Goal: Task Accomplishment & Management: Use online tool/utility

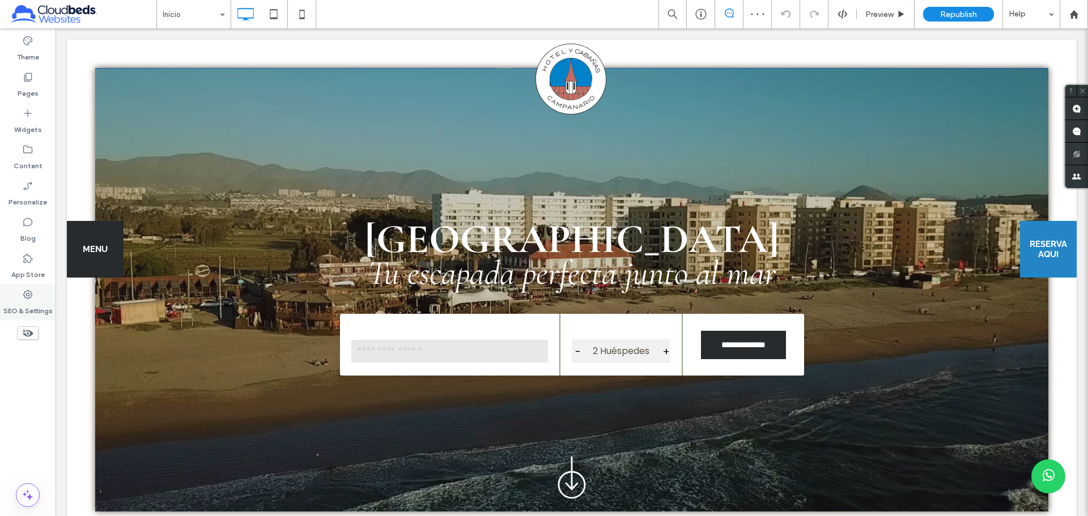
click at [32, 292] on icon at bounding box center [27, 294] width 11 height 11
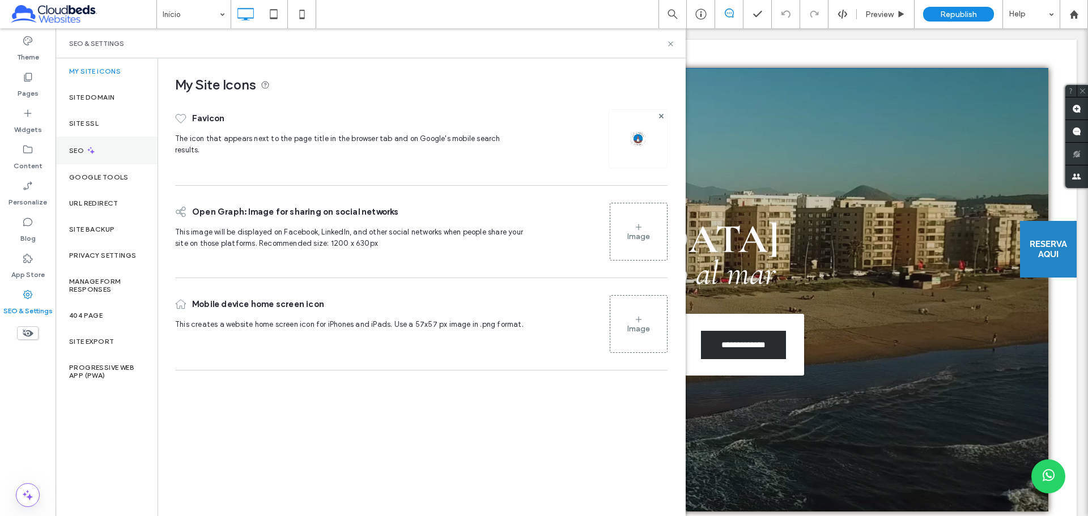
click at [118, 153] on div "SEO" at bounding box center [107, 151] width 102 height 28
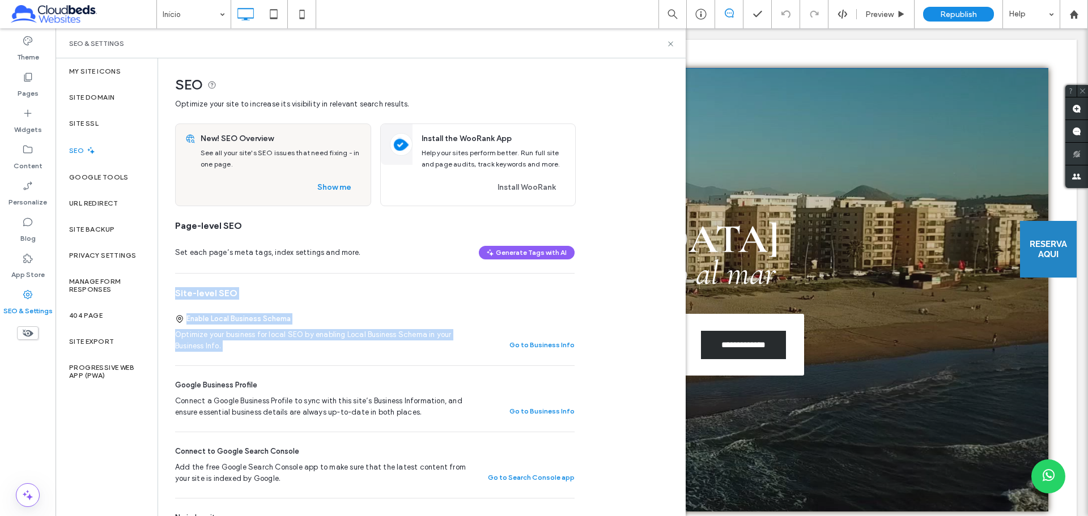
drag, startPoint x: 174, startPoint y: 297, endPoint x: 595, endPoint y: 338, distance: 422.8
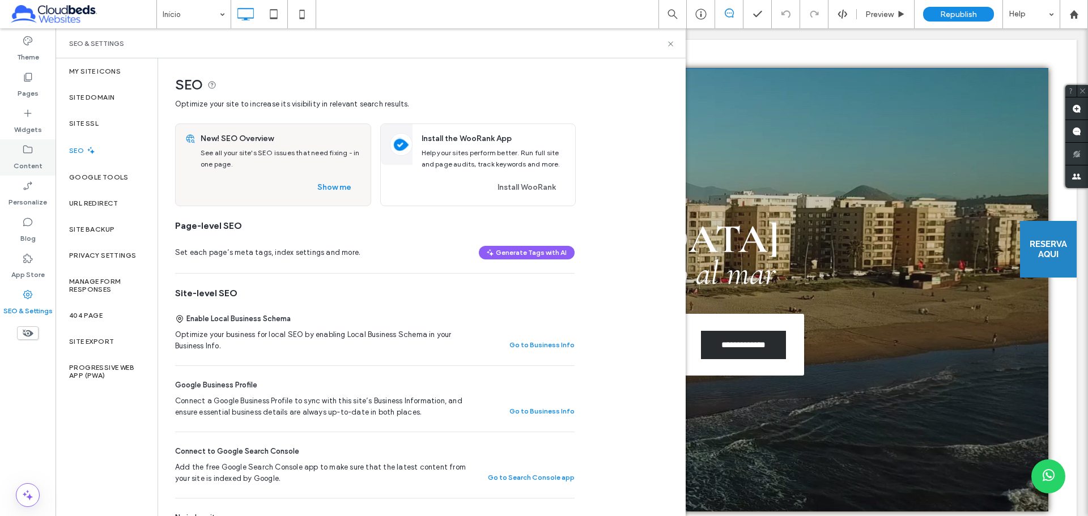
click at [36, 159] on label "Content" at bounding box center [28, 163] width 29 height 16
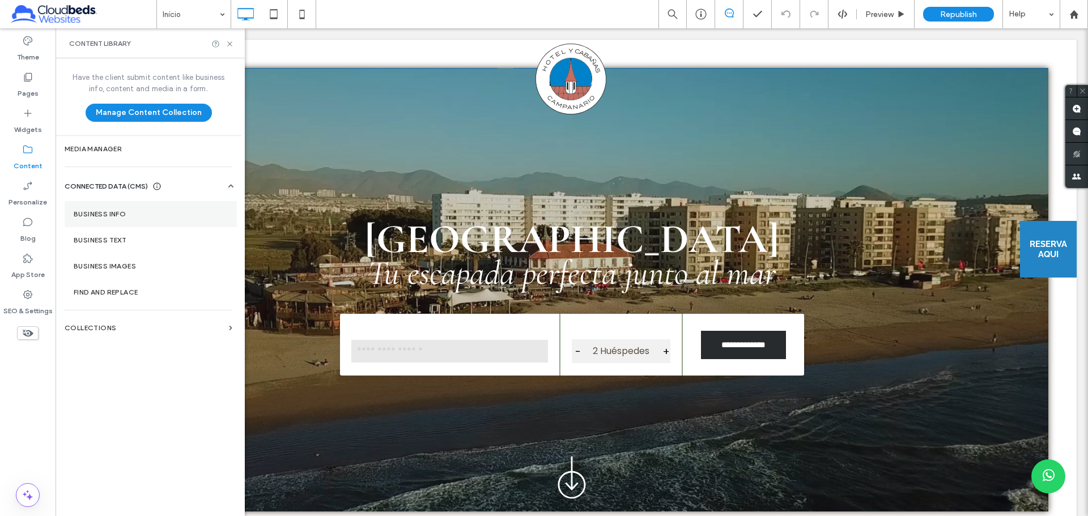
click at [118, 212] on label "Business Info" at bounding box center [151, 214] width 154 height 8
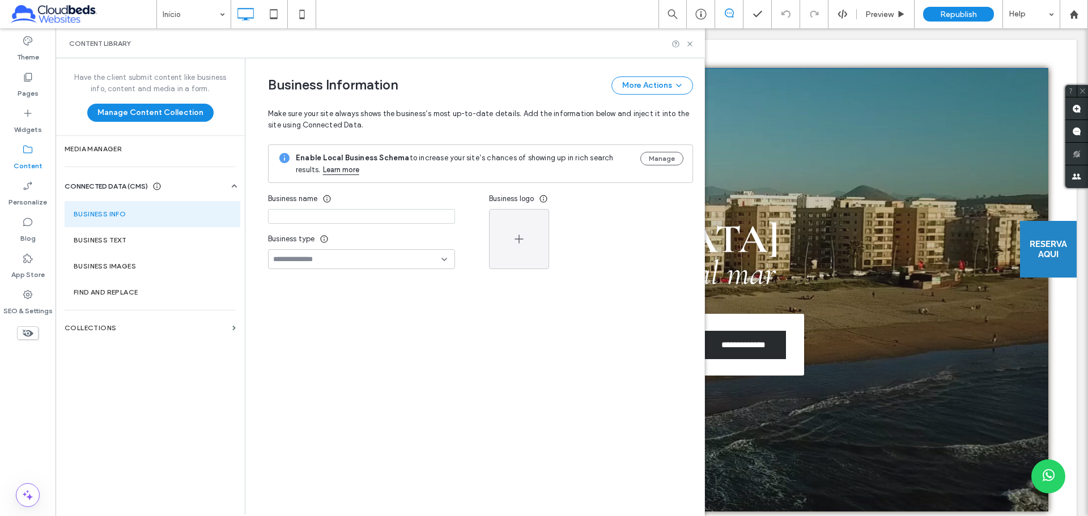
type input "**********"
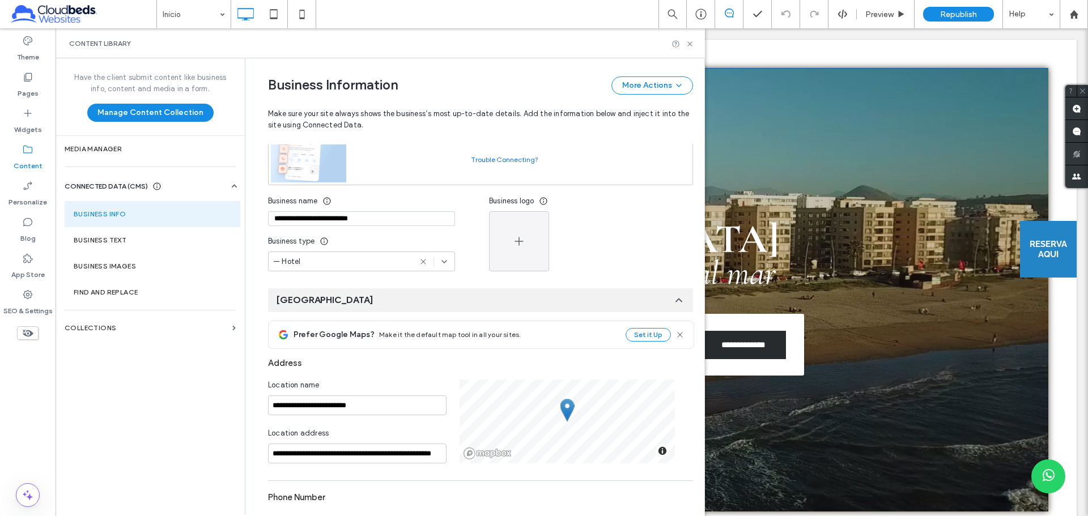
drag, startPoint x: 376, startPoint y: 219, endPoint x: 231, endPoint y: 221, distance: 144.5
click at [231, 221] on div "**********" at bounding box center [380, 286] width 649 height 457
click at [257, 273] on div "**********" at bounding box center [472, 492] width 442 height 1074
drag, startPoint x: 389, startPoint y: 407, endPoint x: 248, endPoint y: 401, distance: 141.8
click at [251, 401] on div "**********" at bounding box center [472, 492] width 442 height 1074
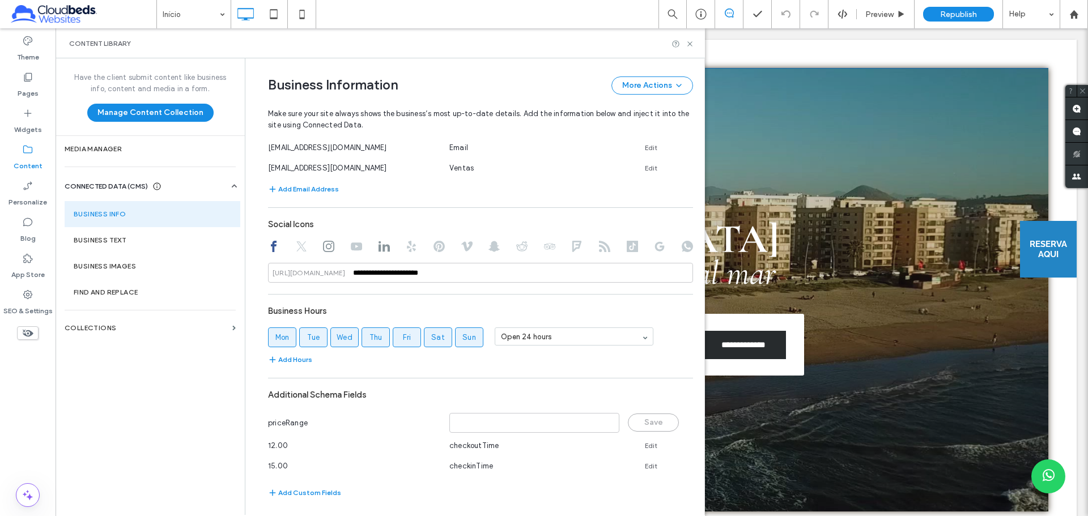
scroll to position [617, 0]
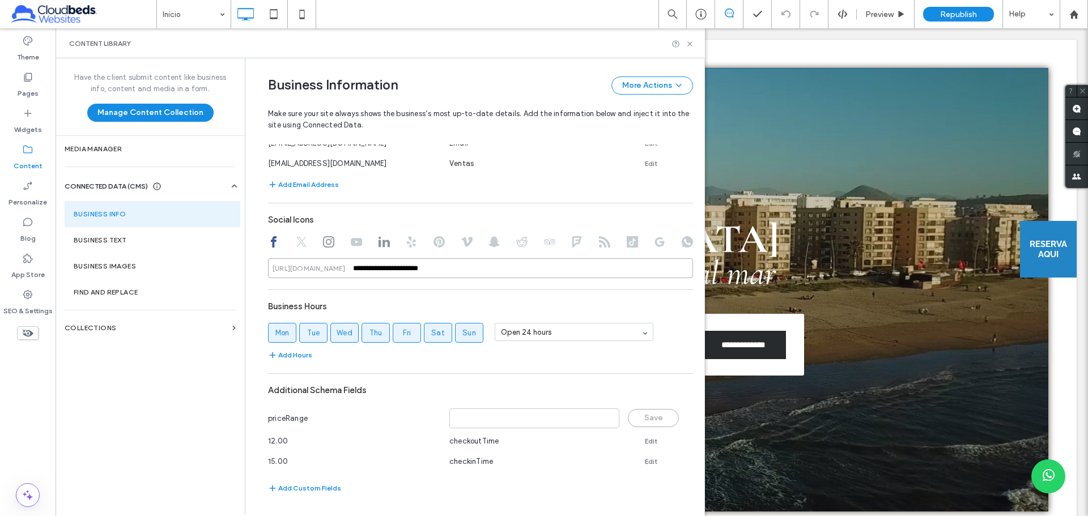
drag, startPoint x: 501, startPoint y: 271, endPoint x: 278, endPoint y: 282, distance: 224.0
click at [278, 282] on div "**********" at bounding box center [480, 153] width 425 height 694
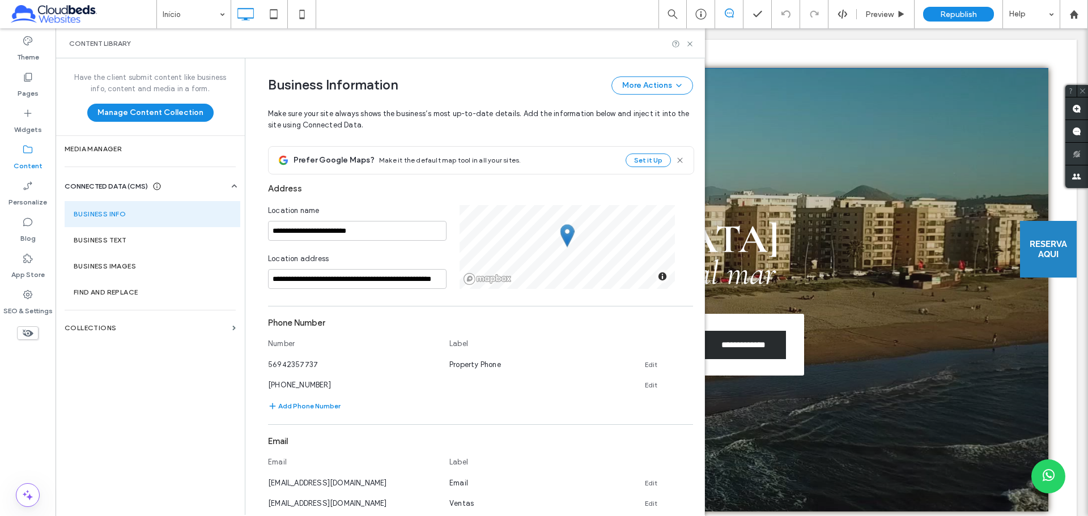
scroll to position [0, 0]
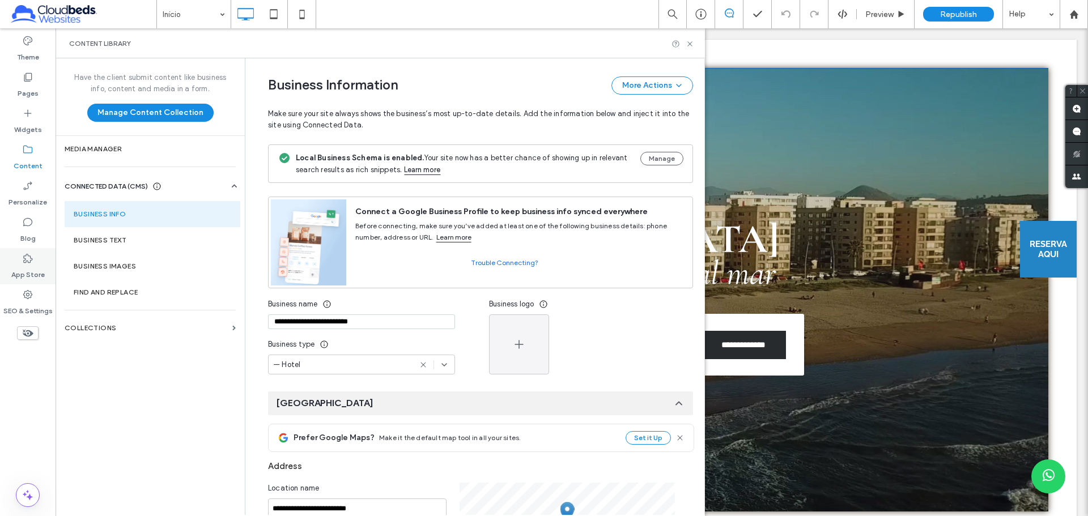
drag, startPoint x: 32, startPoint y: 305, endPoint x: 43, endPoint y: 281, distance: 26.4
click at [32, 304] on label "SEO & Settings" at bounding box center [27, 308] width 49 height 16
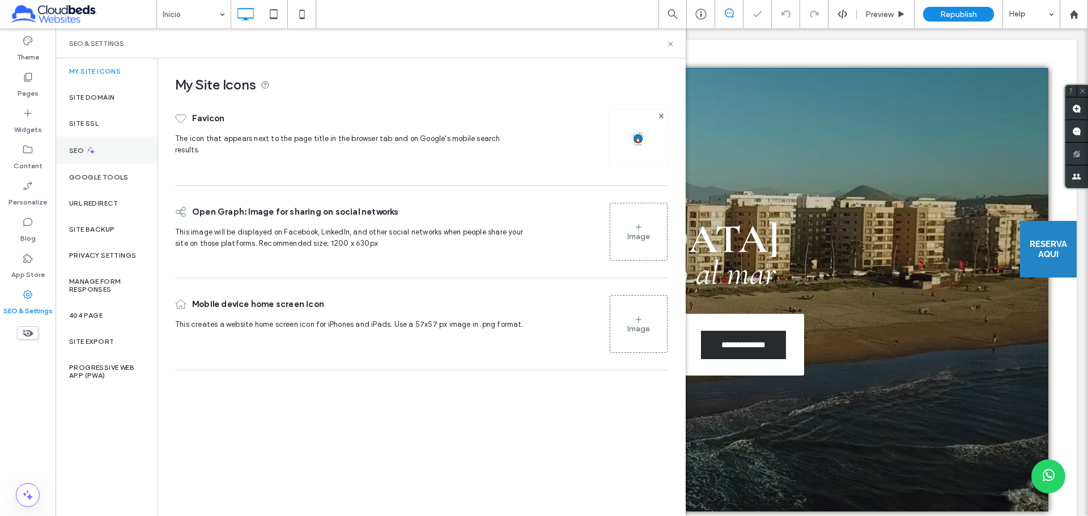
click at [129, 154] on div "SEO" at bounding box center [107, 151] width 102 height 28
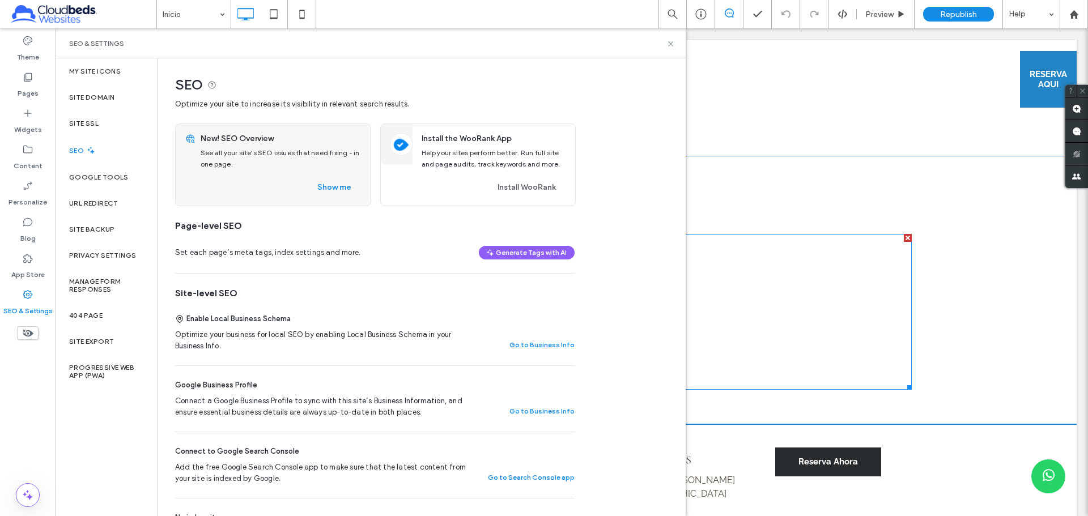
scroll to position [3049, 0]
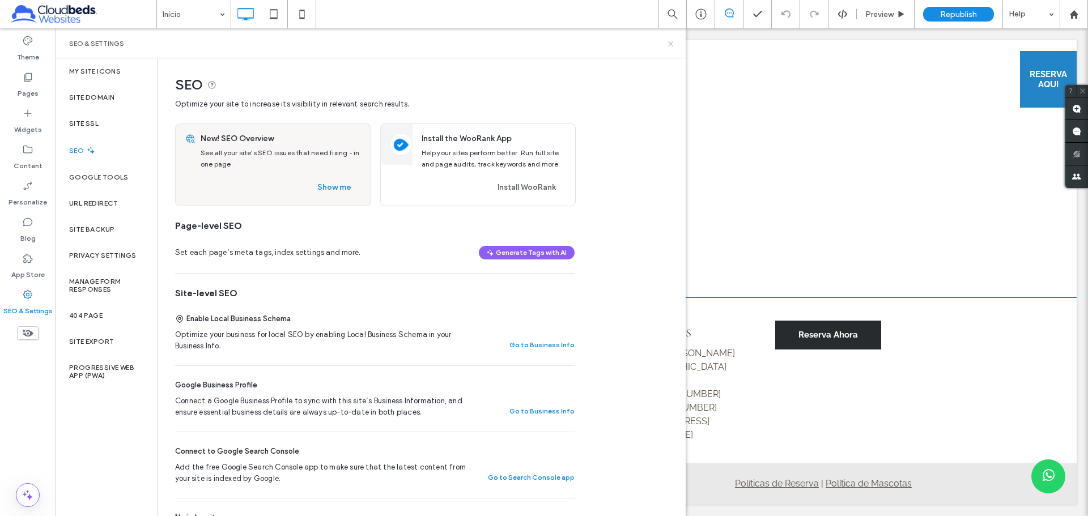
click at [673, 44] on icon at bounding box center [670, 44] width 8 height 8
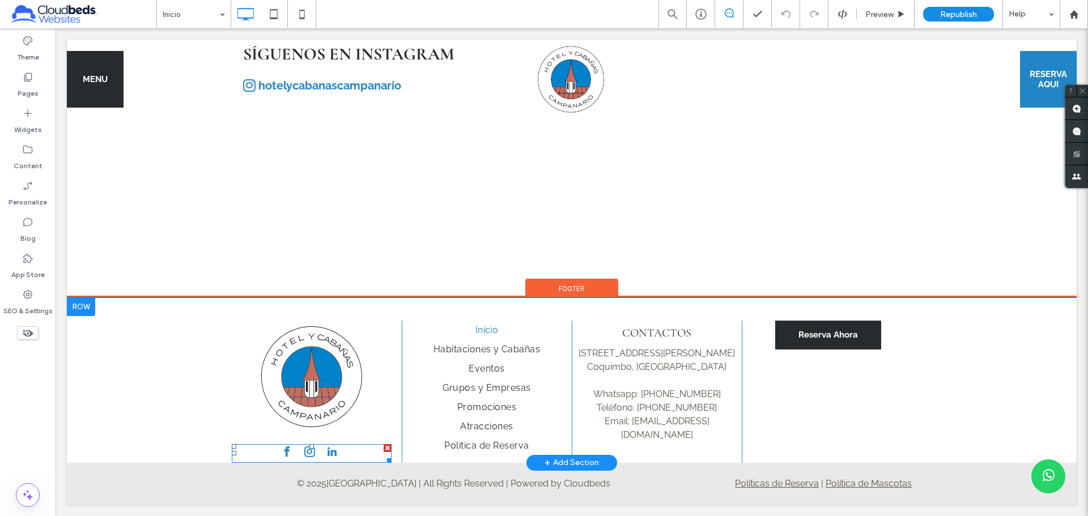
click at [324, 446] on span "linkedin" at bounding box center [332, 452] width 16 height 16
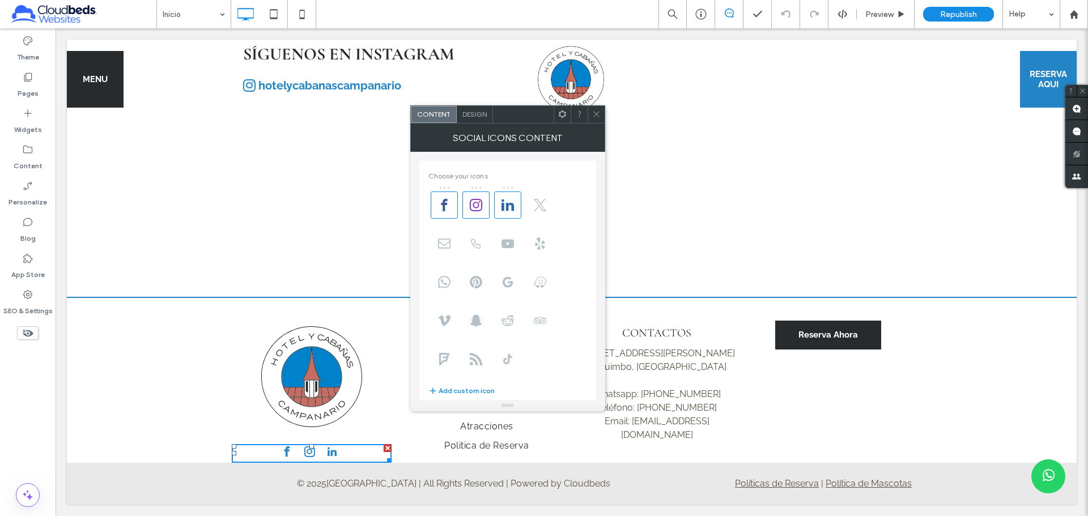
scroll to position [198, 0]
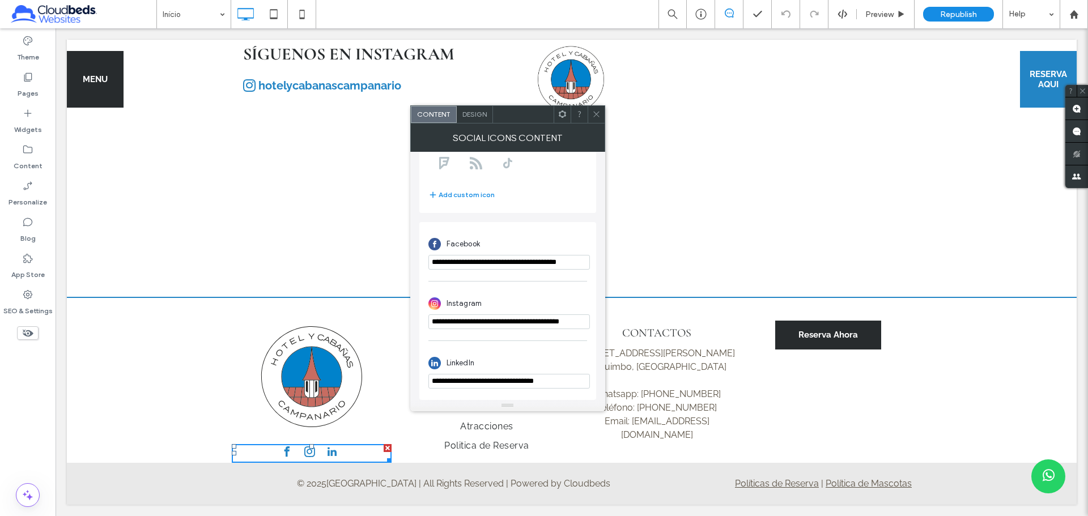
click at [504, 325] on input "**********" at bounding box center [508, 321] width 161 height 15
click at [525, 322] on input "**********" at bounding box center [508, 321] width 161 height 15
drag, startPoint x: 568, startPoint y: 349, endPoint x: 697, endPoint y: 312, distance: 134.3
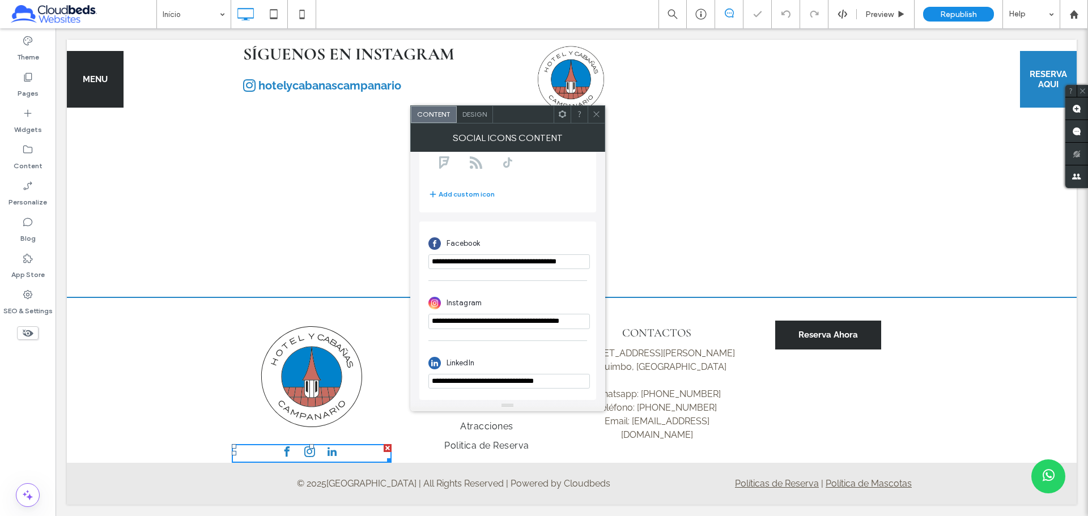
scroll to position [0, 0]
click at [601, 117] on div at bounding box center [595, 114] width 17 height 17
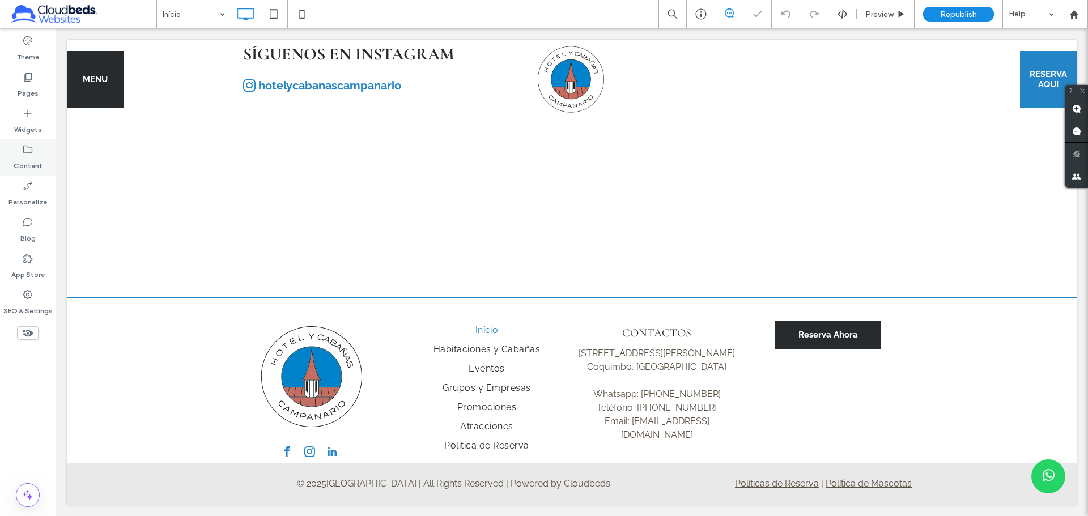
click at [38, 163] on label "Content" at bounding box center [28, 163] width 29 height 16
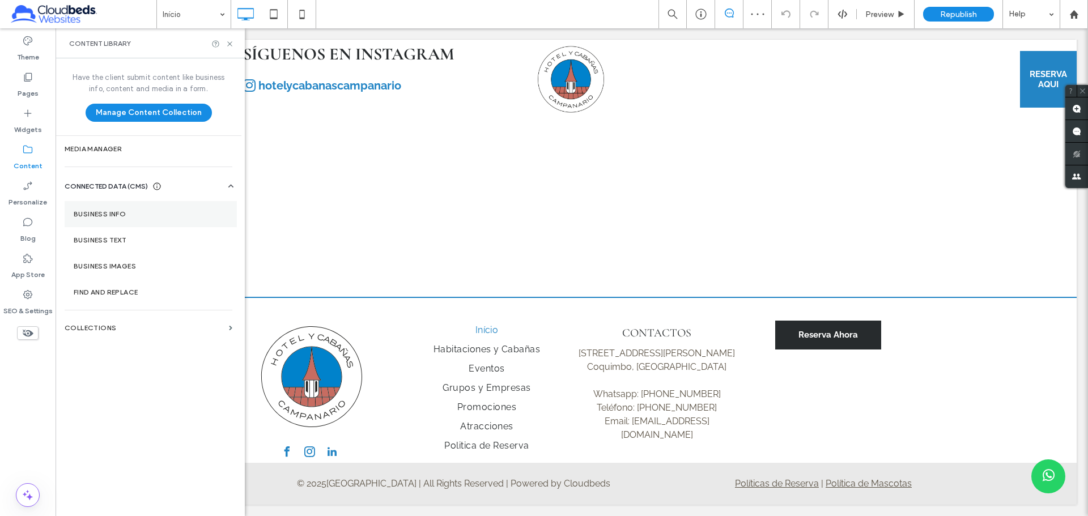
click at [128, 221] on section "Business Info" at bounding box center [151, 214] width 172 height 26
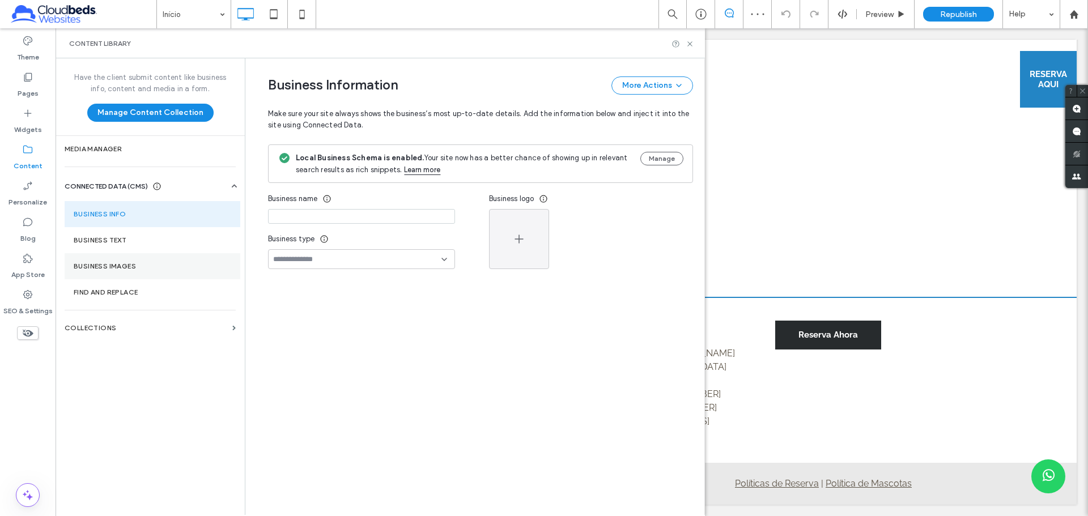
type input "**********"
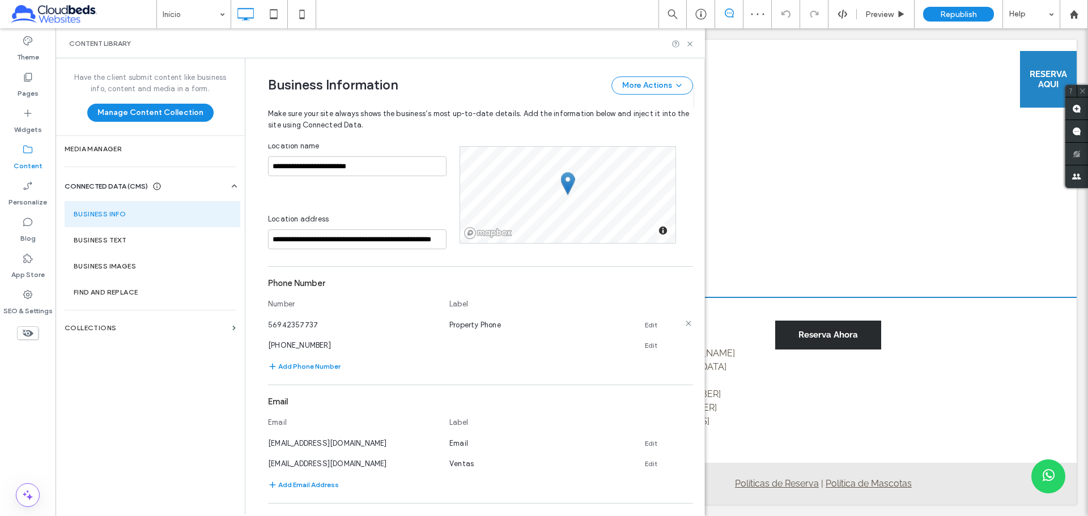
scroll to position [625, 0]
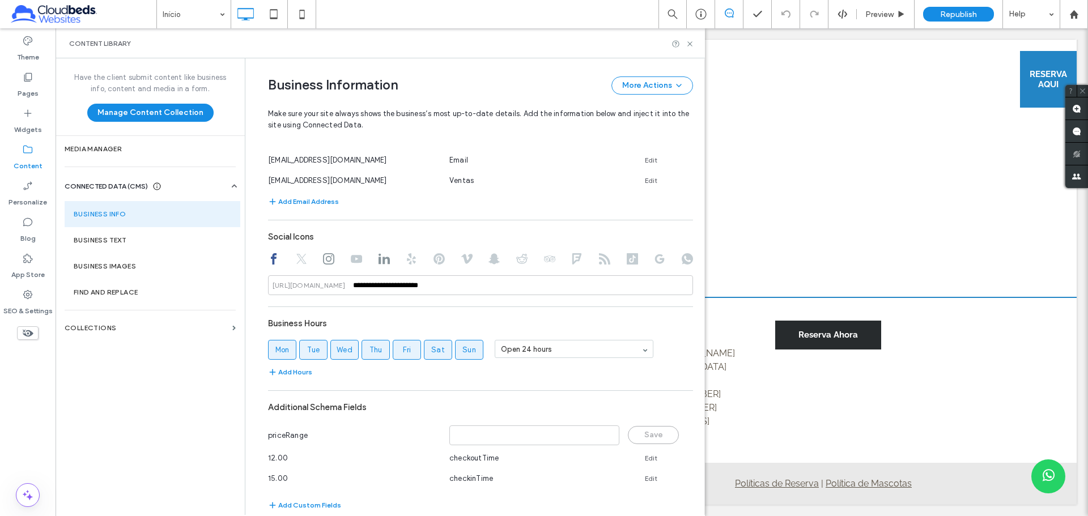
click at [326, 261] on icon at bounding box center [328, 258] width 11 height 11
click at [378, 264] on use at bounding box center [383, 259] width 11 height 11
click at [323, 258] on use at bounding box center [328, 258] width 11 height 11
type input "**********"
click at [272, 259] on icon at bounding box center [273, 258] width 11 height 11
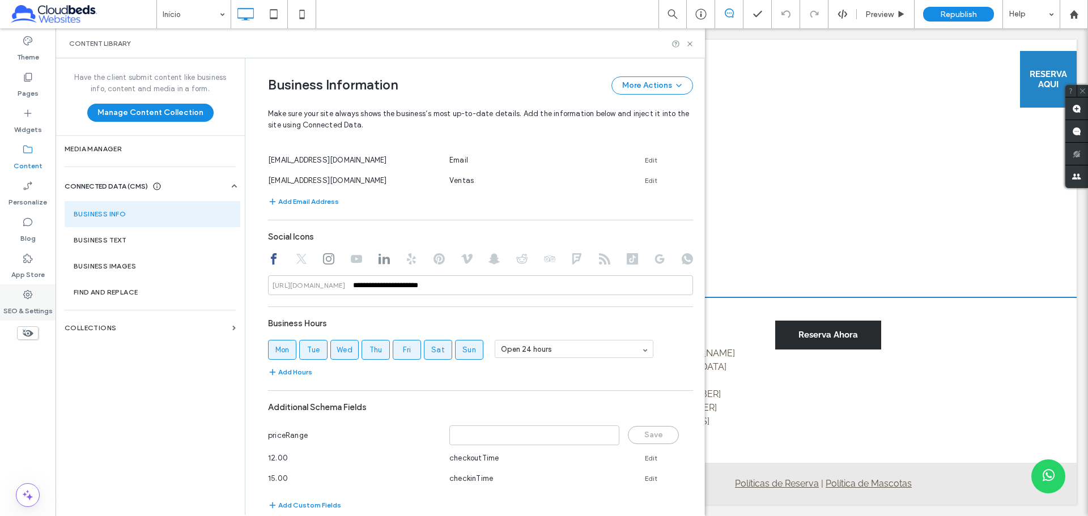
click at [23, 291] on icon at bounding box center [27, 294] width 11 height 11
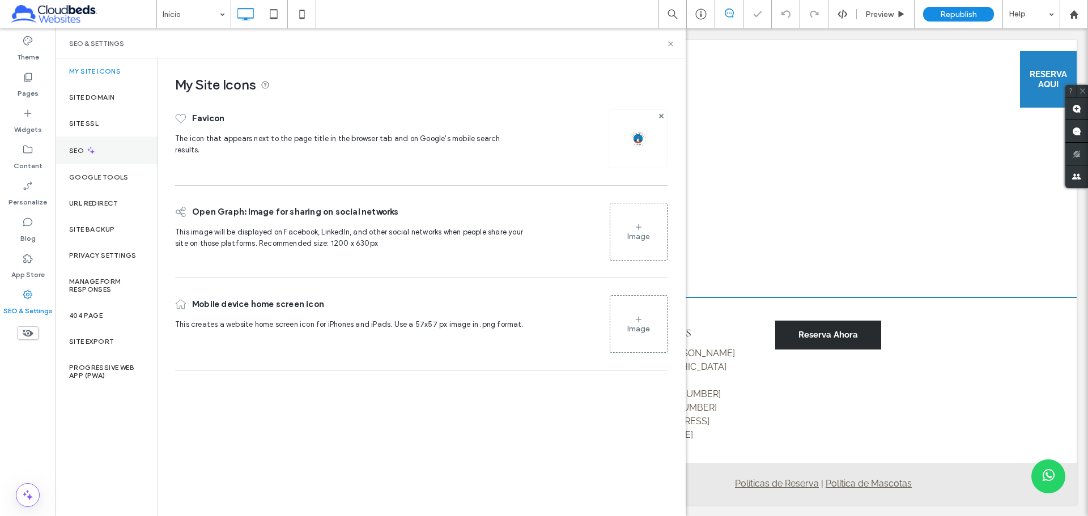
click at [129, 150] on div "SEO" at bounding box center [107, 151] width 102 height 28
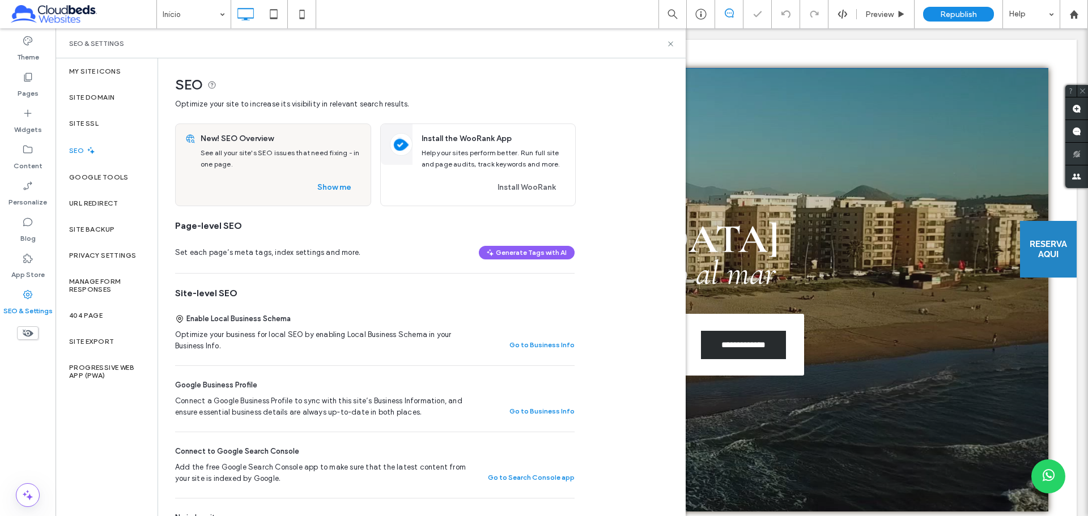
scroll to position [0, 0]
drag, startPoint x: 168, startPoint y: 306, endPoint x: 604, endPoint y: 341, distance: 437.0
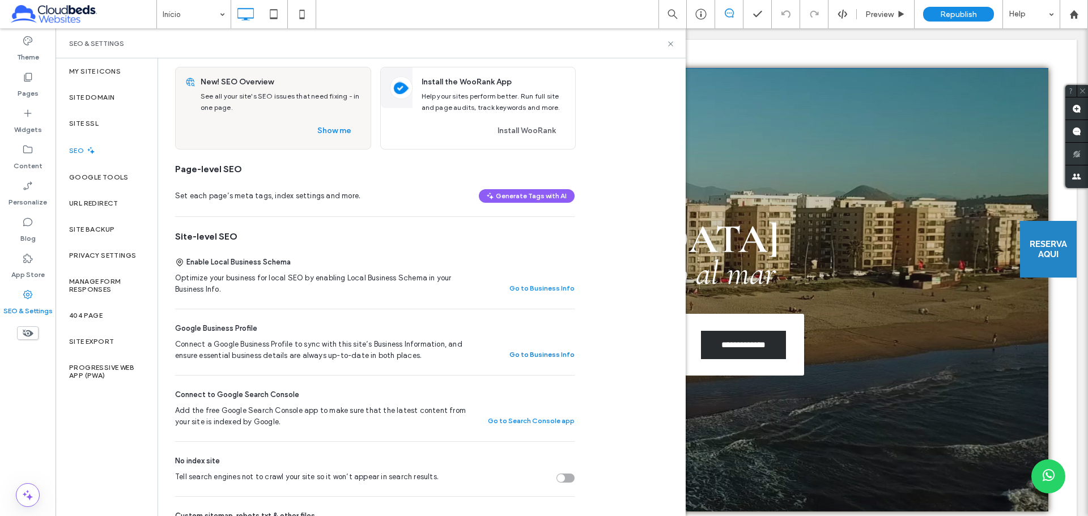
click at [545, 350] on button "Go to Business Info" at bounding box center [541, 355] width 65 height 14
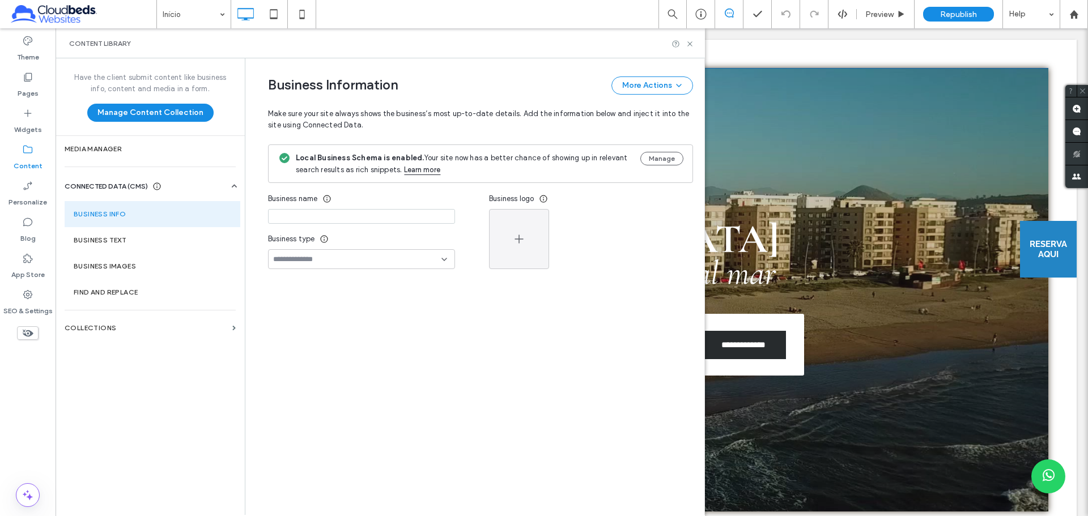
type input "**********"
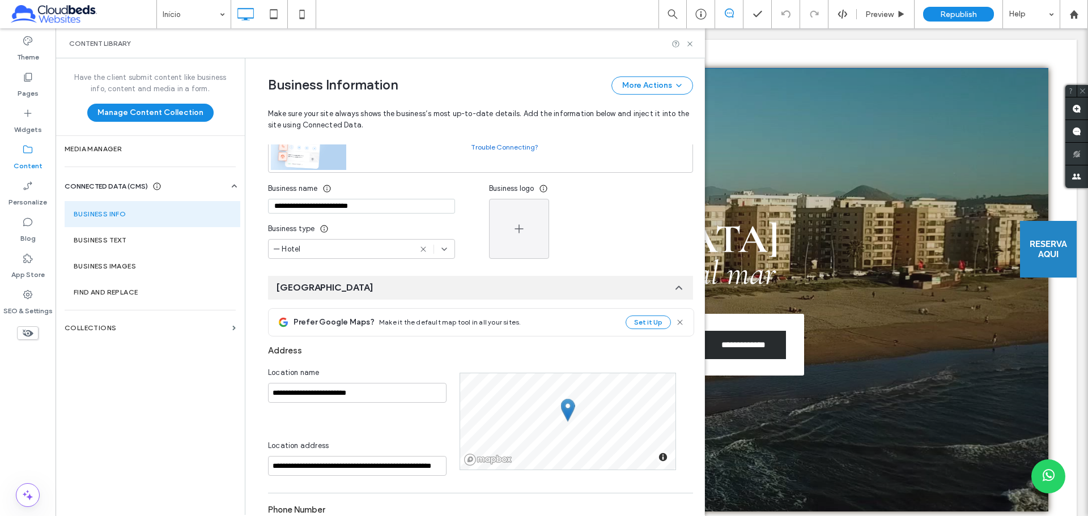
scroll to position [0, 0]
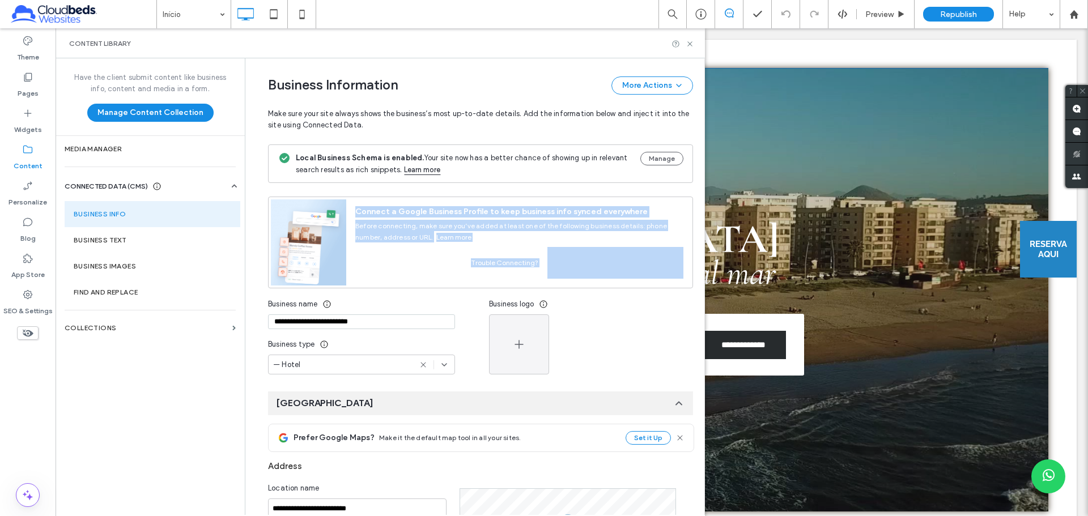
drag, startPoint x: 349, startPoint y: 211, endPoint x: 671, endPoint y: 247, distance: 323.8
click at [132, 22] on div "**********" at bounding box center [544, 258] width 1088 height 516
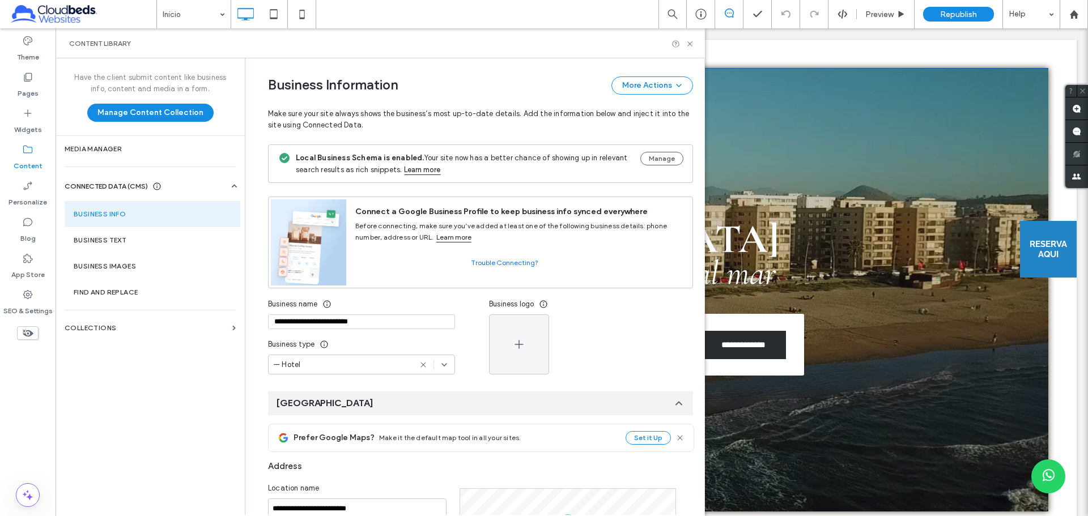
click at [663, 310] on div "Business logo" at bounding box center [591, 304] width 204 height 20
click at [32, 295] on use at bounding box center [27, 294] width 9 height 9
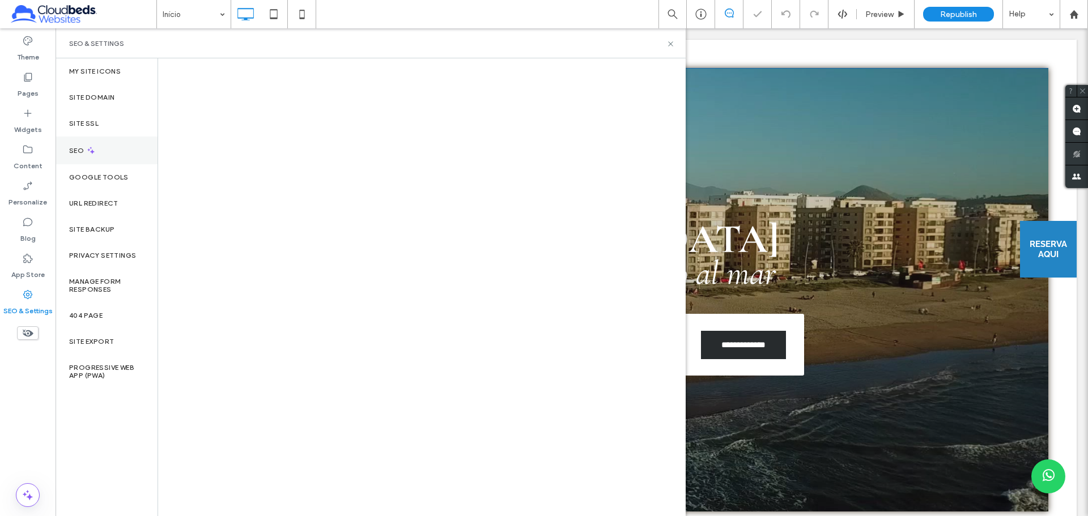
click at [97, 150] on div "SEO" at bounding box center [107, 151] width 102 height 28
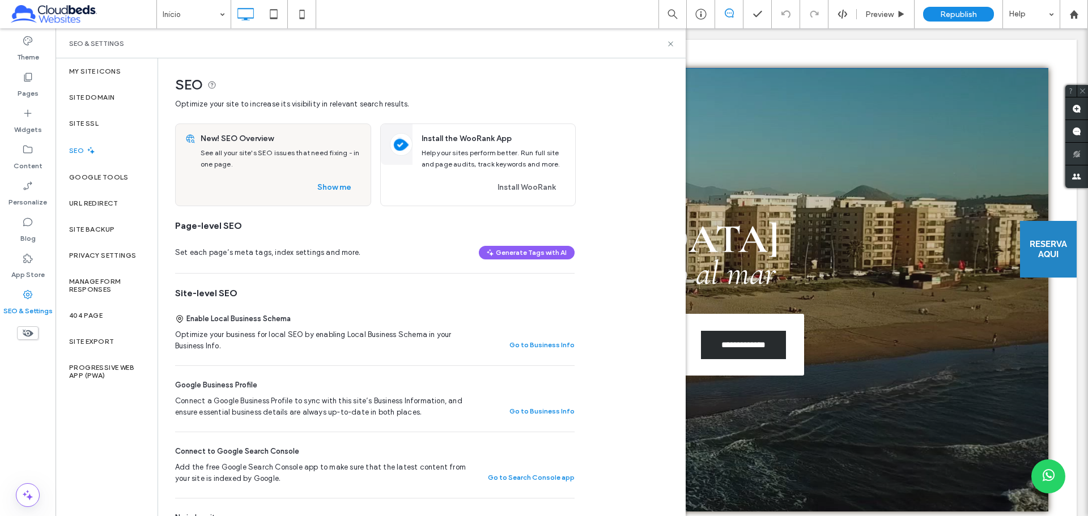
scroll to position [113, 0]
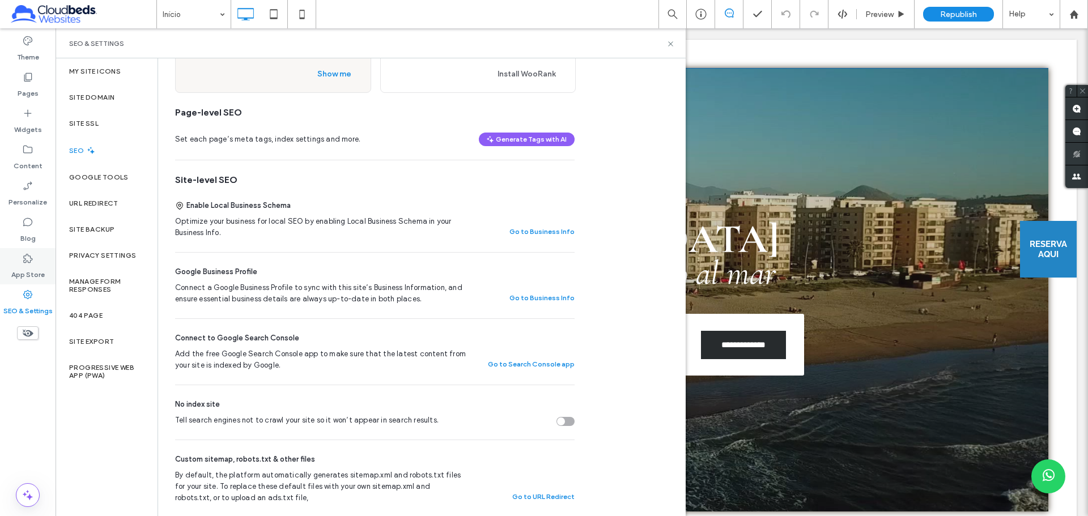
click at [26, 261] on use at bounding box center [27, 258] width 9 height 9
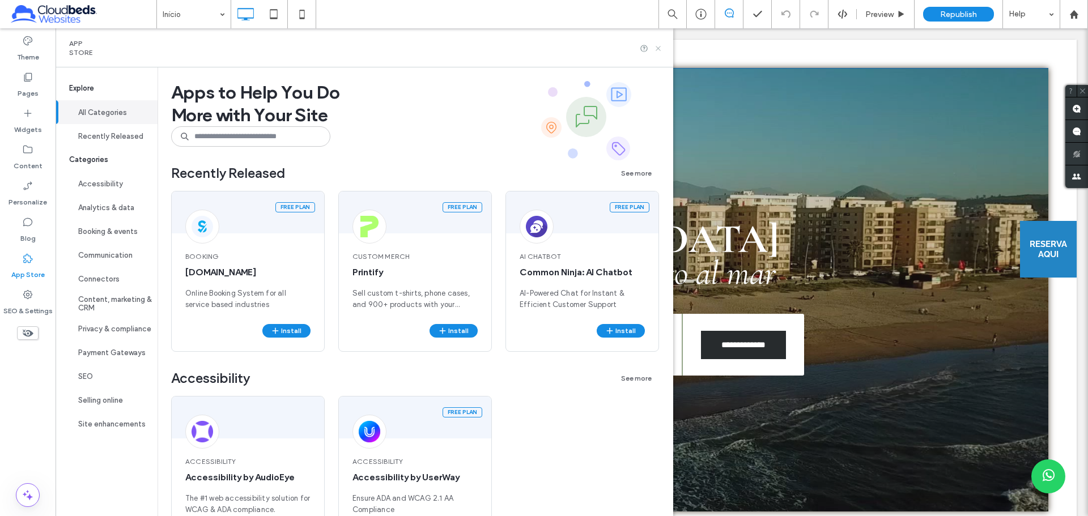
click at [660, 50] on use at bounding box center [657, 48] width 5 height 5
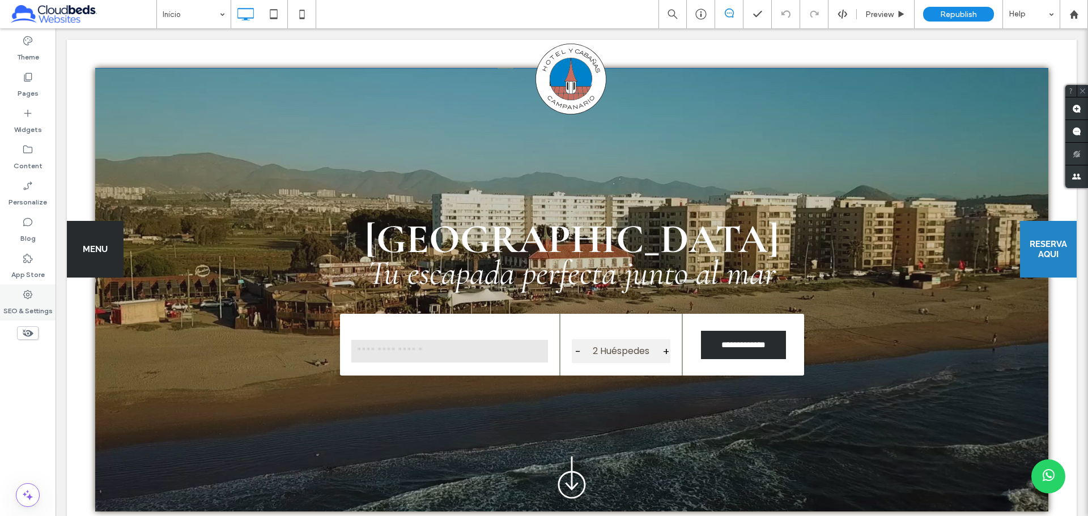
click at [7, 293] on div "SEO & Settings" at bounding box center [28, 302] width 56 height 36
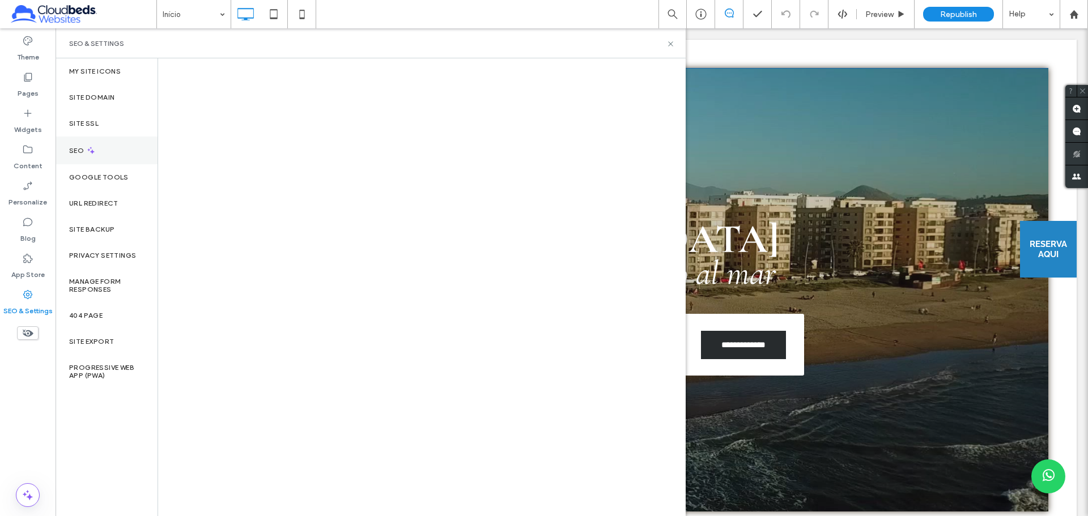
click at [107, 156] on div "SEO" at bounding box center [107, 151] width 102 height 28
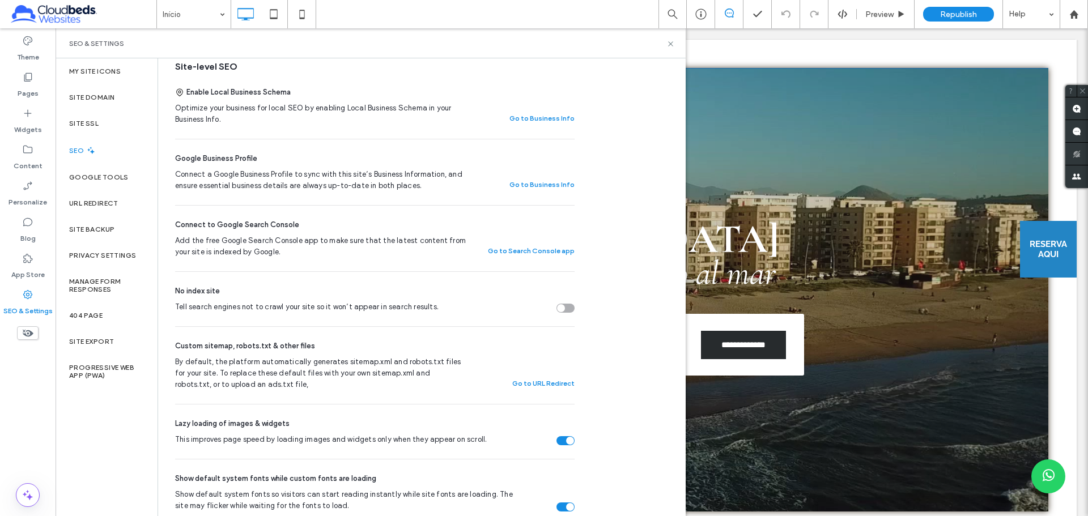
scroll to position [170, 0]
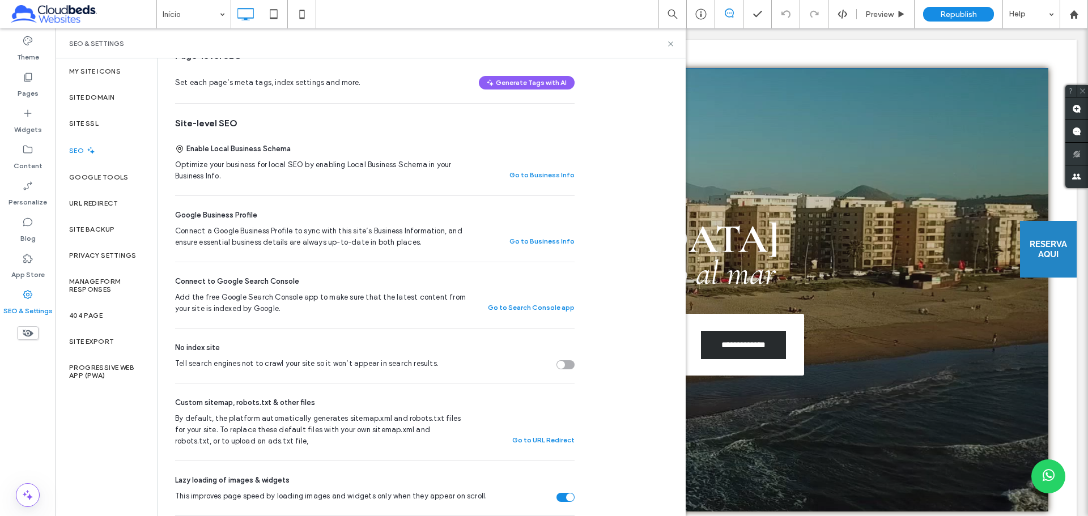
click at [107, 150] on div "SEO" at bounding box center [107, 151] width 102 height 28
click at [87, 148] on icon at bounding box center [91, 151] width 10 height 10
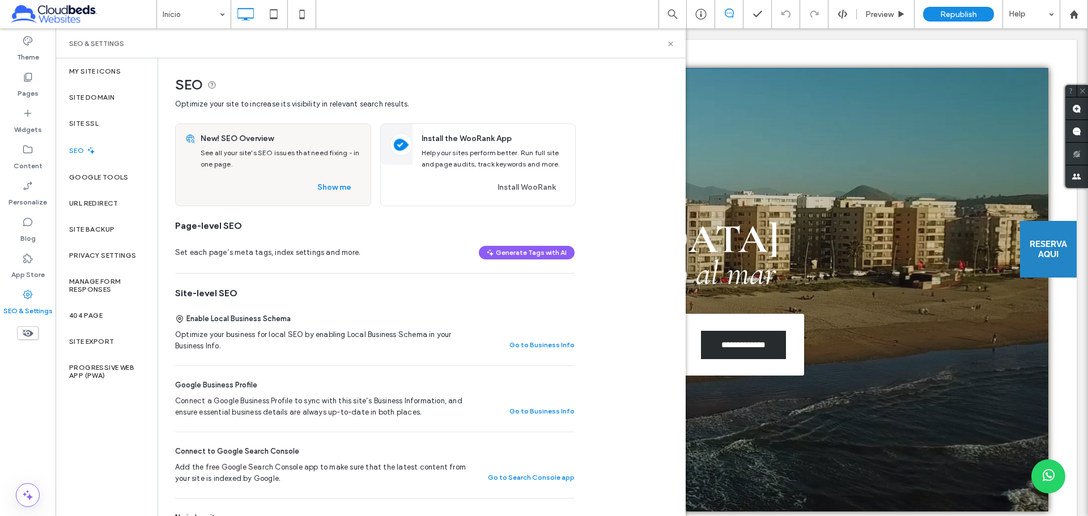
drag, startPoint x: 173, startPoint y: 387, endPoint x: 611, endPoint y: 422, distance: 438.7
drag, startPoint x: 176, startPoint y: 382, endPoint x: 286, endPoint y: 382, distance: 109.9
click at [286, 382] on div "Google Business Profile" at bounding box center [374, 385] width 399 height 11
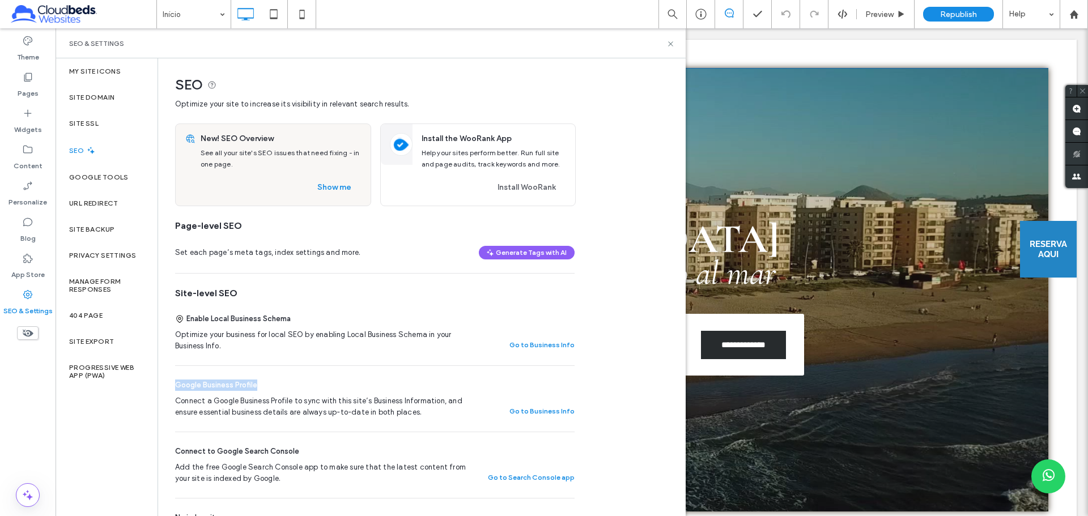
click at [286, 382] on div "Google Business Profile" at bounding box center [374, 385] width 399 height 11
drag, startPoint x: 239, startPoint y: 386, endPoint x: 161, endPoint y: 385, distance: 78.2
click at [287, 382] on div "Google Business Profile" at bounding box center [374, 385] width 399 height 11
click at [525, 407] on button "Go to Business Info" at bounding box center [541, 411] width 65 height 14
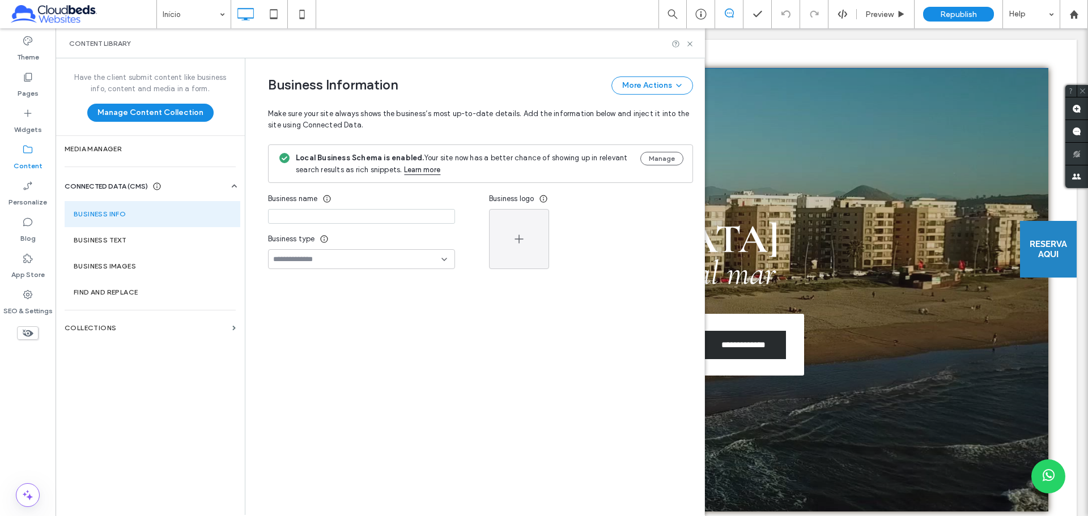
type input "**********"
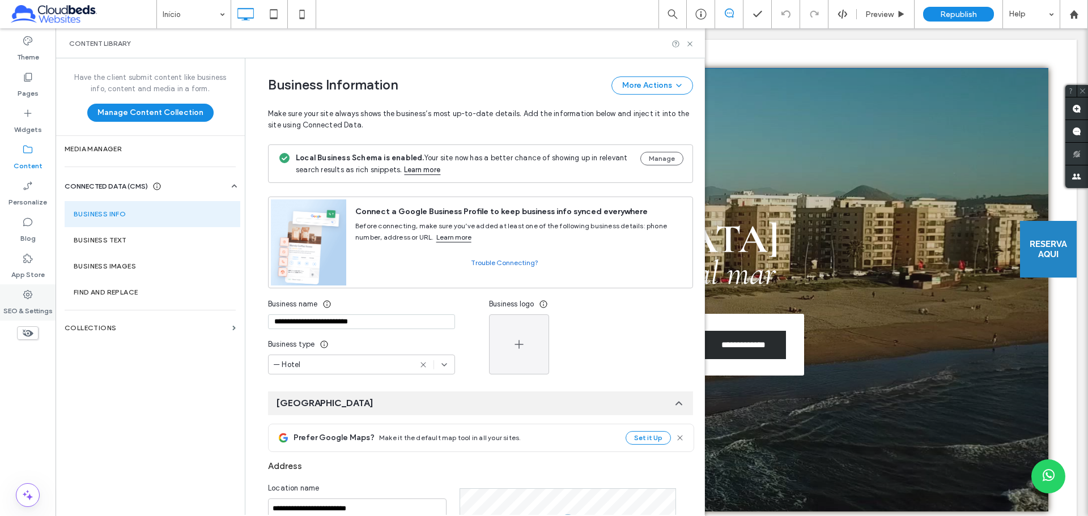
click at [44, 302] on label "SEO & Settings" at bounding box center [27, 308] width 49 height 16
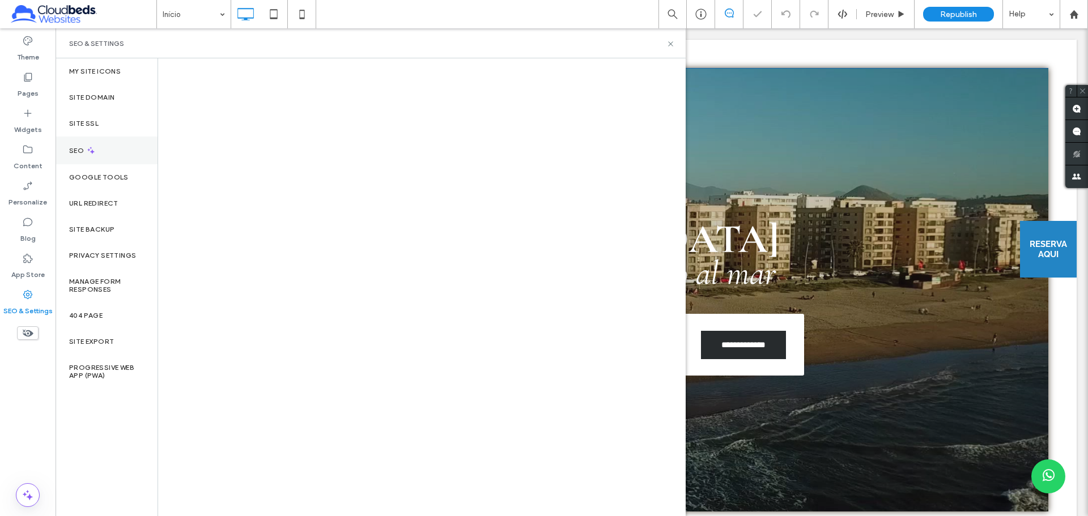
click at [89, 152] on icon at bounding box center [91, 151] width 10 height 10
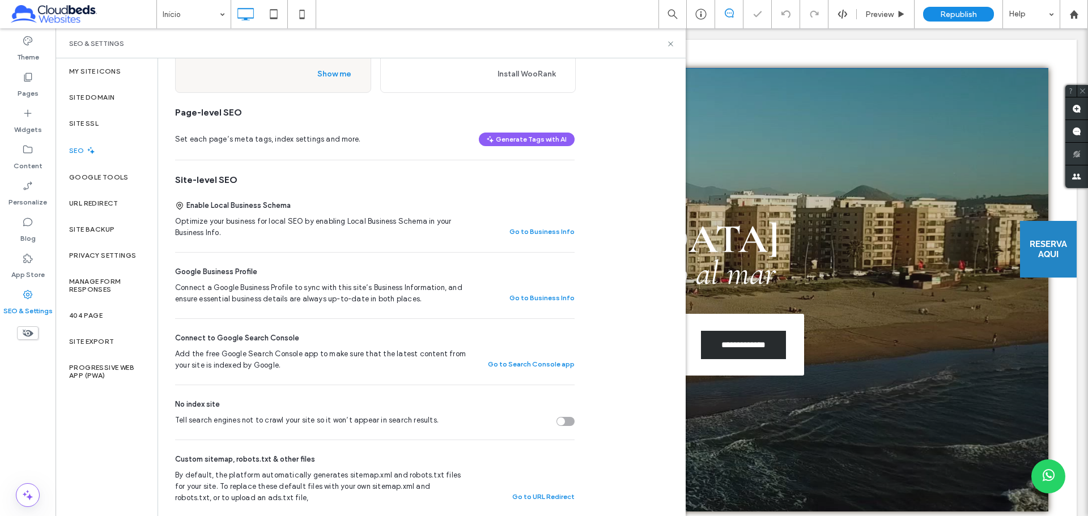
drag, startPoint x: 591, startPoint y: 299, endPoint x: 501, endPoint y: 298, distance: 90.6
click at [501, 298] on div "SEO Optimize your site to increase its visibility in relevant search results. N…" at bounding box center [421, 476] width 526 height 1062
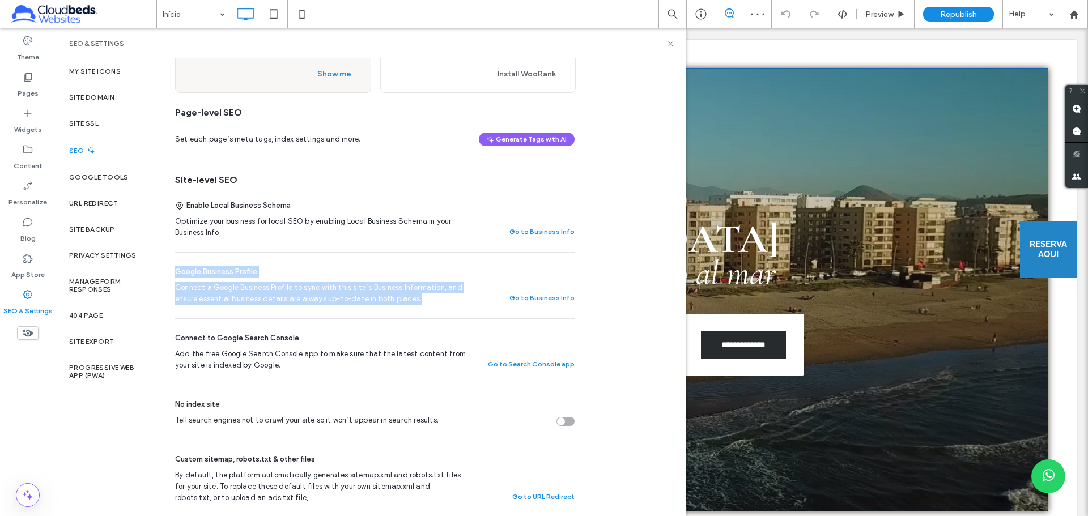
drag, startPoint x: 624, startPoint y: 294, endPoint x: 480, endPoint y: 297, distance: 143.9
click at [480, 297] on div "SEO Optimize your site to increase its visibility in relevant search results. N…" at bounding box center [421, 476] width 526 height 1062
click at [551, 300] on button "Go to Business Info" at bounding box center [541, 298] width 65 height 14
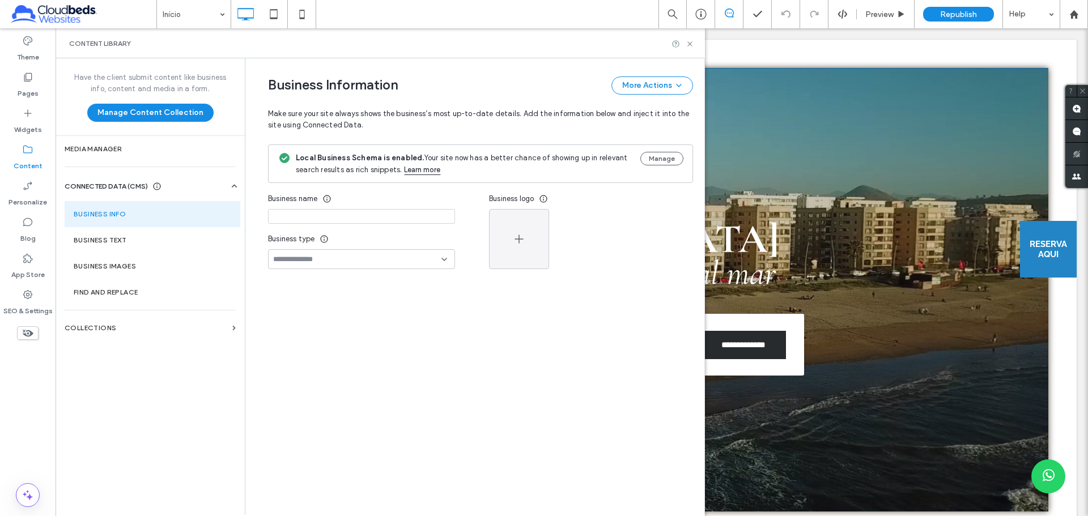
type input "**********"
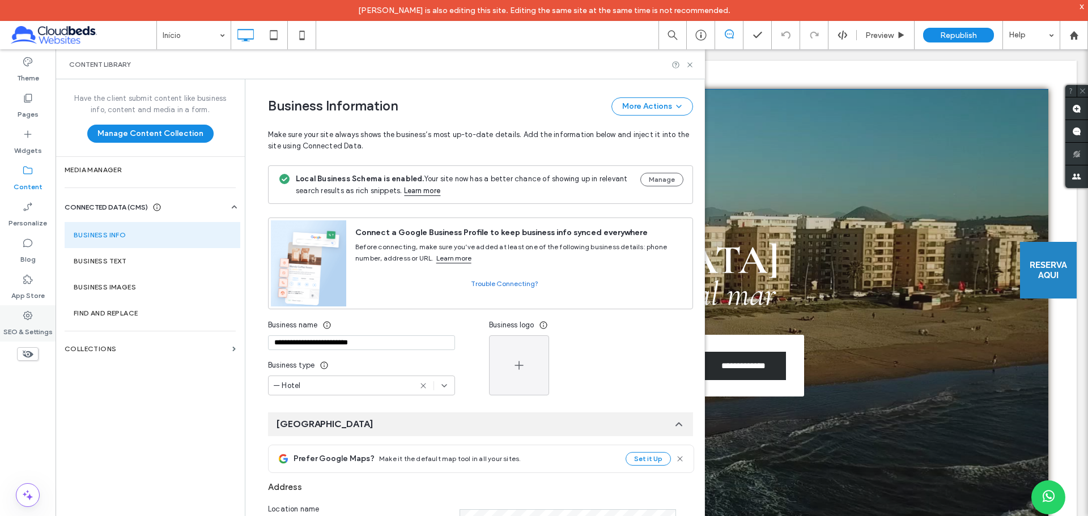
click at [15, 327] on label "SEO & Settings" at bounding box center [27, 329] width 49 height 16
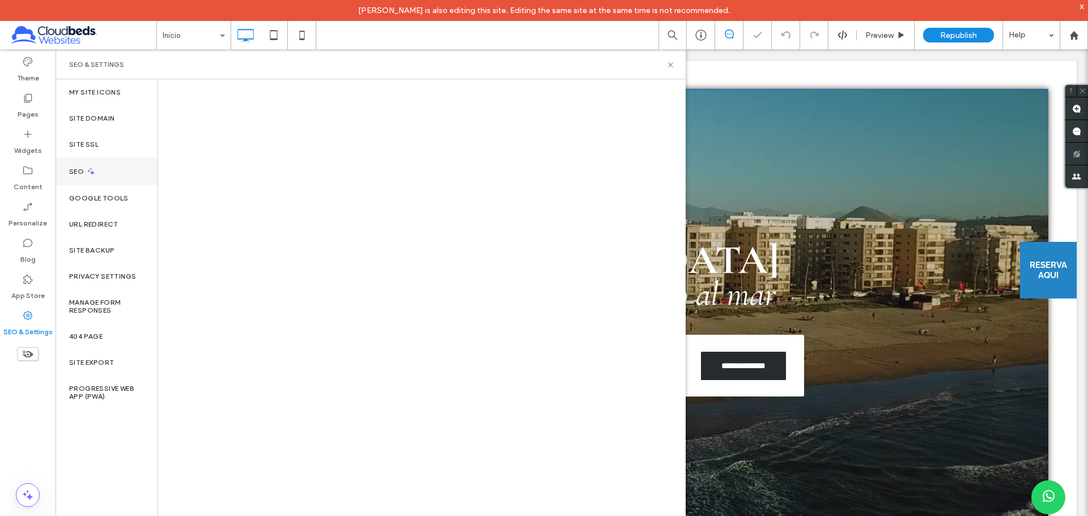
click at [116, 175] on div "SEO" at bounding box center [107, 171] width 102 height 28
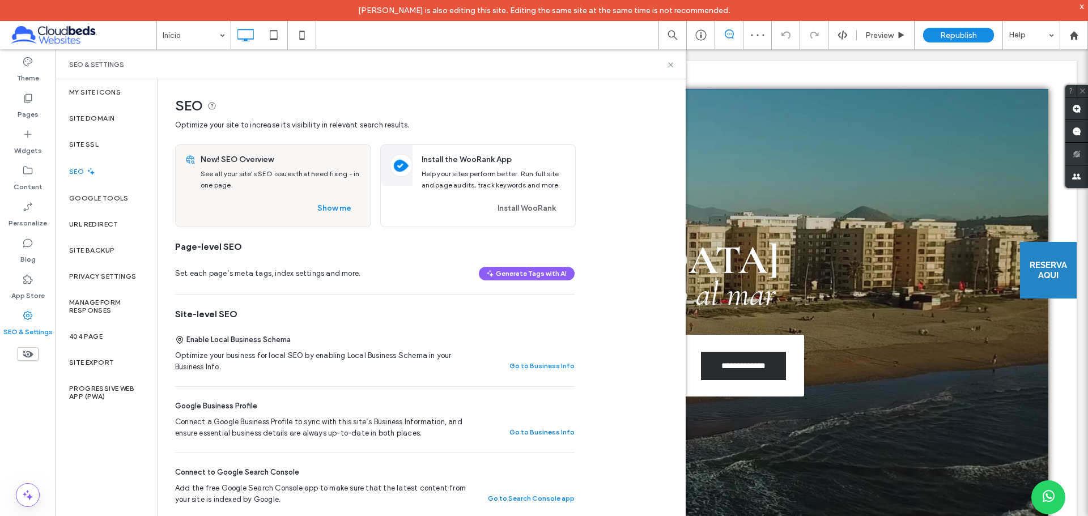
click at [555, 429] on button "Go to Business Info" at bounding box center [541, 432] width 65 height 14
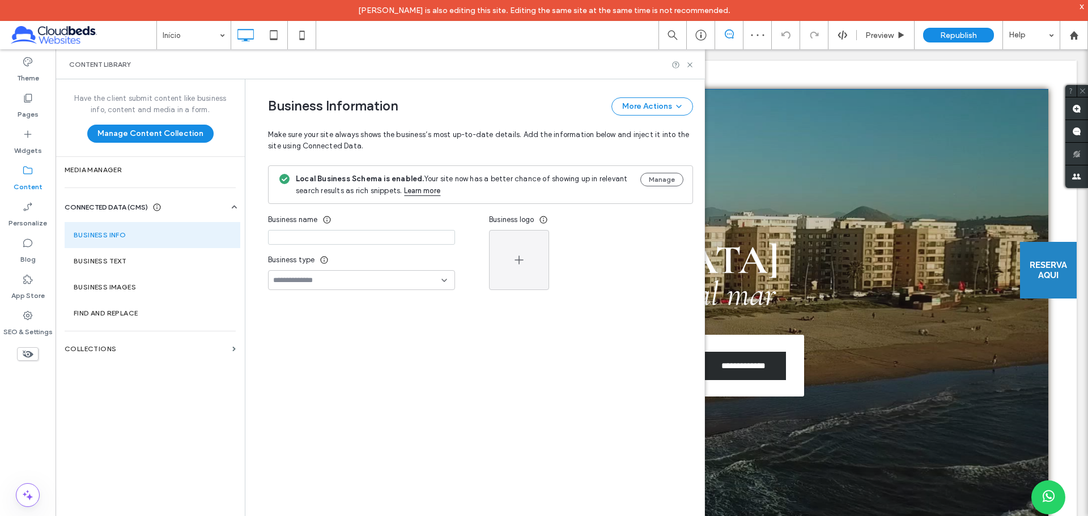
type input "**********"
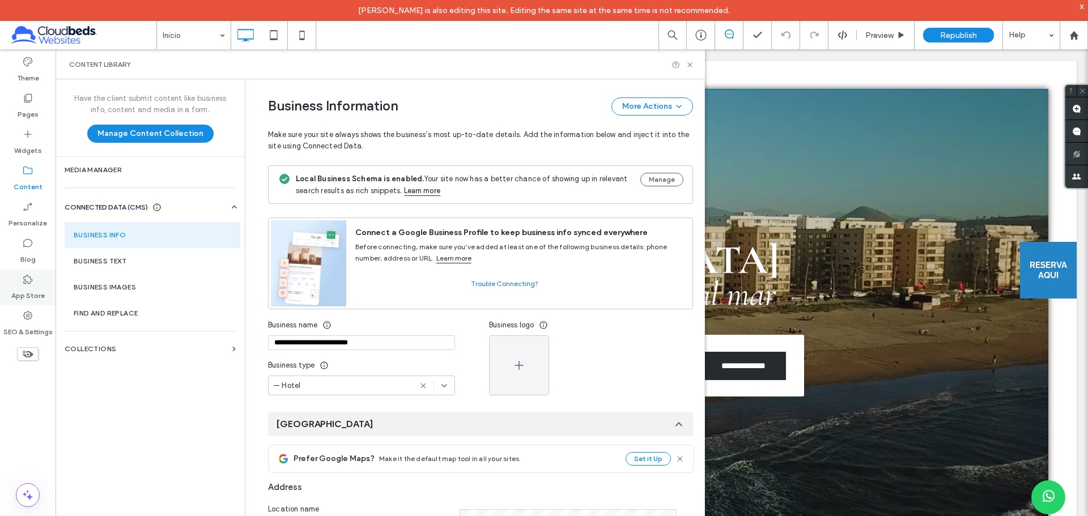
click at [36, 293] on label "App Store" at bounding box center [27, 293] width 33 height 16
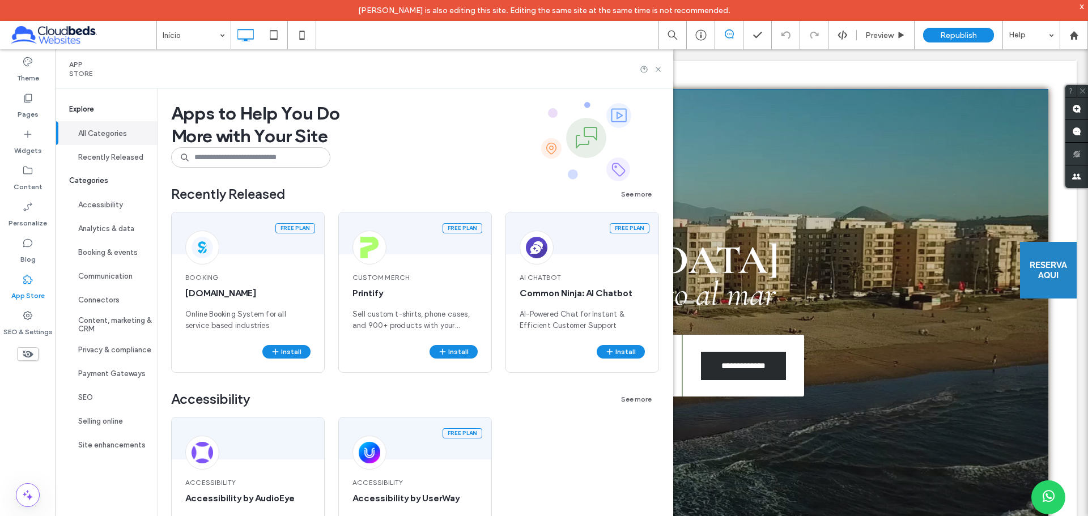
click at [35, 302] on div "App Store" at bounding box center [28, 287] width 56 height 36
click at [35, 317] on div "SEO & Settings" at bounding box center [28, 323] width 56 height 36
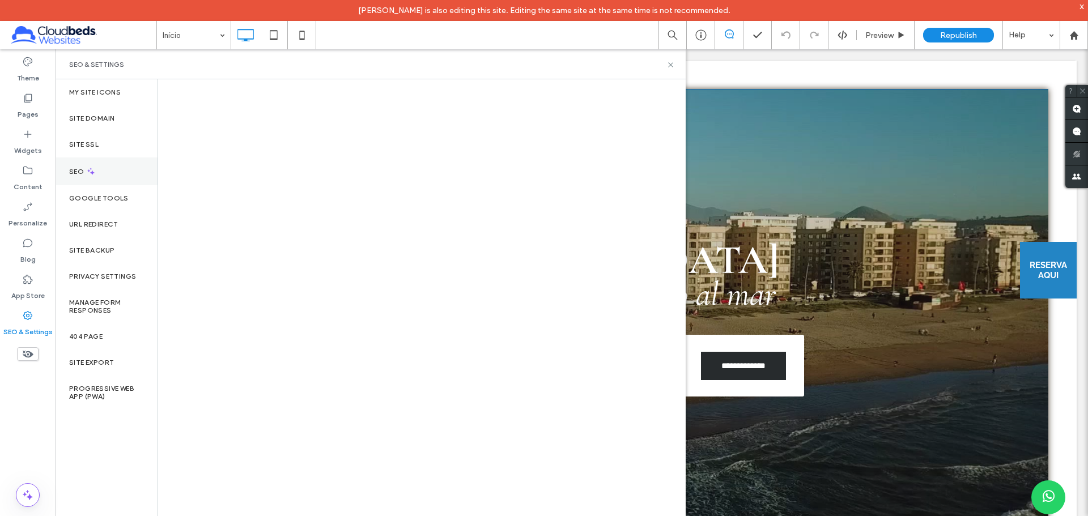
click at [104, 168] on div "SEO" at bounding box center [107, 171] width 102 height 28
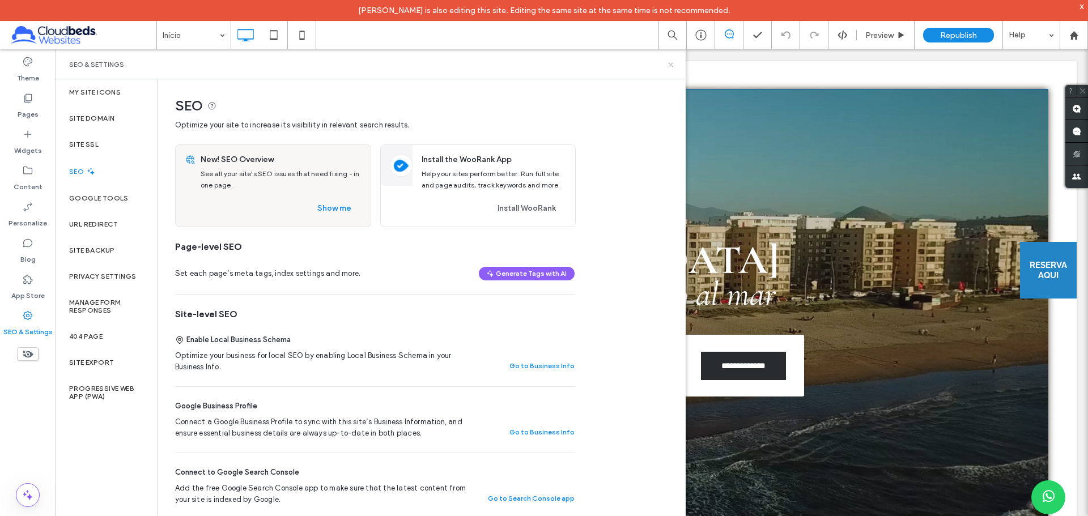
click at [670, 63] on use at bounding box center [670, 64] width 5 height 5
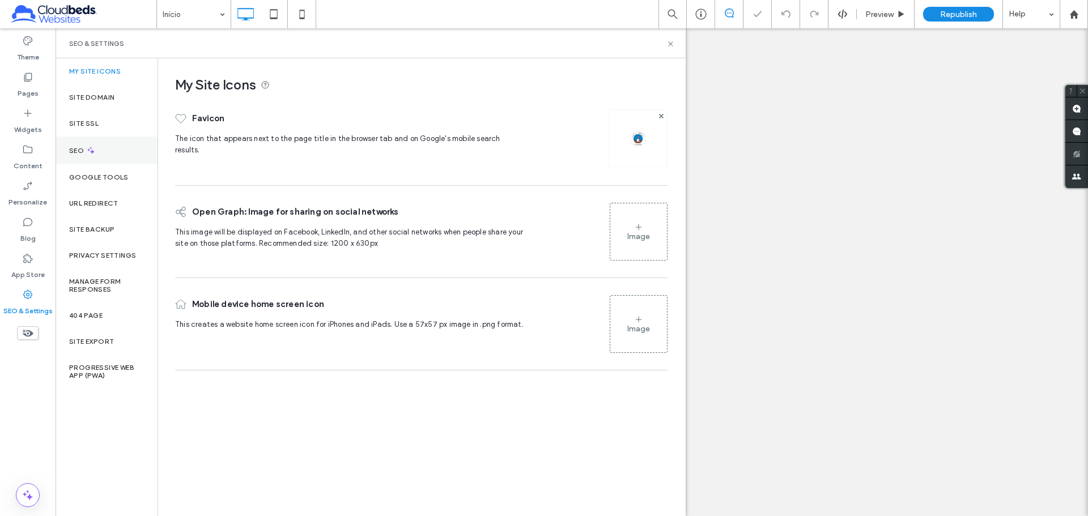
click at [108, 150] on div "SEO" at bounding box center [107, 151] width 102 height 28
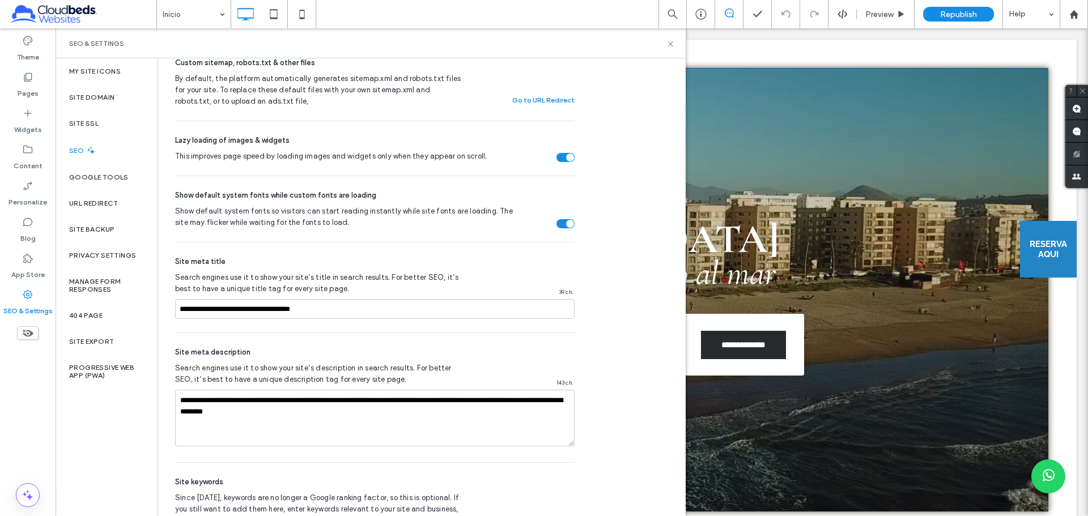
scroll to position [605, 0]
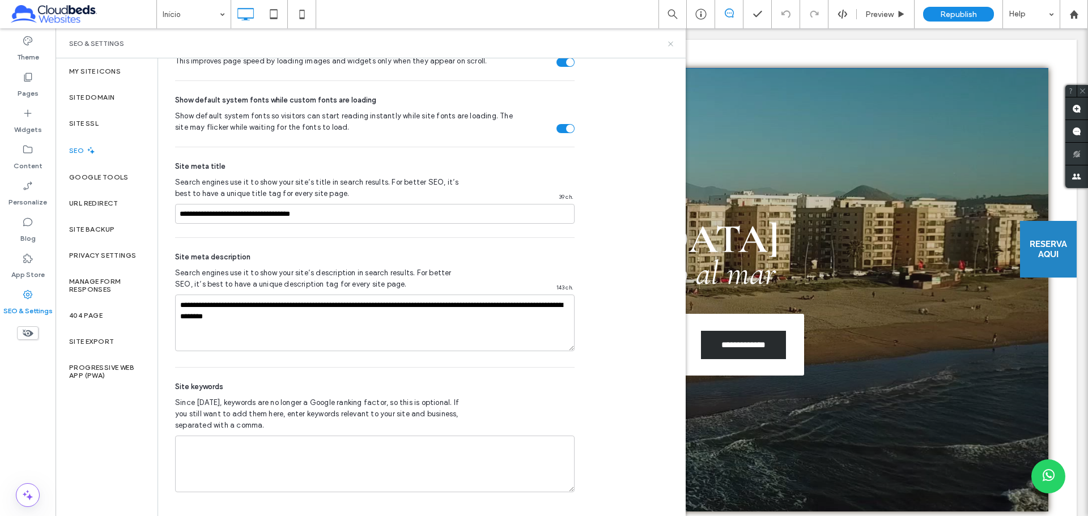
click at [672, 41] on icon at bounding box center [670, 44] width 8 height 8
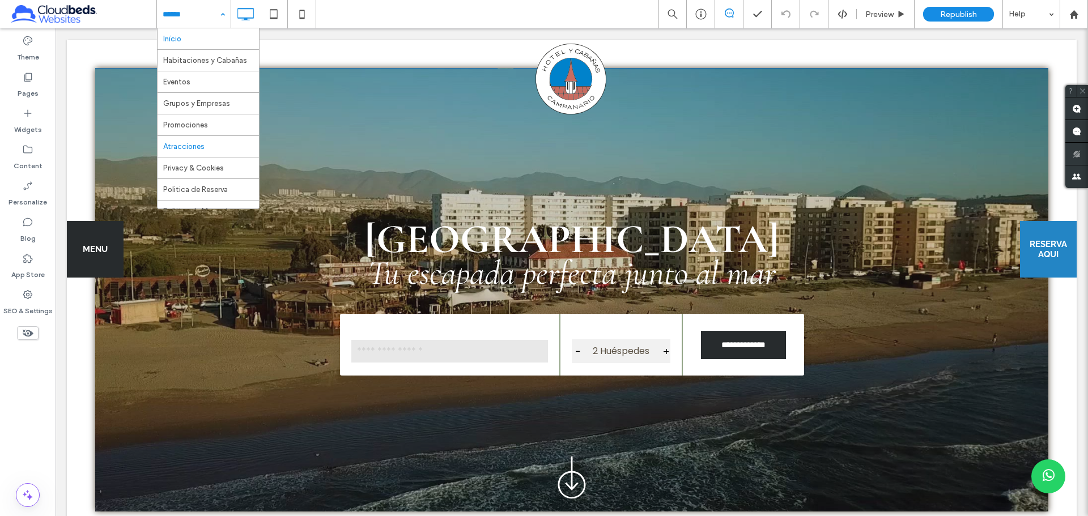
scroll to position [12, 0]
click at [385, 17] on div "Início Habitaciones y Cabañas Eventos Grupos y Empresas Promociones Atracciones…" at bounding box center [621, 14] width 931 height 28
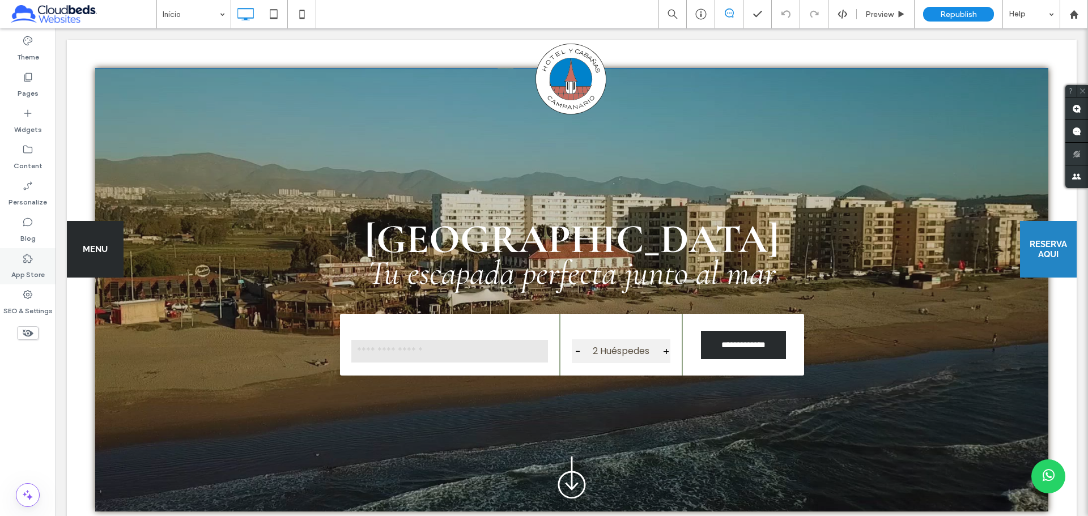
click at [14, 259] on div "App Store" at bounding box center [28, 266] width 56 height 36
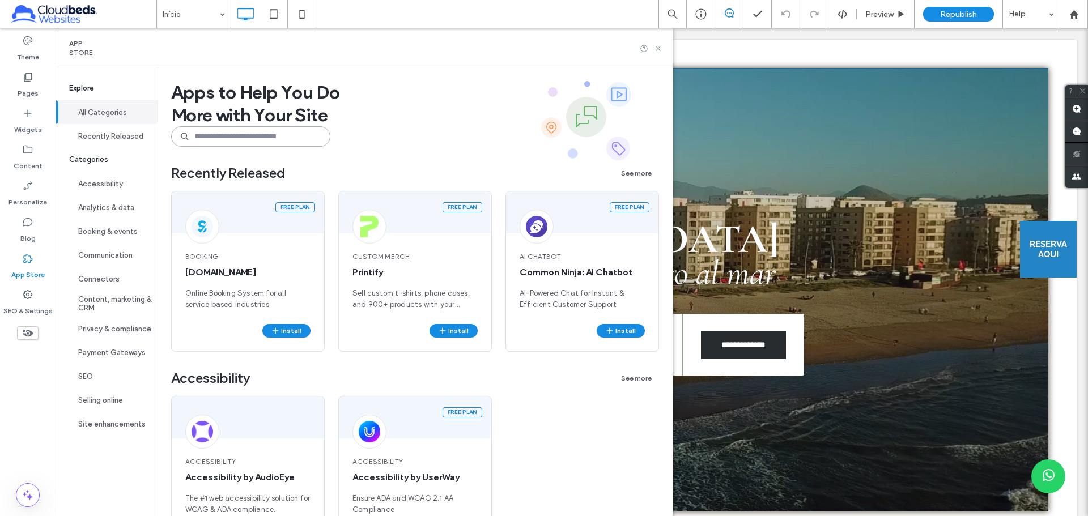
click at [235, 133] on input at bounding box center [250, 136] width 159 height 20
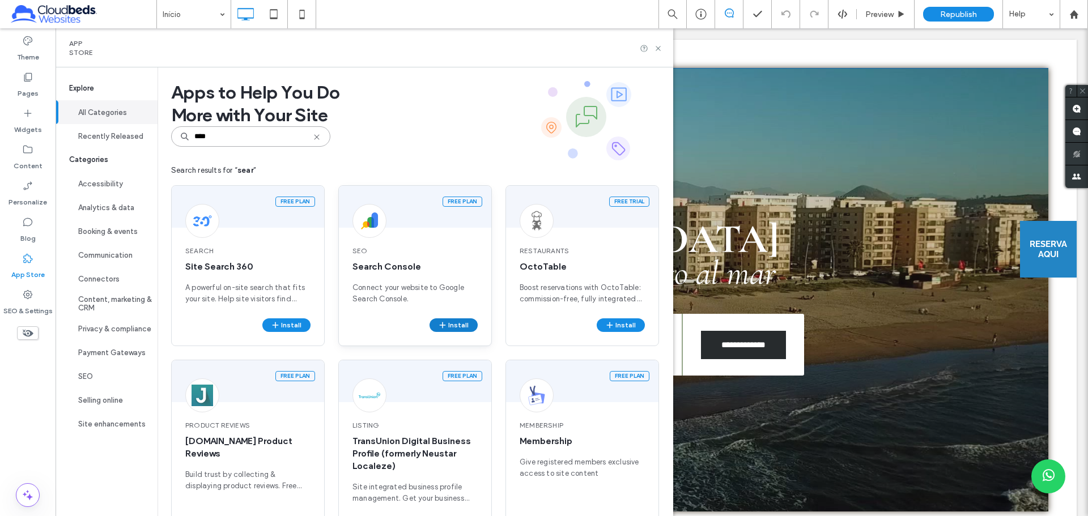
type input "****"
click at [449, 326] on button "Install" at bounding box center [453, 325] width 48 height 14
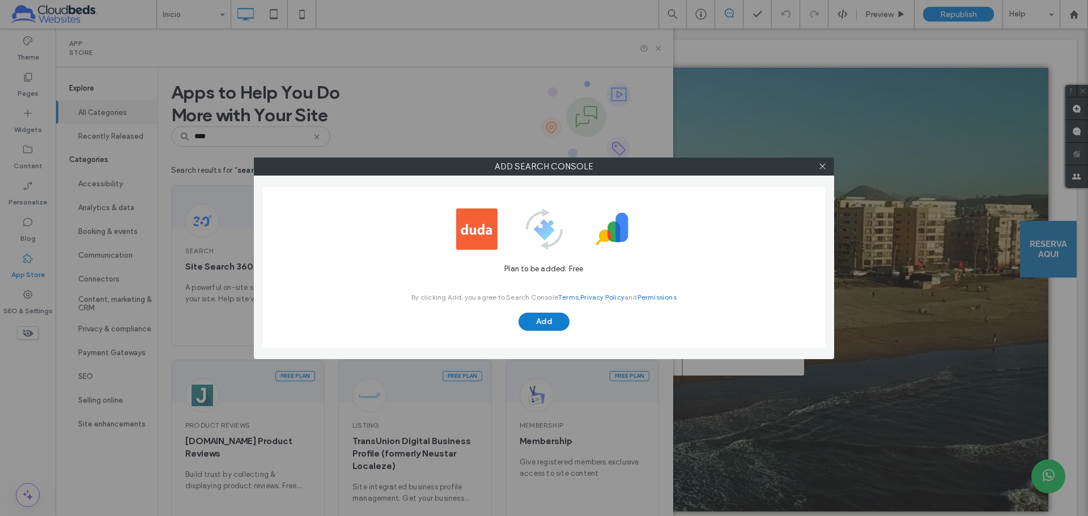
click at [545, 317] on button "Add" at bounding box center [543, 322] width 51 height 18
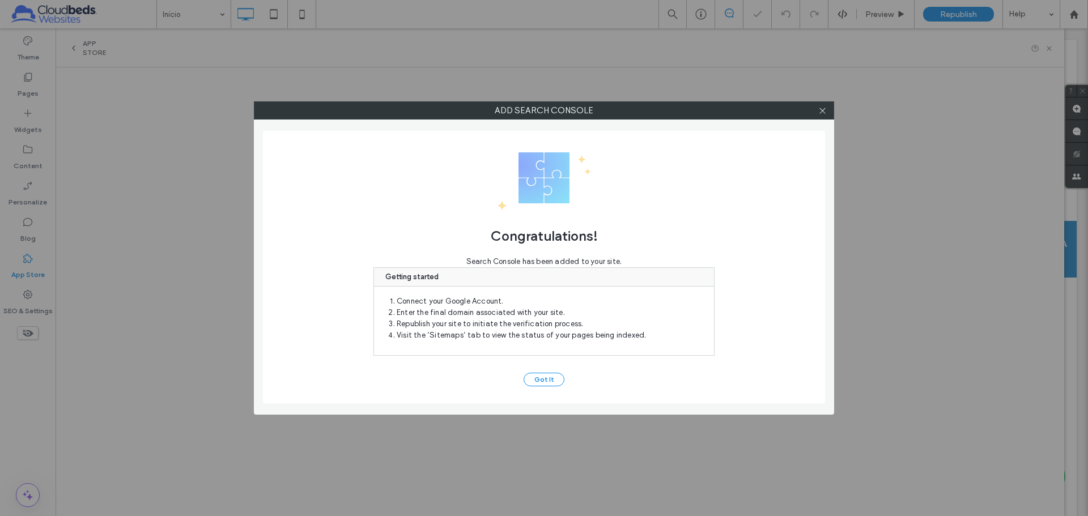
scroll to position [0, 0]
click at [550, 369] on div "Congratulations! Search Console has been added to your site. Getting started Co…" at bounding box center [544, 267] width 562 height 272
click at [552, 381] on button "Got It" at bounding box center [543, 380] width 41 height 14
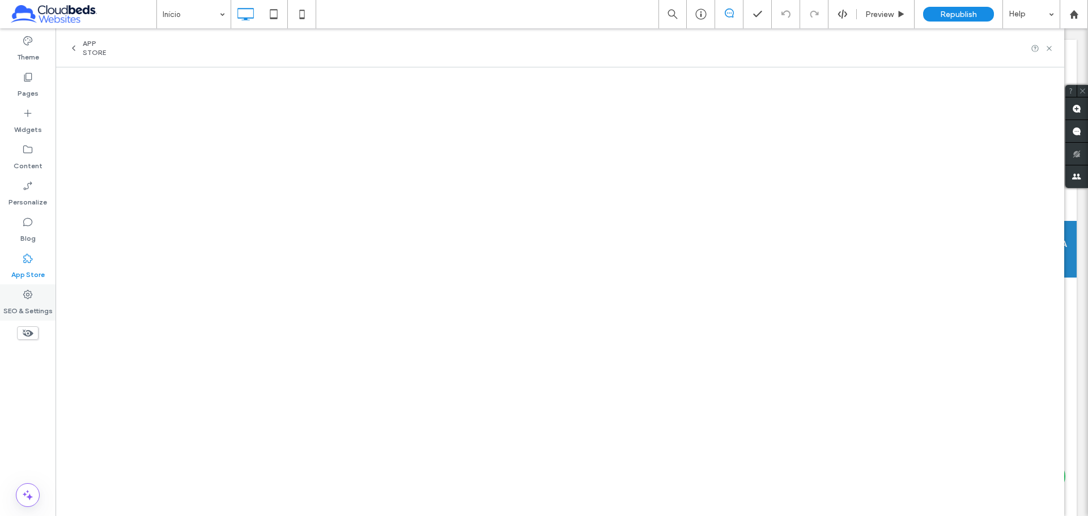
click at [24, 299] on icon at bounding box center [27, 294] width 11 height 11
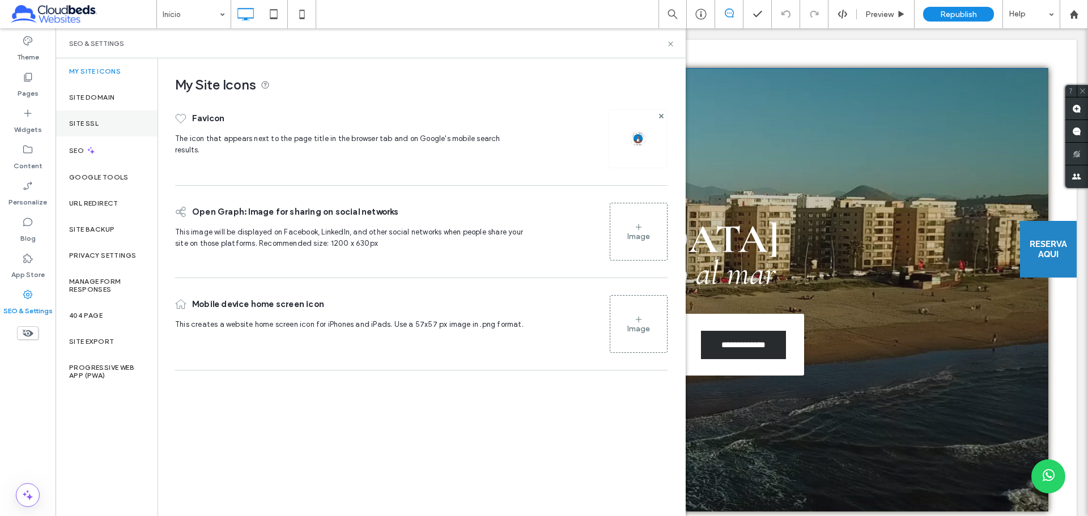
click at [97, 126] on label "Site SSL" at bounding box center [83, 124] width 29 height 8
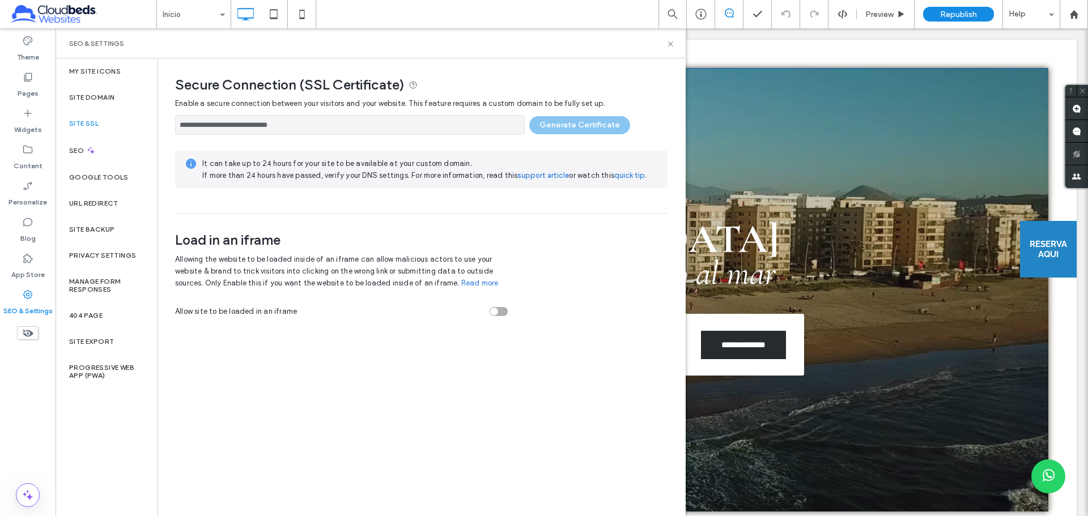
click at [610, 123] on div "**********" at bounding box center [421, 121] width 492 height 25
drag, startPoint x: 366, startPoint y: 129, endPoint x: 120, endPoint y: 135, distance: 246.5
click at [120, 135] on div "**********" at bounding box center [371, 287] width 630 height 458
click at [248, 226] on div "Load in an iframe Allowing the website to be loaded inside of an iframe can all…" at bounding box center [345, 266] width 341 height 104
click at [99, 146] on div "SEO" at bounding box center [107, 151] width 102 height 28
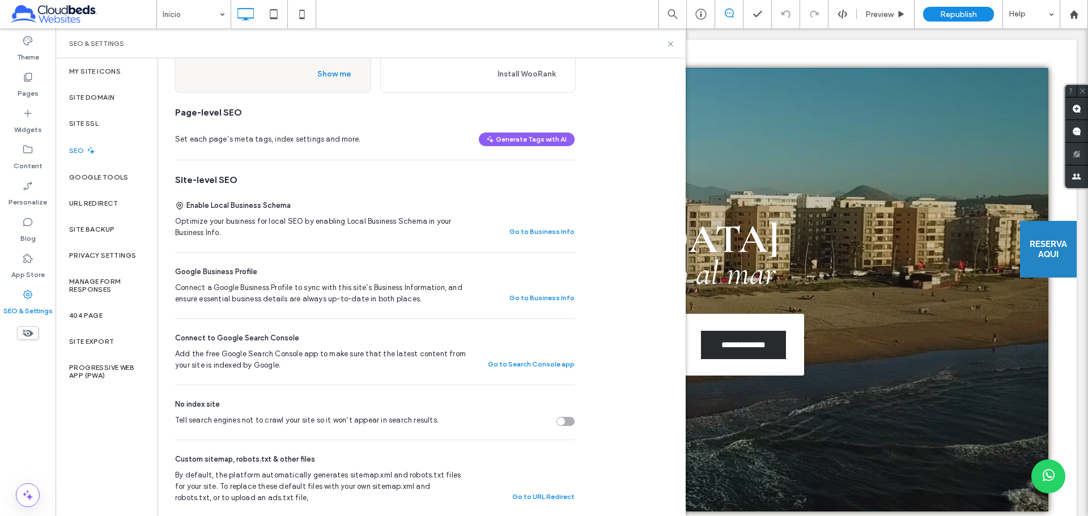
scroll to position [170, 0]
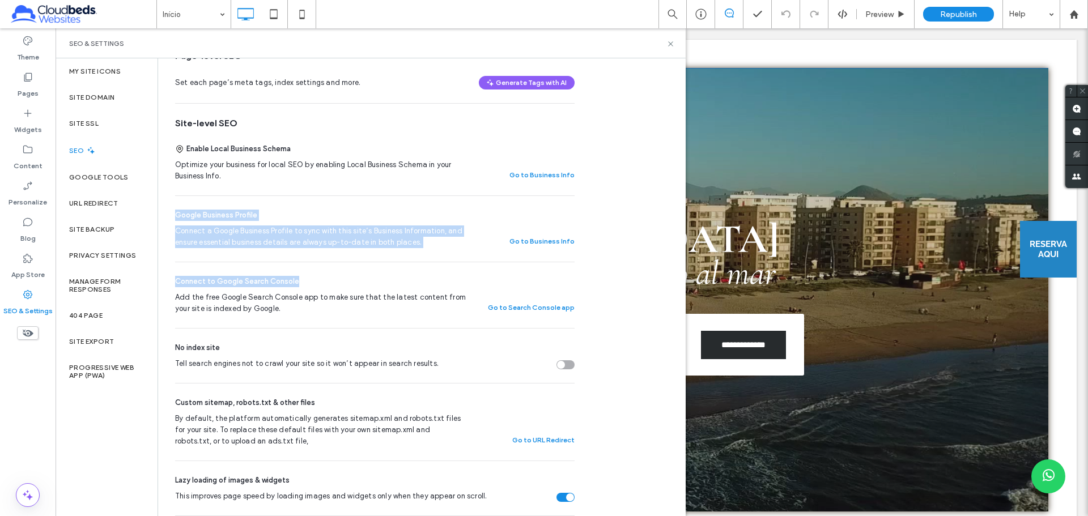
drag, startPoint x: 178, startPoint y: 212, endPoint x: 611, endPoint y: 272, distance: 436.9
click at [611, 274] on div "SEO Optimize your site to increase its visibility in relevant search results. N…" at bounding box center [421, 419] width 526 height 1062
click at [624, 270] on div "SEO Optimize your site to increase its visibility in relevant search results. N…" at bounding box center [421, 419] width 526 height 1062
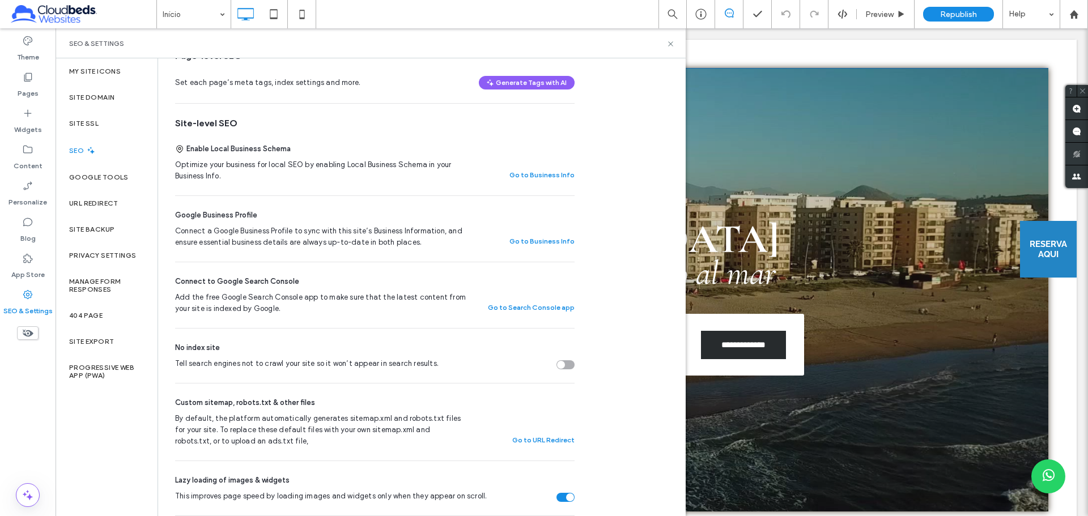
drag, startPoint x: 177, startPoint y: 280, endPoint x: 616, endPoint y: 306, distance: 439.2
click at [616, 306] on div "SEO Optimize your site to increase its visibility in relevant search results. N…" at bounding box center [421, 419] width 526 height 1062
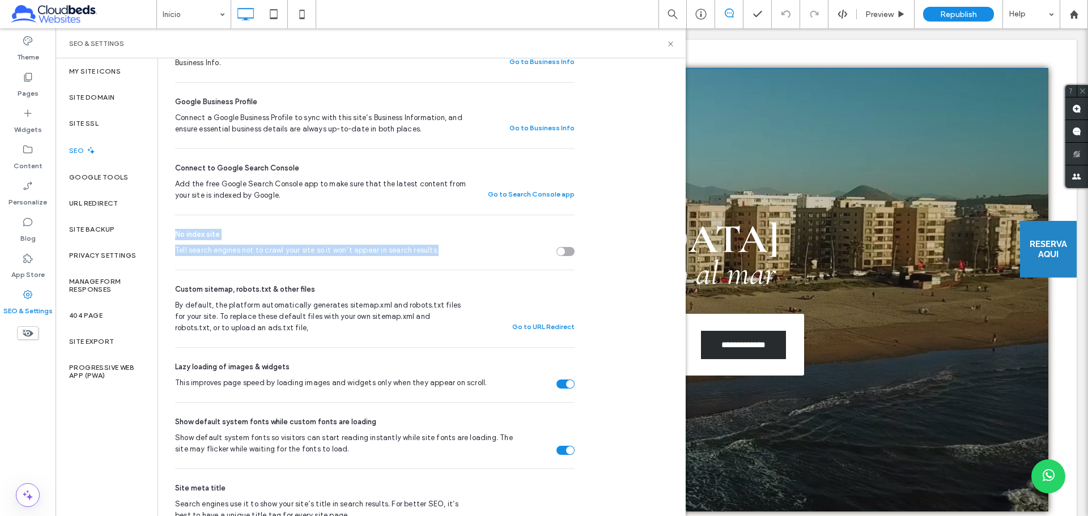
drag, startPoint x: 169, startPoint y: 234, endPoint x: 611, endPoint y: 257, distance: 441.9
click at [610, 257] on div "SEO Optimize your site to increase its visibility in relevant search results. N…" at bounding box center [421, 306] width 526 height 1062
click at [611, 257] on div "SEO Optimize your site to increase its visibility in relevant search results. N…" at bounding box center [421, 306] width 526 height 1062
drag, startPoint x: 181, startPoint y: 287, endPoint x: 628, endPoint y: 331, distance: 449.6
click at [628, 331] on div "SEO Optimize your site to increase its visibility in relevant search results. N…" at bounding box center [421, 306] width 526 height 1062
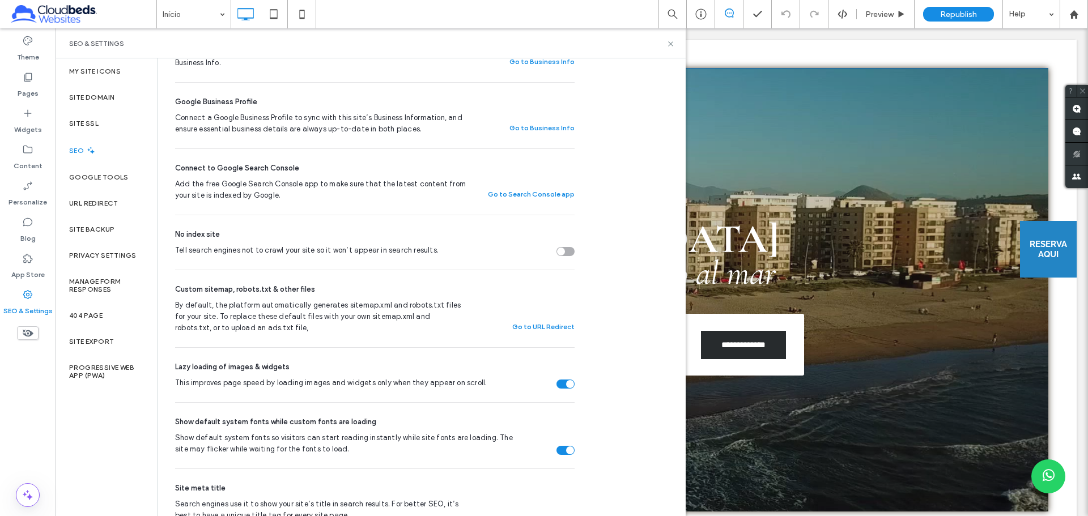
click at [606, 329] on div "SEO Optimize your site to increase its visibility in relevant search results. N…" at bounding box center [421, 306] width 526 height 1062
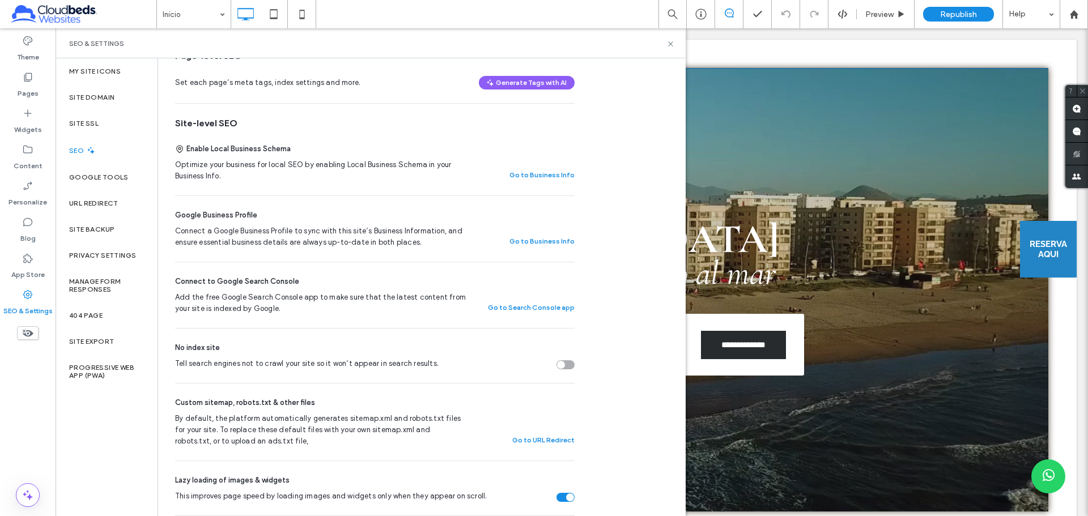
drag, startPoint x: 171, startPoint y: 281, endPoint x: 613, endPoint y: 307, distance: 442.6
click at [613, 307] on div "SEO Optimize your site to increase its visibility in relevant search results. N…" at bounding box center [421, 419] width 526 height 1062
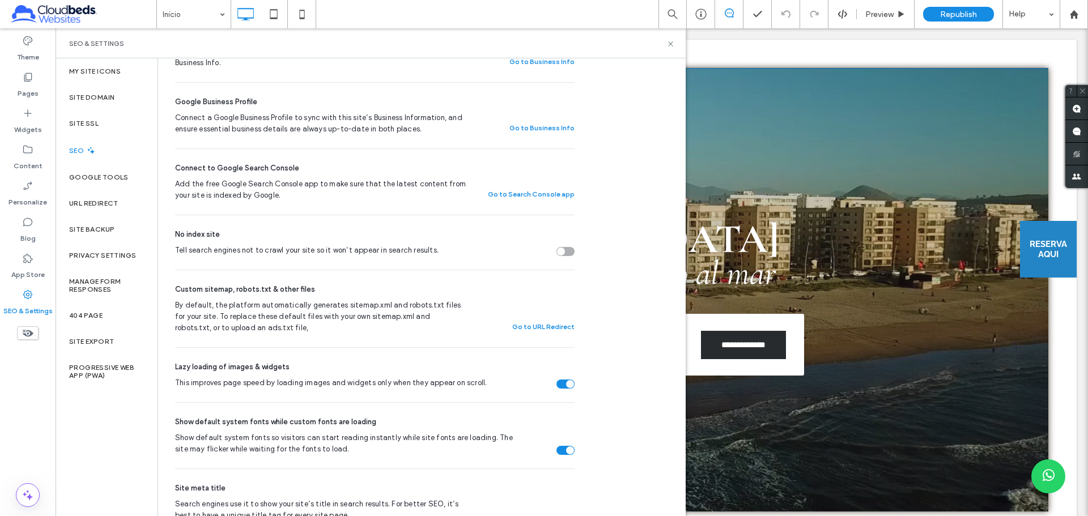
scroll to position [340, 0]
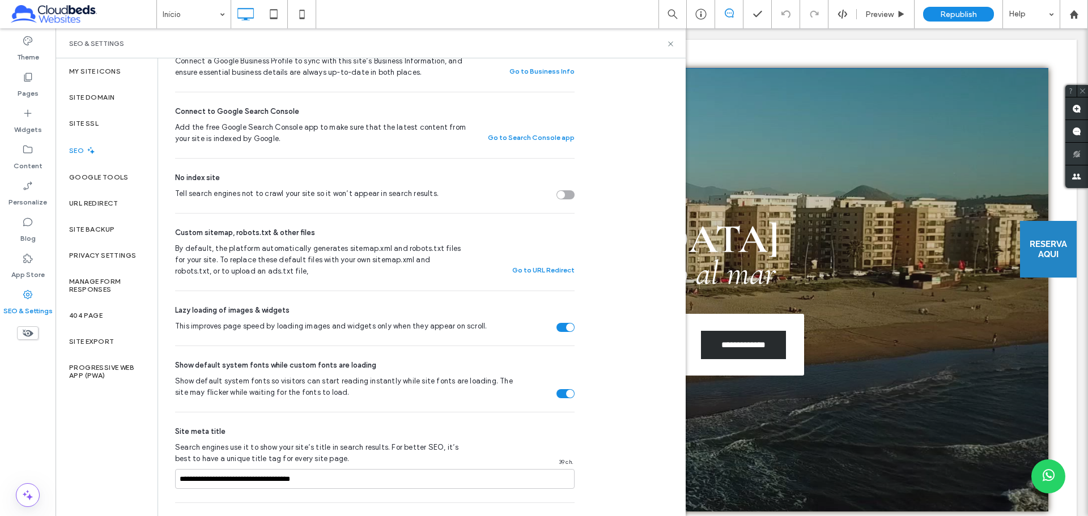
drag, startPoint x: 595, startPoint y: 281, endPoint x: 173, endPoint y: 232, distance: 424.8
click at [173, 232] on div "SEO Optimize your site to increase its visibility in relevant search results. N…" at bounding box center [421, 249] width 526 height 1062
click at [168, 247] on div "SEO Optimize your site to increase its visibility in relevant search results. N…" at bounding box center [370, 244] width 425 height 1052
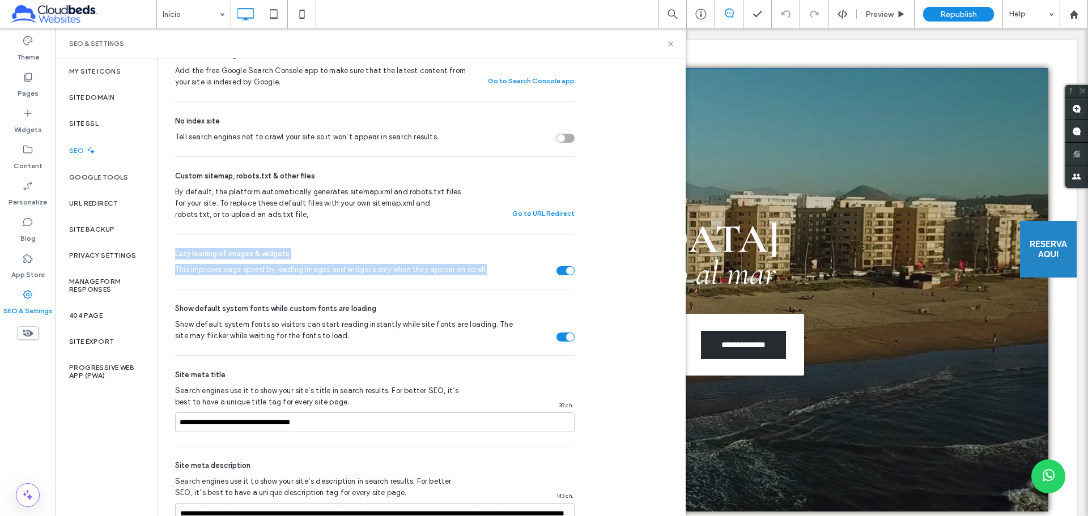
drag, startPoint x: 173, startPoint y: 254, endPoint x: 605, endPoint y: 264, distance: 431.7
click at [604, 270] on div "SEO Optimize your site to increase its visibility in relevant search results. N…" at bounding box center [421, 193] width 526 height 1062
click at [605, 264] on div "SEO Optimize your site to increase its visibility in relevant search results. N…" at bounding box center [421, 193] width 526 height 1062
drag, startPoint x: 168, startPoint y: 254, endPoint x: 628, endPoint y: 267, distance: 460.7
click at [628, 267] on div "SEO Optimize your site to increase its visibility in relevant search results. N…" at bounding box center [421, 193] width 526 height 1062
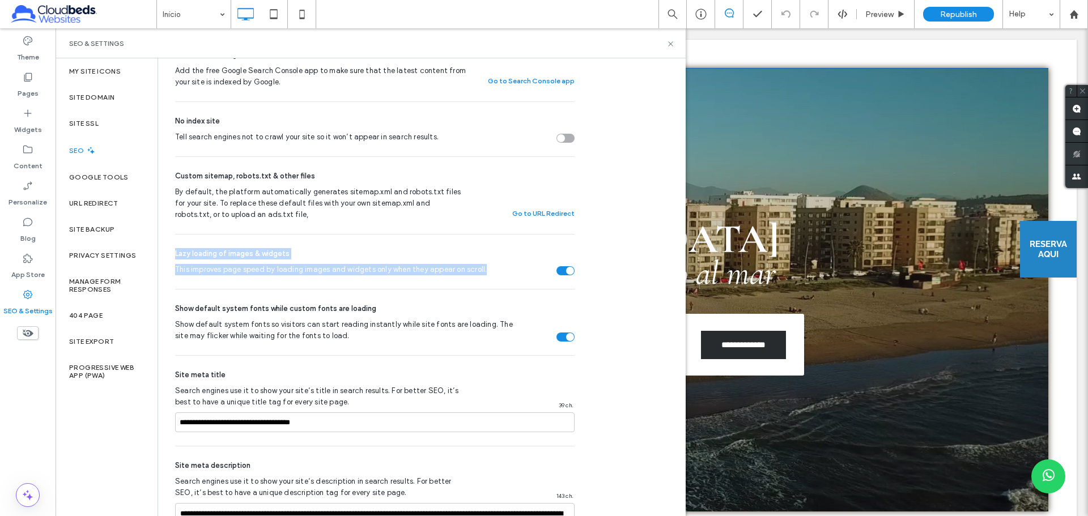
click at [611, 270] on div "SEO Optimize your site to increase its visibility in relevant search results. N…" at bounding box center [421, 193] width 526 height 1062
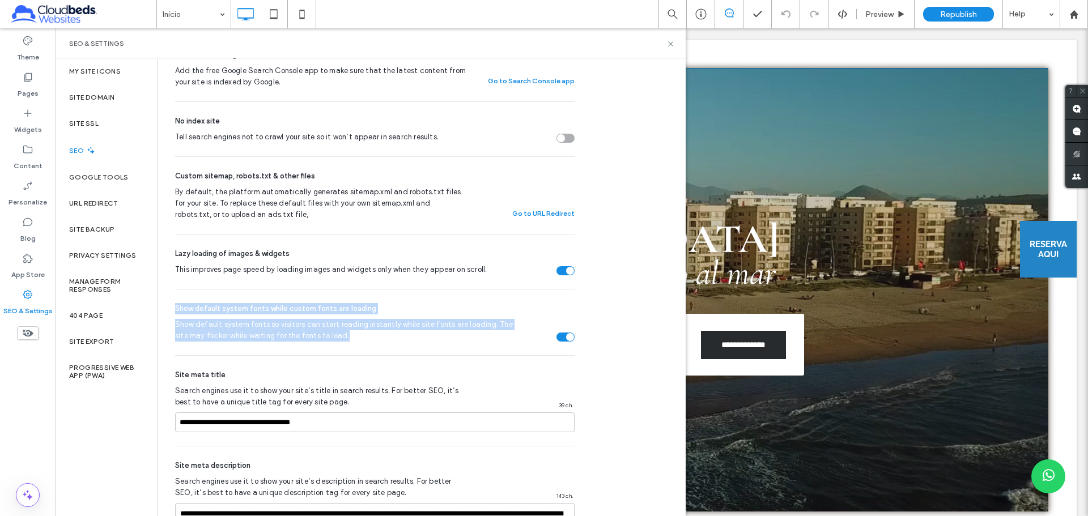
drag, startPoint x: 165, startPoint y: 306, endPoint x: 615, endPoint y: 338, distance: 451.5
click at [615, 338] on div "SEO Optimize your site to increase its visibility in relevant search results. N…" at bounding box center [421, 193] width 526 height 1062
drag, startPoint x: 621, startPoint y: 337, endPoint x: 163, endPoint y: 309, distance: 458.6
click at [163, 309] on div "SEO Optimize your site to increase its visibility in relevant search results. N…" at bounding box center [421, 193] width 526 height 1062
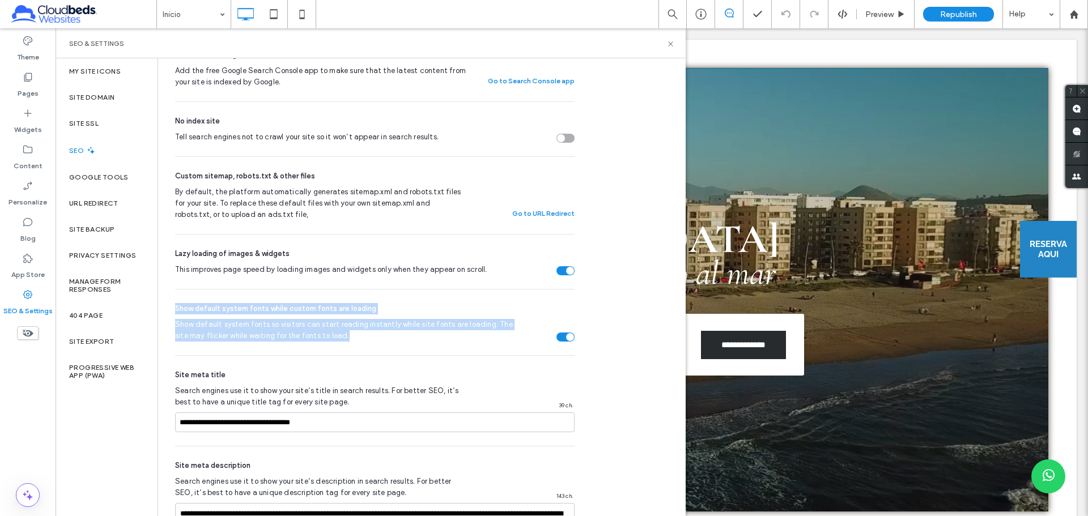
click at [168, 313] on div "SEO Optimize your site to increase its visibility in relevant search results. N…" at bounding box center [370, 188] width 425 height 1052
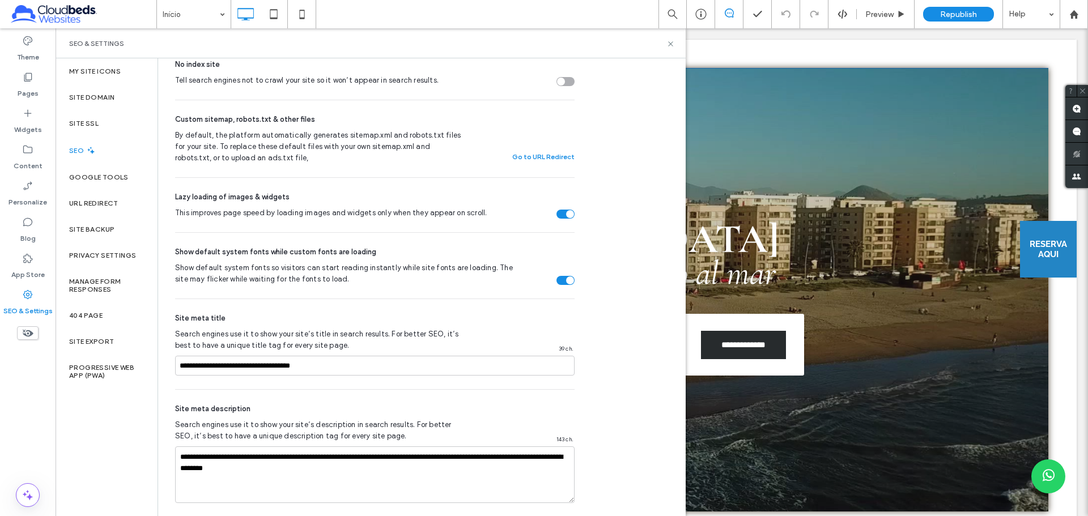
scroll to position [510, 0]
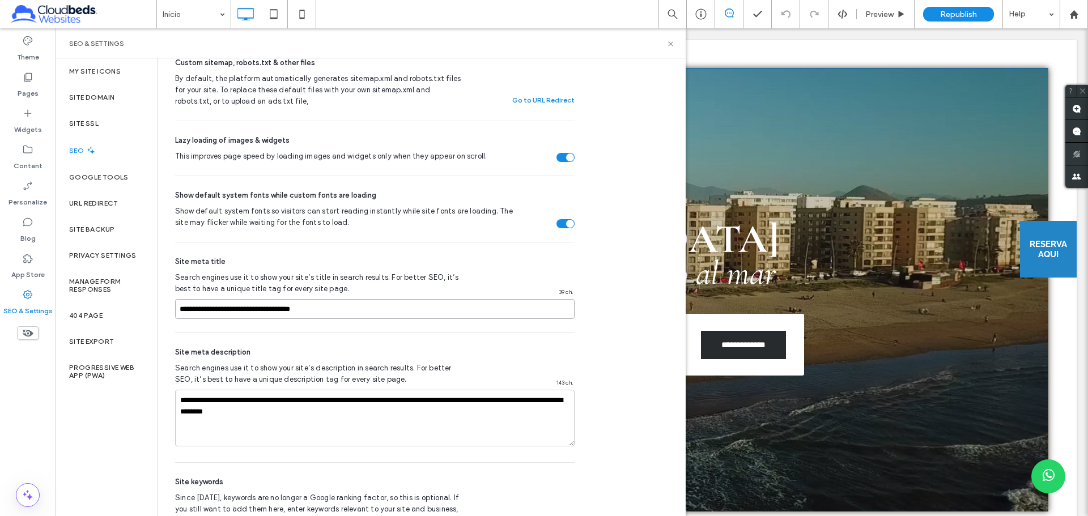
drag, startPoint x: 183, startPoint y: 306, endPoint x: 372, endPoint y: 312, distance: 189.3
click at [372, 312] on input "**********" at bounding box center [374, 309] width 399 height 20
click at [364, 312] on input "**********" at bounding box center [374, 309] width 399 height 20
drag, startPoint x: 361, startPoint y: 311, endPoint x: 114, endPoint y: 318, distance: 247.1
click at [114, 318] on div "My Site Icons Site Domain Site SSL SEO Google Tools URL Redirect Head HTML Site…" at bounding box center [371, 287] width 630 height 458
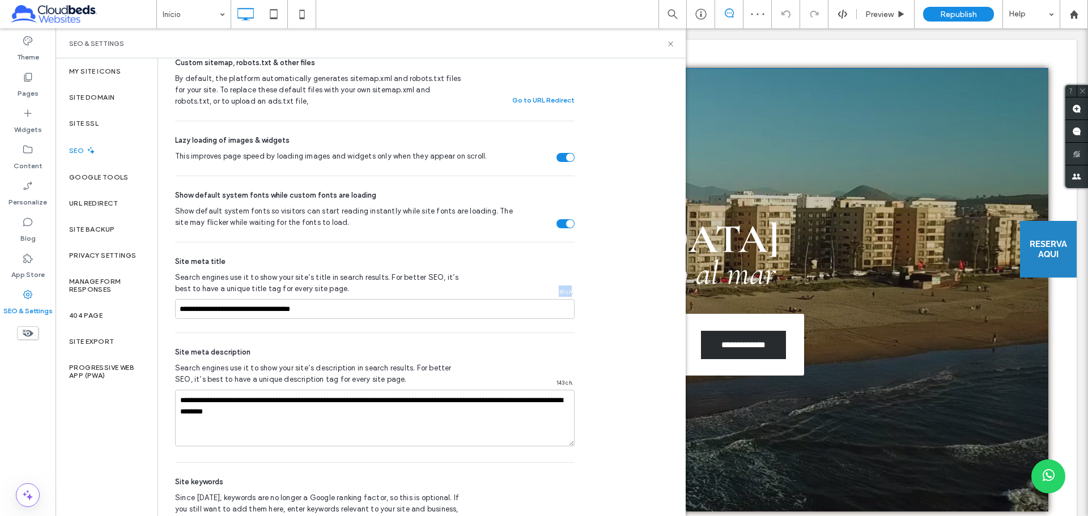
drag, startPoint x: 555, startPoint y: 292, endPoint x: 572, endPoint y: 293, distance: 16.5
click at [572, 293] on div "**********" at bounding box center [374, 287] width 399 height 90
click at [574, 293] on div "SEO Optimize your site to increase its visibility in relevant search results. N…" at bounding box center [370, 75] width 425 height 1052
drag, startPoint x: 272, startPoint y: 428, endPoint x: 99, endPoint y: 372, distance: 182.2
click at [99, 372] on div "My Site Icons Site Domain Site SSL SEO Google Tools URL Redirect Head HTML Site…" at bounding box center [371, 287] width 630 height 458
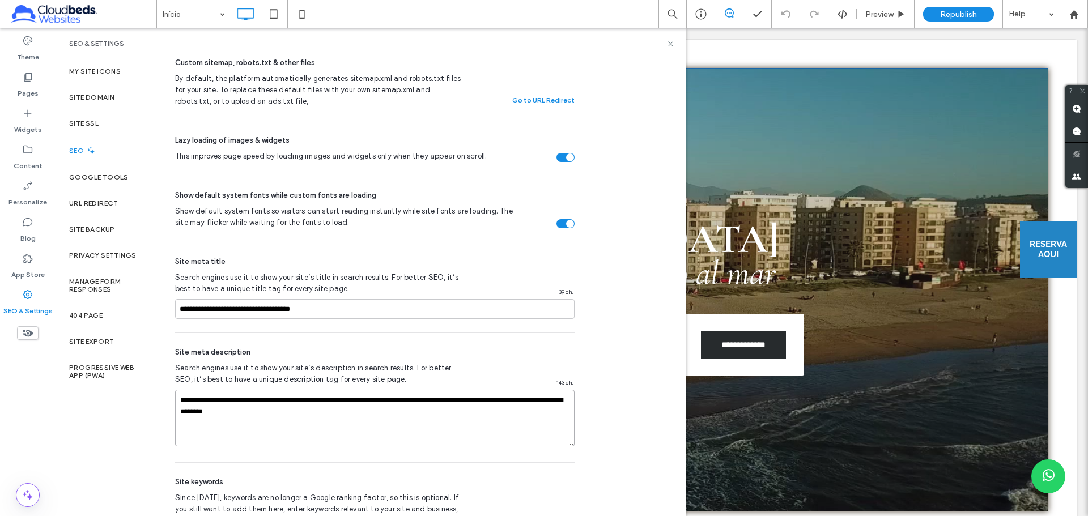
click at [352, 416] on textarea "**********" at bounding box center [374, 418] width 399 height 57
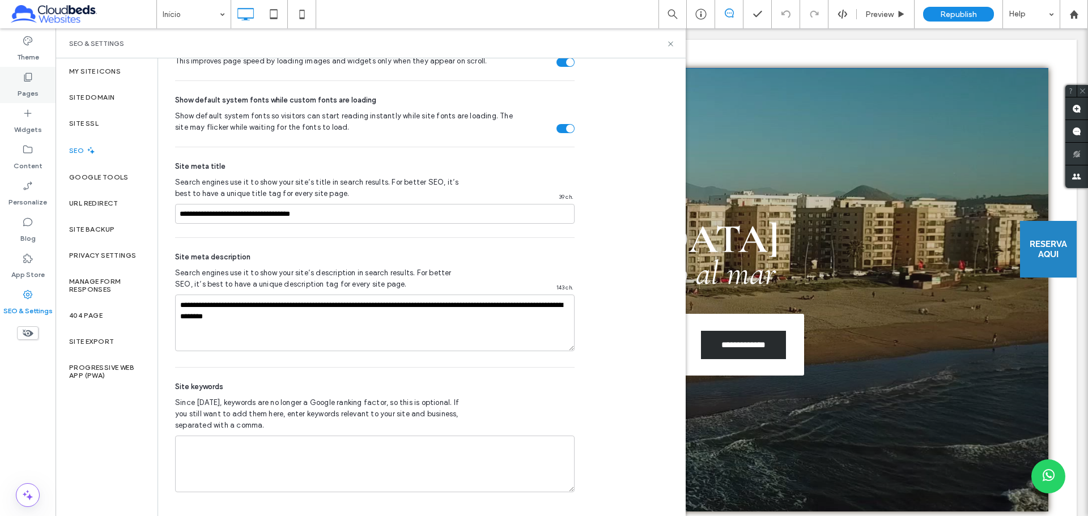
click at [33, 84] on label "Pages" at bounding box center [28, 91] width 21 height 16
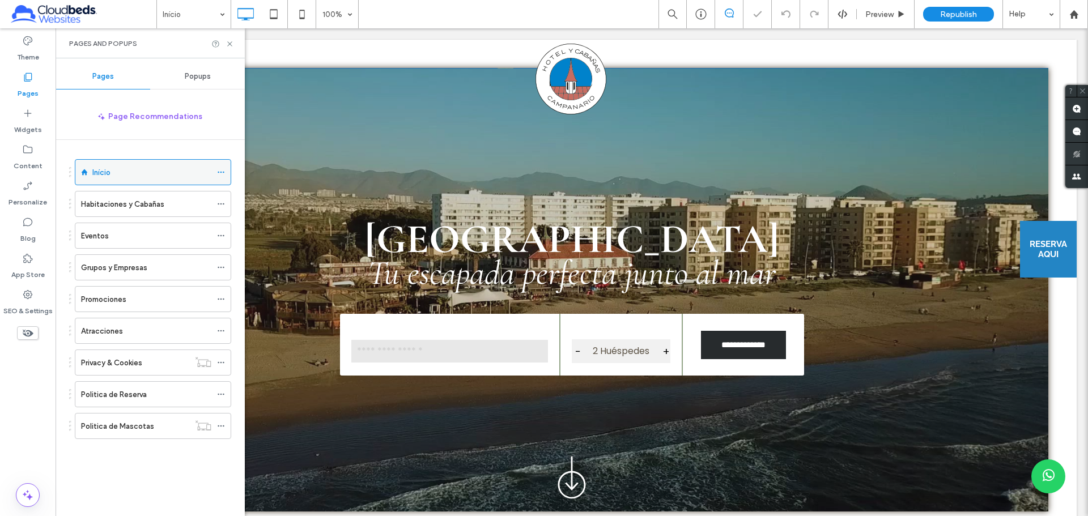
click at [223, 171] on icon at bounding box center [221, 172] width 8 height 8
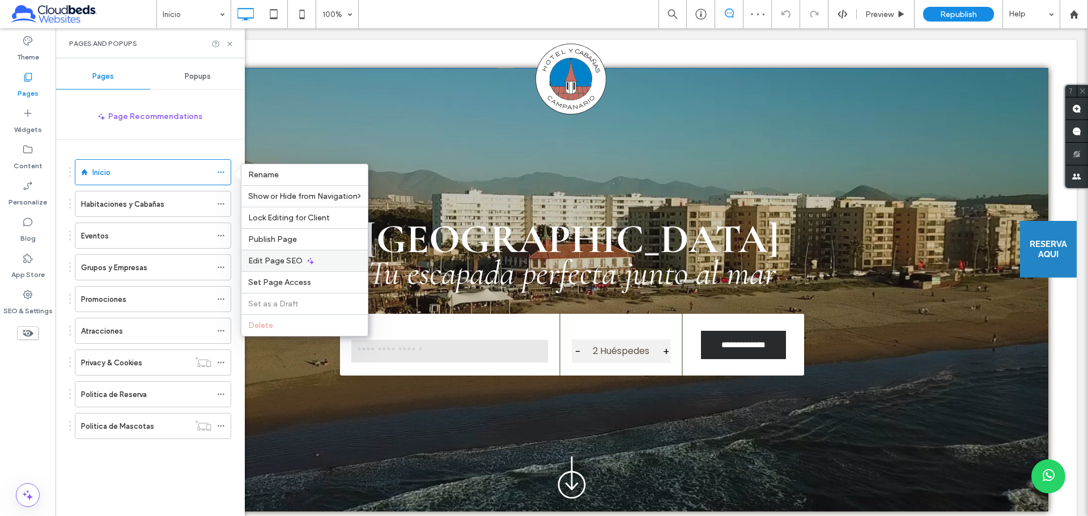
click at [333, 257] on div "Edit Page SEO" at bounding box center [304, 261] width 126 height 22
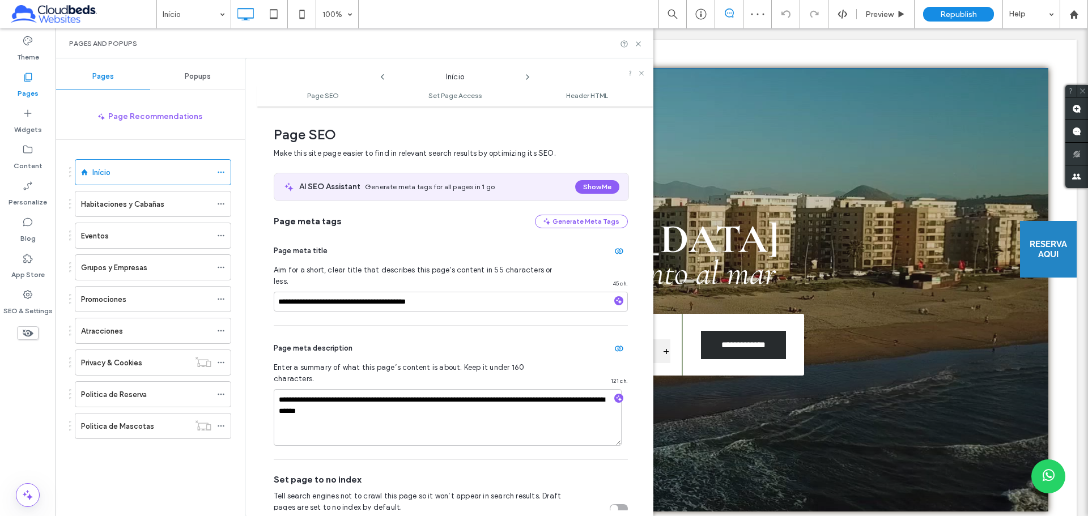
scroll to position [170, 0]
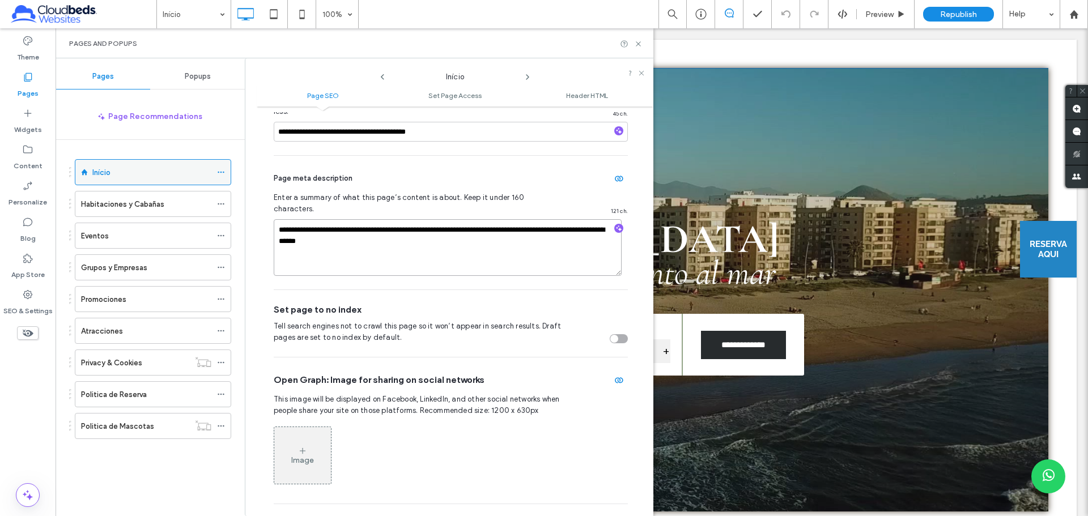
drag, startPoint x: 468, startPoint y: 231, endPoint x: 197, endPoint y: 172, distance: 277.7
click at [197, 172] on div "**********" at bounding box center [355, 287] width 598 height 458
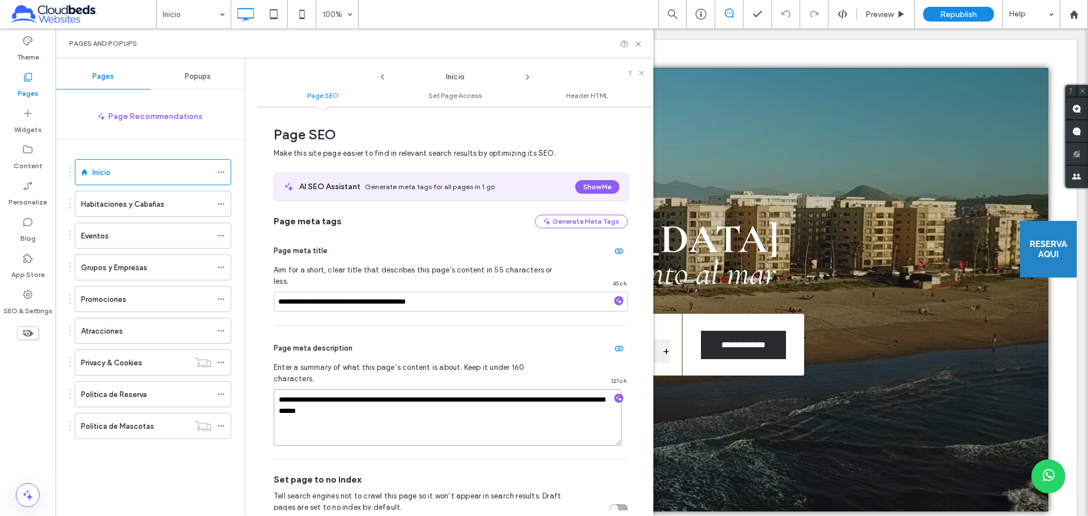
click at [440, 392] on textarea "**********" at bounding box center [448, 417] width 348 height 57
drag, startPoint x: 450, startPoint y: 293, endPoint x: 255, endPoint y: 291, distance: 194.9
click at [255, 291] on div "**********" at bounding box center [449, 287] width 408 height 458
click at [221, 207] on icon at bounding box center [221, 204] width 8 height 8
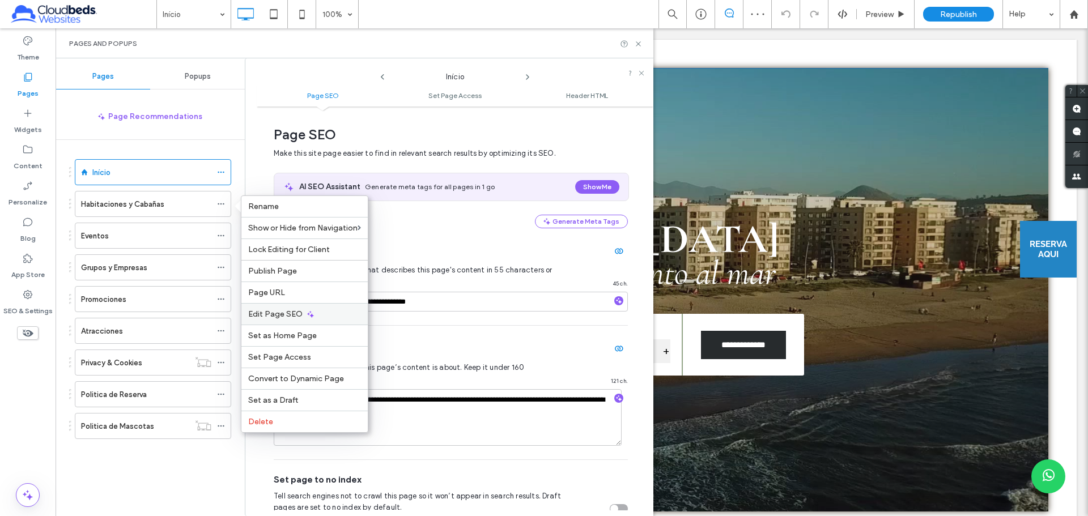
click at [315, 312] on div "Edit Page SEO" at bounding box center [304, 314] width 126 height 22
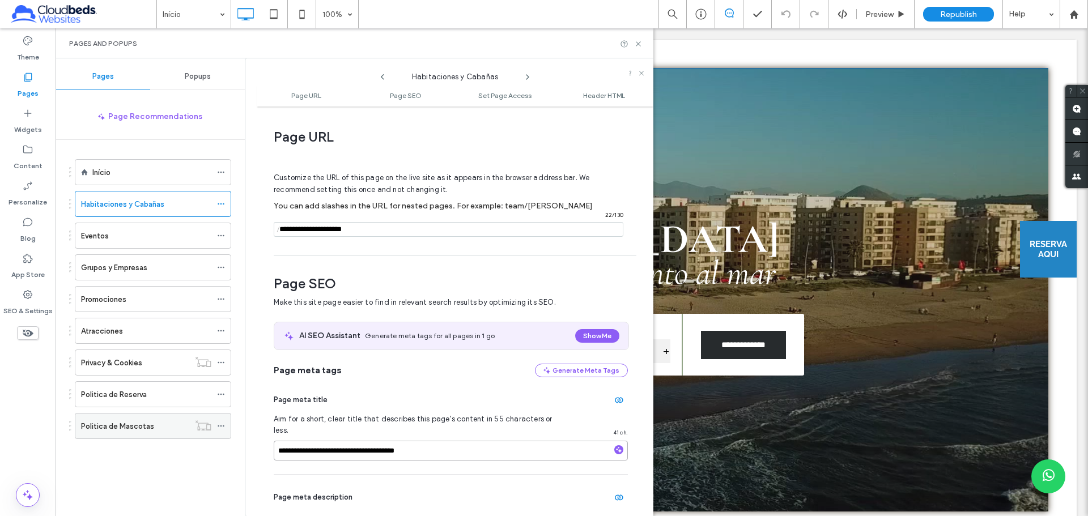
drag, startPoint x: 442, startPoint y: 442, endPoint x: 217, endPoint y: 425, distance: 226.1
click at [219, 431] on div "**********" at bounding box center [355, 287] width 598 height 458
click at [219, 234] on icon at bounding box center [221, 236] width 8 height 8
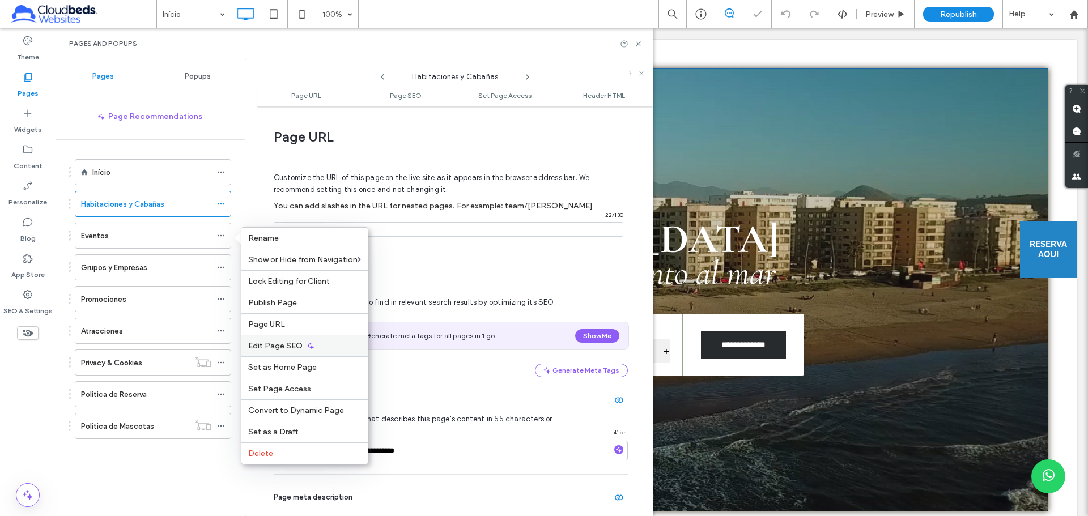
click at [307, 342] on icon at bounding box center [310, 346] width 9 height 9
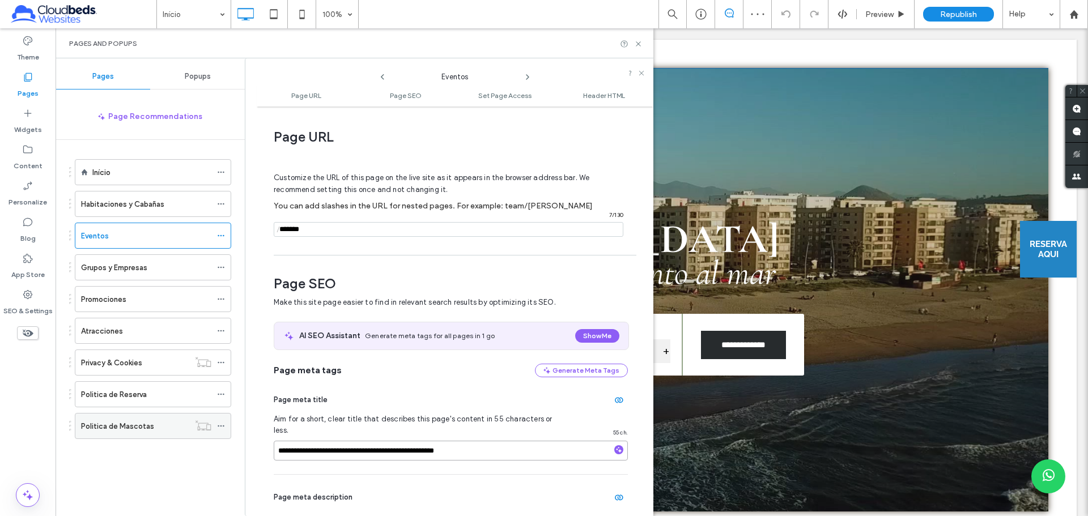
drag, startPoint x: 307, startPoint y: 431, endPoint x: 174, endPoint y: 425, distance: 133.3
click at [174, 425] on div "**********" at bounding box center [355, 287] width 598 height 458
click at [217, 266] on icon at bounding box center [221, 267] width 8 height 8
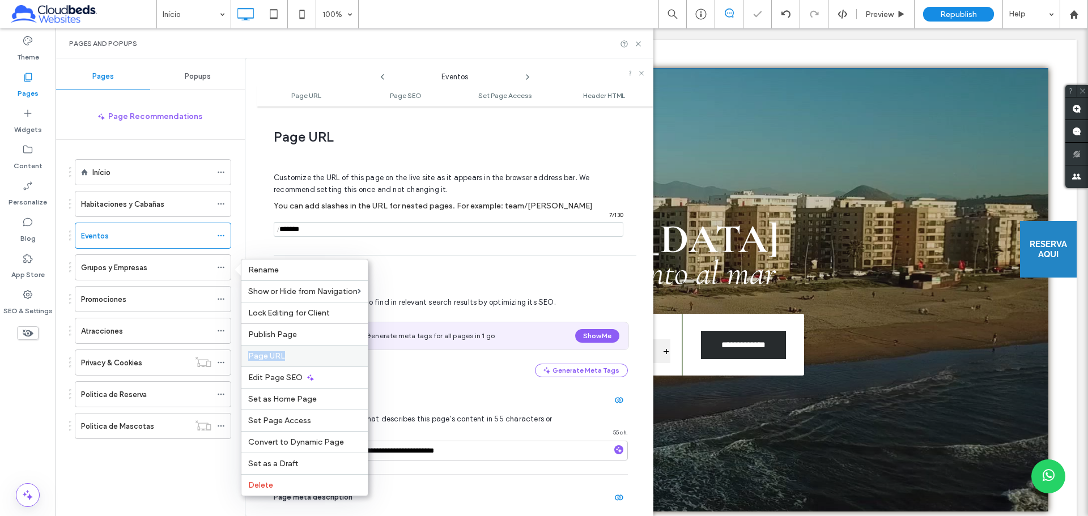
drag, startPoint x: 302, startPoint y: 336, endPoint x: 300, endPoint y: 353, distance: 17.1
click at [300, 353] on div "Rename Show or Hide from Navigation Duplicate Lock Editing for Client Publish P…" at bounding box center [304, 377] width 127 height 237
click at [300, 353] on label "Page URL" at bounding box center [304, 356] width 113 height 10
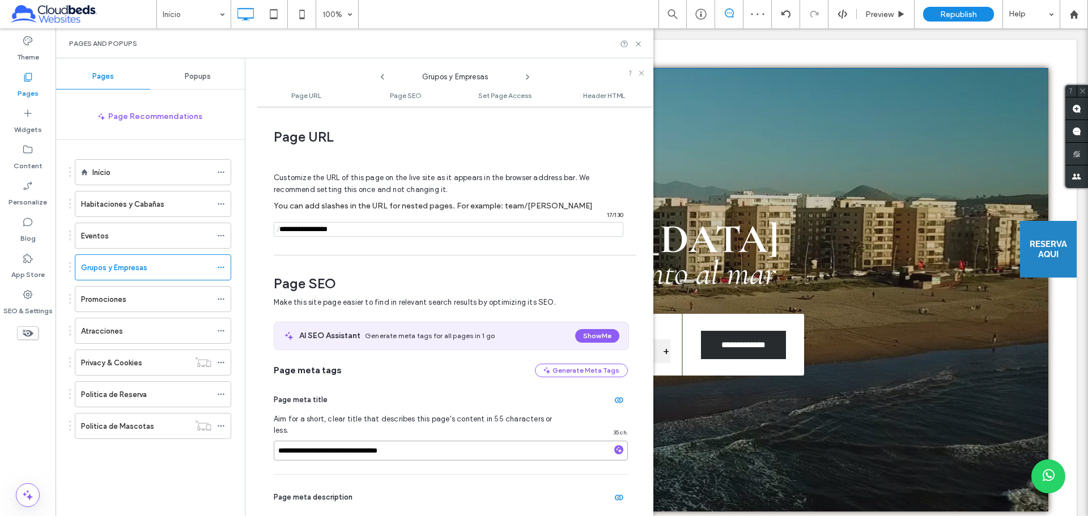
drag, startPoint x: 427, startPoint y: 442, endPoint x: 238, endPoint y: 441, distance: 188.6
click at [238, 441] on div "**********" at bounding box center [355, 287] width 598 height 458
click at [331, 412] on div "**********" at bounding box center [451, 425] width 354 height 97
drag, startPoint x: 380, startPoint y: 443, endPoint x: 235, endPoint y: 442, distance: 145.0
click at [235, 442] on div "**********" at bounding box center [355, 287] width 598 height 458
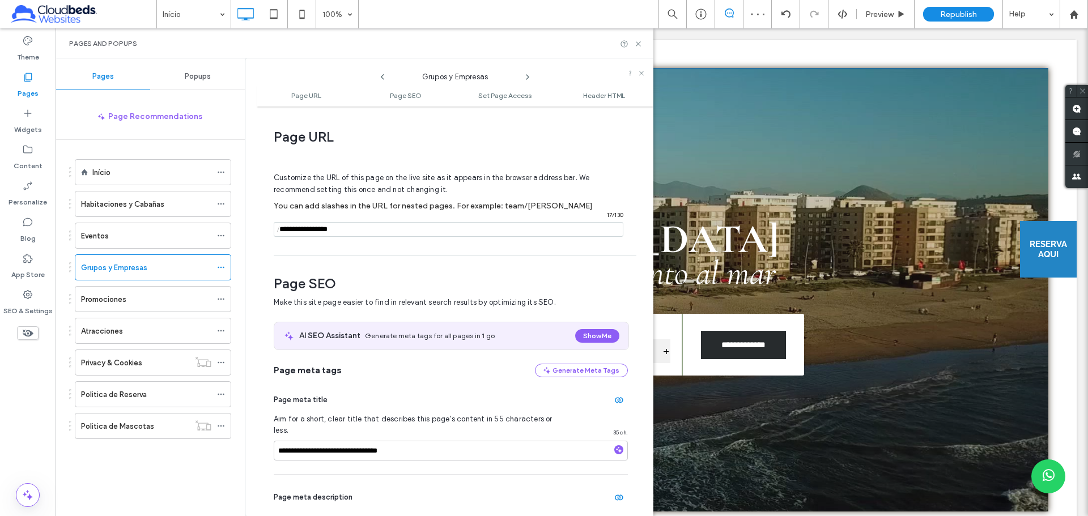
click at [261, 394] on div "**********" at bounding box center [455, 311] width 397 height 398
drag, startPoint x: 415, startPoint y: 441, endPoint x: 254, endPoint y: 438, distance: 160.3
click at [254, 438] on div "**********" at bounding box center [449, 287] width 408 height 458
click at [474, 411] on div "**********" at bounding box center [451, 425] width 354 height 97
click at [29, 159] on label "Content" at bounding box center [28, 163] width 29 height 16
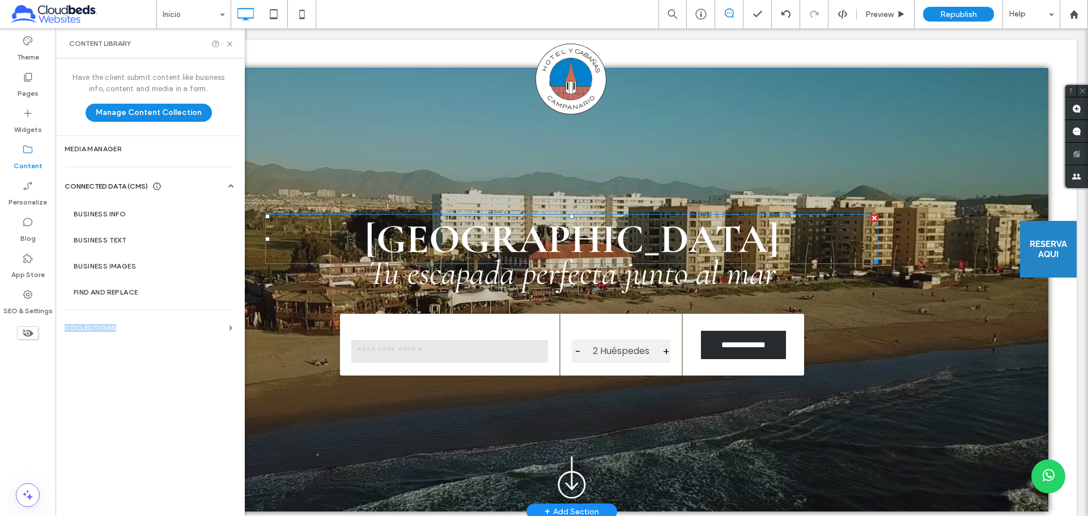
drag, startPoint x: 172, startPoint y: 364, endPoint x: 245, endPoint y: 189, distance: 188.9
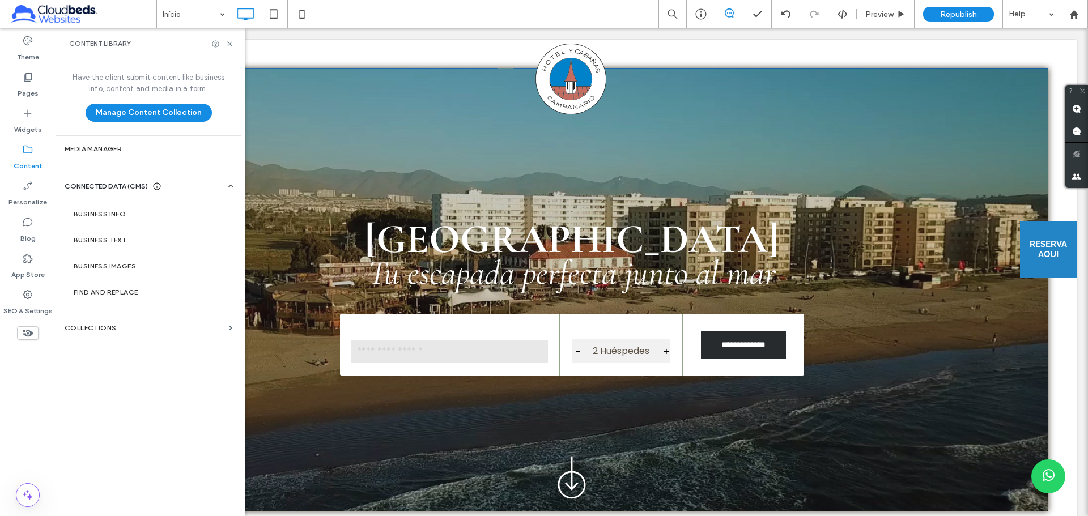
click at [229, 37] on div "Content Library" at bounding box center [150, 43] width 189 height 30
click at [229, 41] on icon at bounding box center [229, 44] width 8 height 8
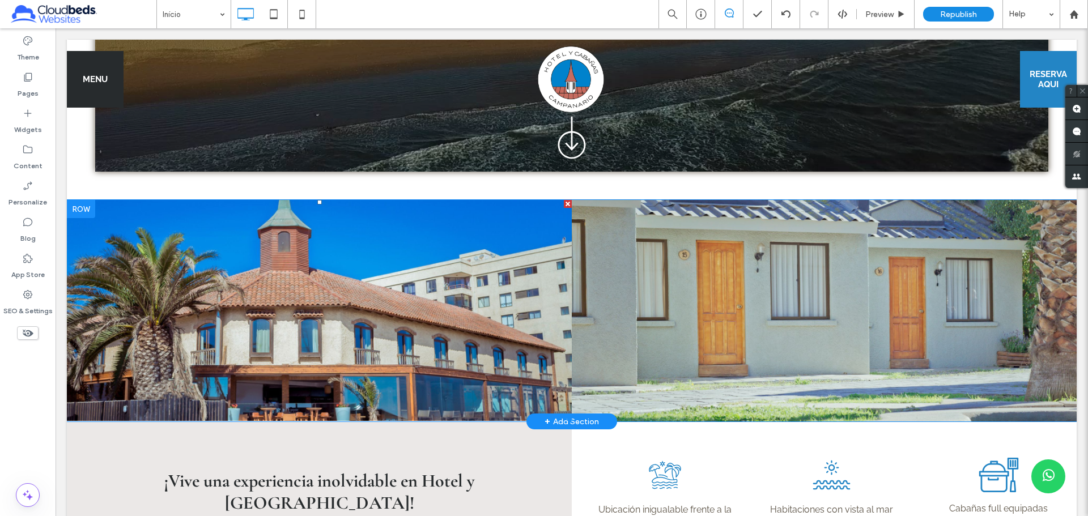
scroll to position [453, 0]
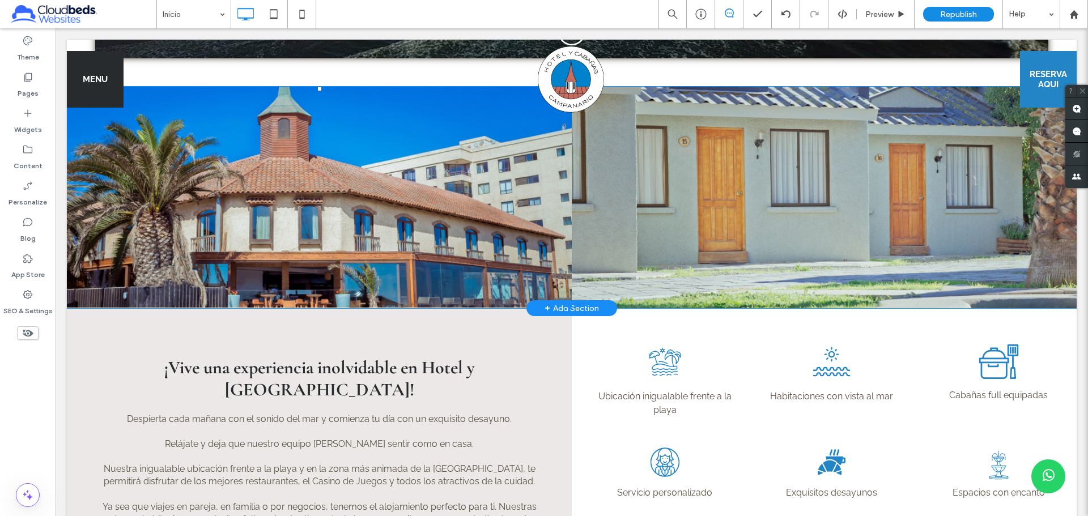
click at [323, 237] on li "Slide title Write your caption here Button" at bounding box center [319, 197] width 505 height 221
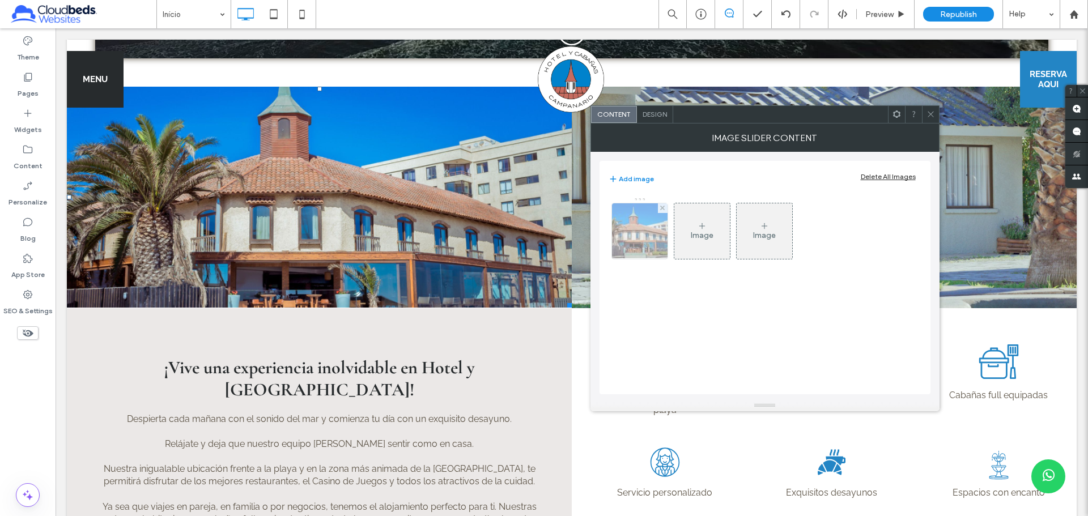
click at [622, 238] on img at bounding box center [639, 231] width 88 height 56
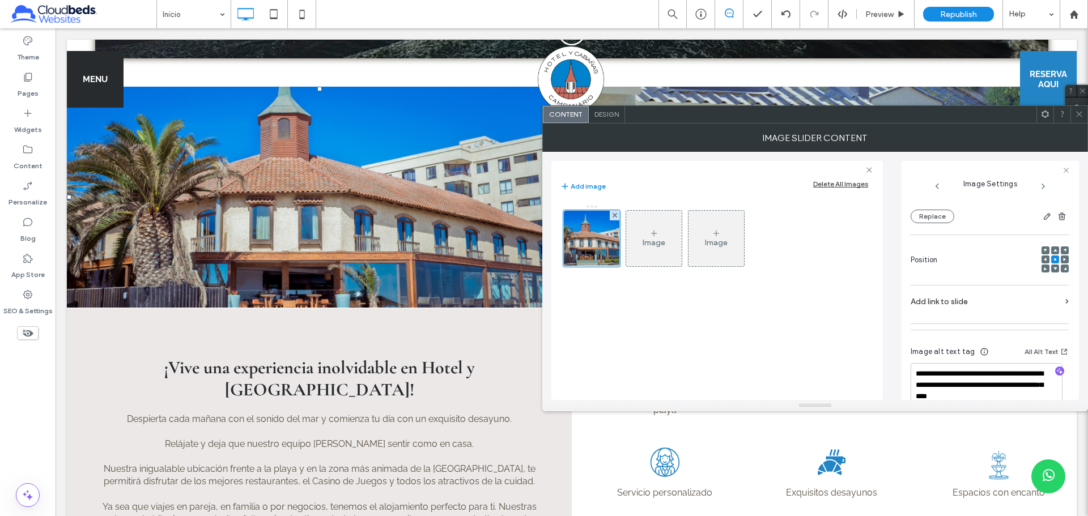
scroll to position [143, 0]
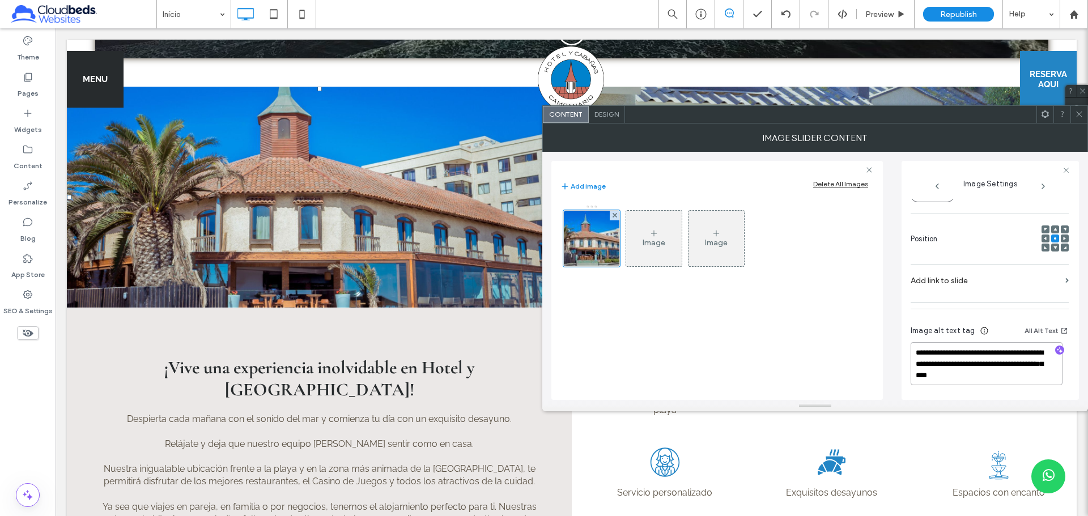
drag, startPoint x: 1026, startPoint y: 376, endPoint x: 822, endPoint y: 322, distance: 210.9
click at [822, 322] on div "**********" at bounding box center [814, 276] width 527 height 248
click at [1027, 374] on textarea "**********" at bounding box center [986, 363] width 152 height 43
click at [1027, 377] on textarea "**********" at bounding box center [986, 363] width 152 height 43
drag, startPoint x: 1027, startPoint y: 377, endPoint x: 867, endPoint y: 352, distance: 162.1
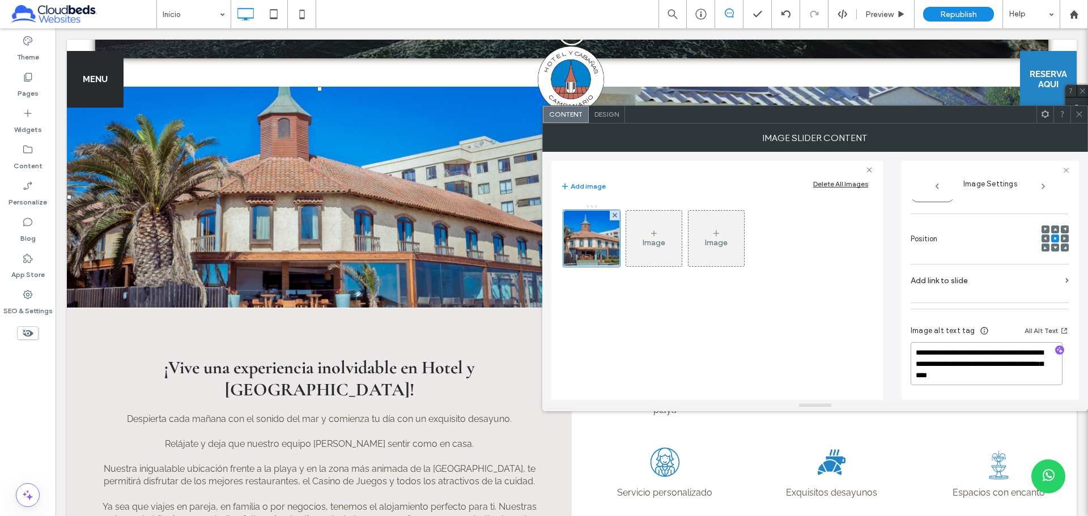
click at [867, 352] on div "**********" at bounding box center [814, 276] width 527 height 248
click at [962, 364] on textarea "**********" at bounding box center [986, 363] width 152 height 43
click at [1075, 114] on icon at bounding box center [1079, 114] width 8 height 8
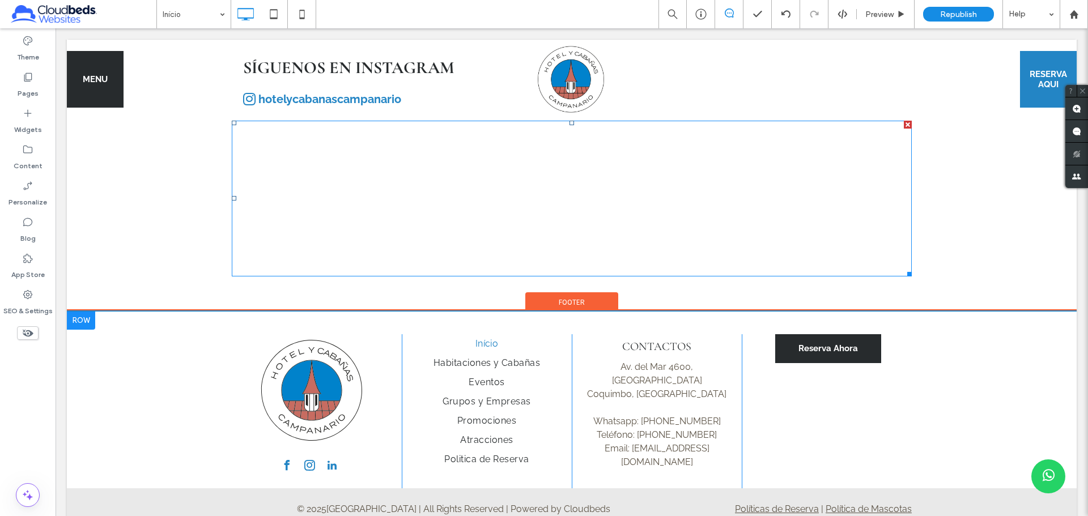
scroll to position [3049, 0]
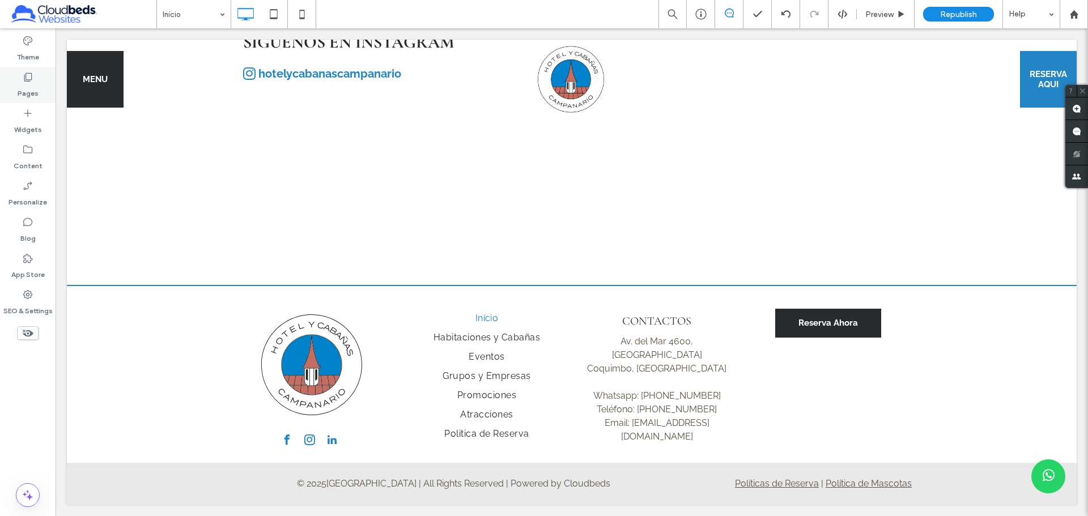
click at [33, 86] on label "Pages" at bounding box center [28, 91] width 21 height 16
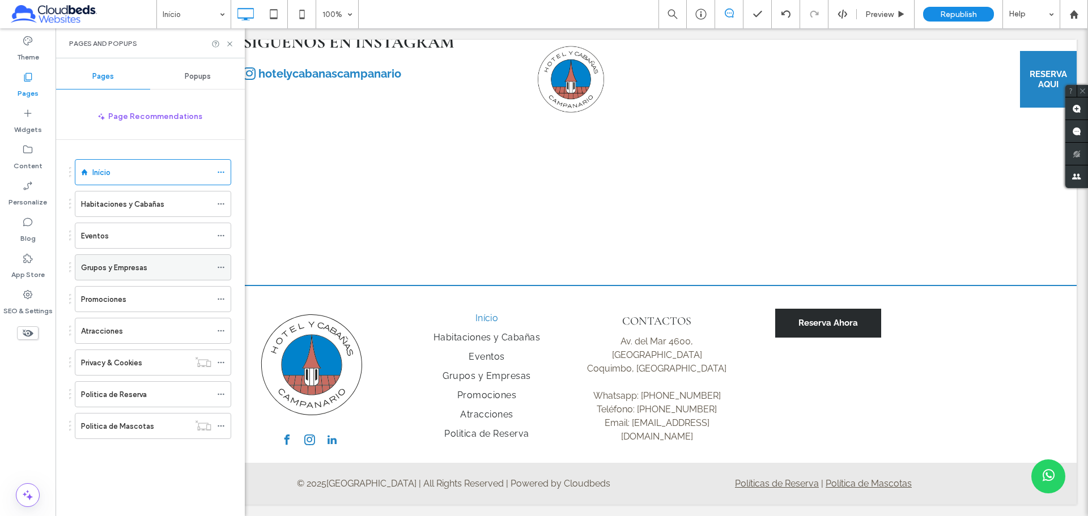
click at [219, 265] on icon at bounding box center [221, 267] width 8 height 8
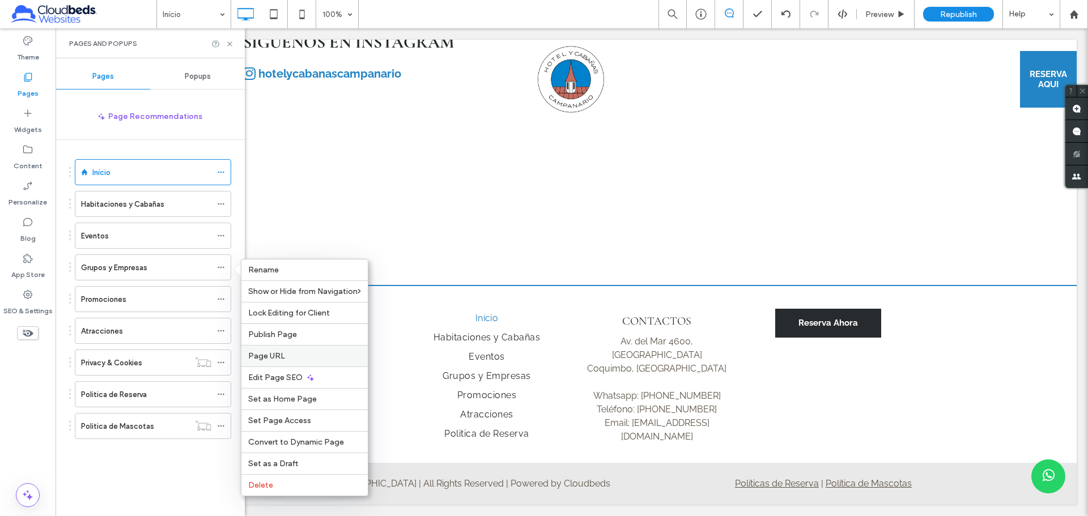
click at [308, 351] on div "Page URL" at bounding box center [304, 356] width 126 height 22
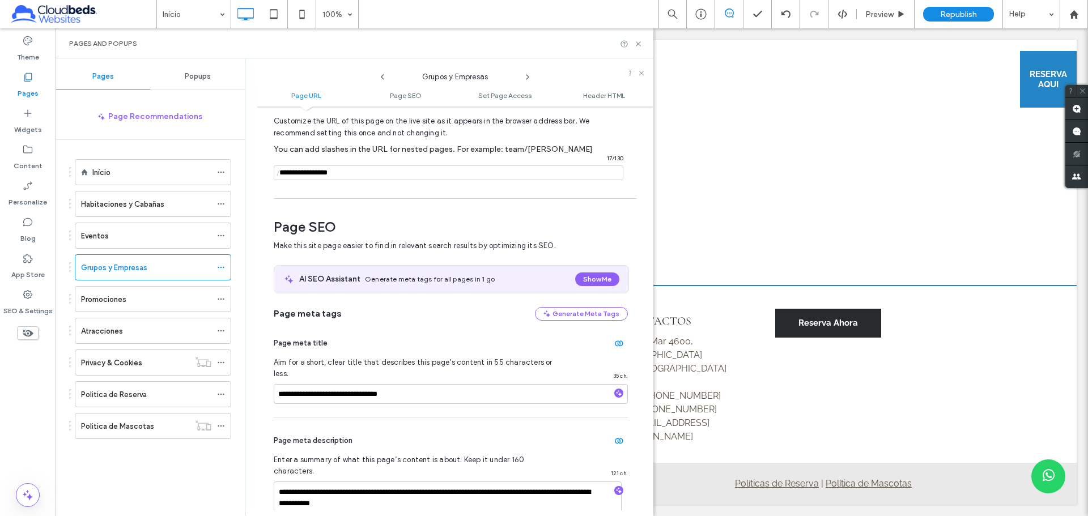
scroll to position [113, 0]
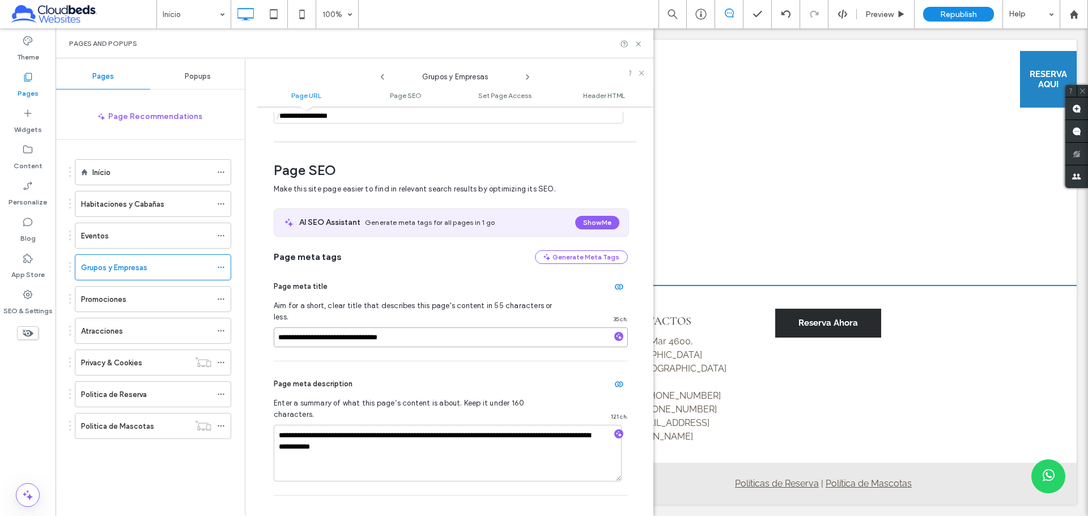
drag, startPoint x: 302, startPoint y: 327, endPoint x: 235, endPoint y: 321, distance: 67.8
click at [235, 321] on div "**********" at bounding box center [355, 287] width 598 height 458
click at [304, 327] on input "**********" at bounding box center [451, 337] width 354 height 20
drag, startPoint x: 637, startPoint y: 45, endPoint x: 734, endPoint y: 193, distance: 176.8
click at [637, 45] on use at bounding box center [638, 43] width 5 height 5
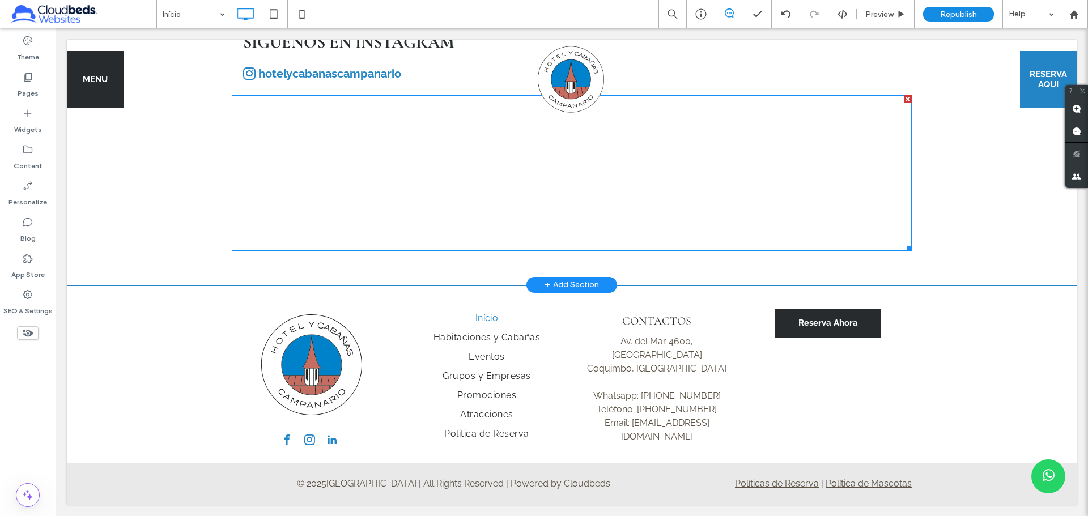
scroll to position [2936, 0]
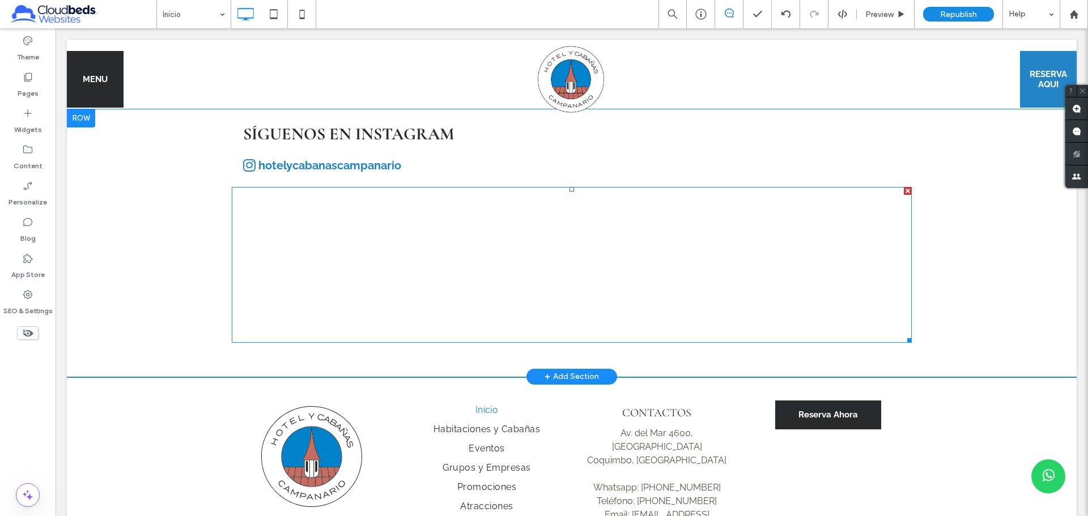
click at [579, 313] on link at bounding box center [572, 259] width 130 height 130
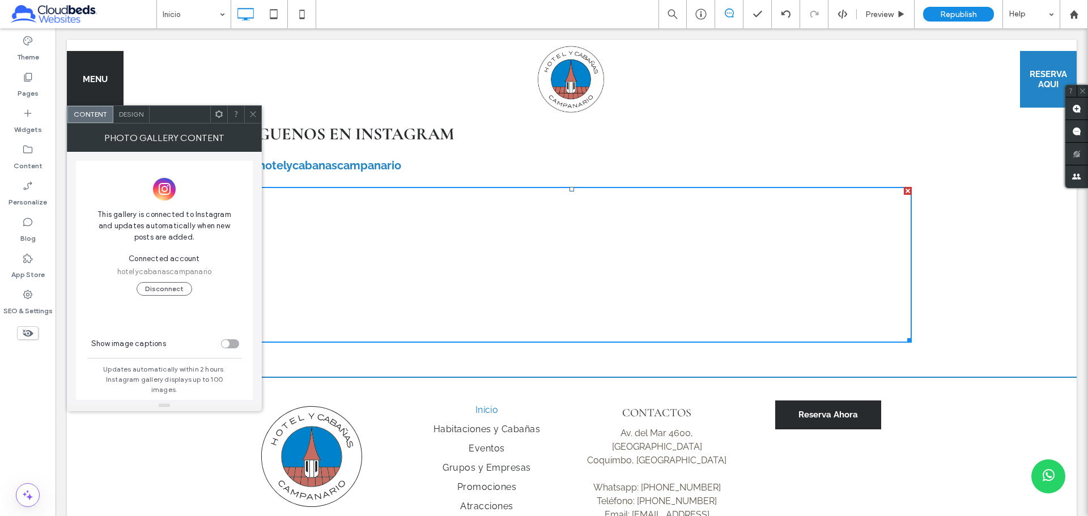
scroll to position [12, 0]
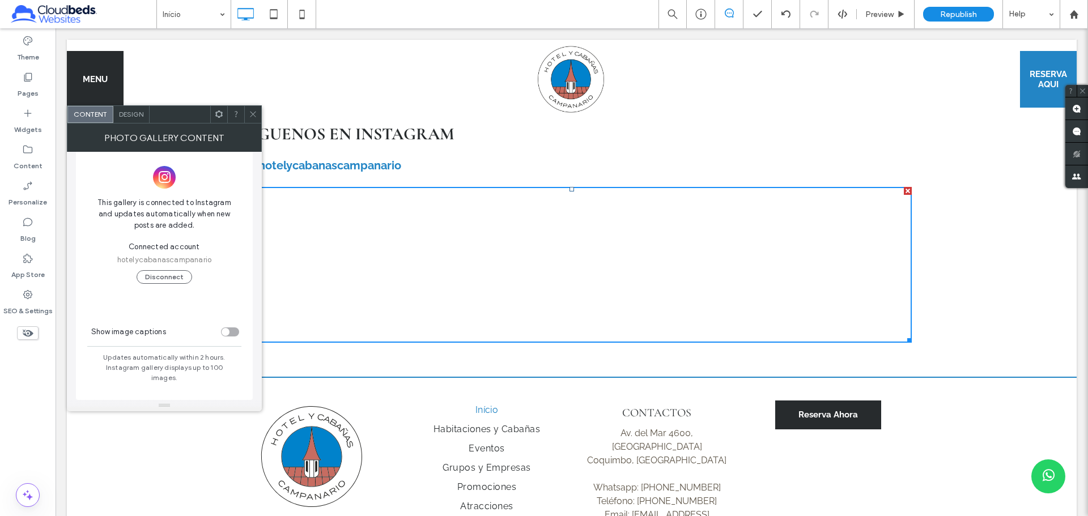
click at [255, 117] on icon at bounding box center [253, 114] width 8 height 8
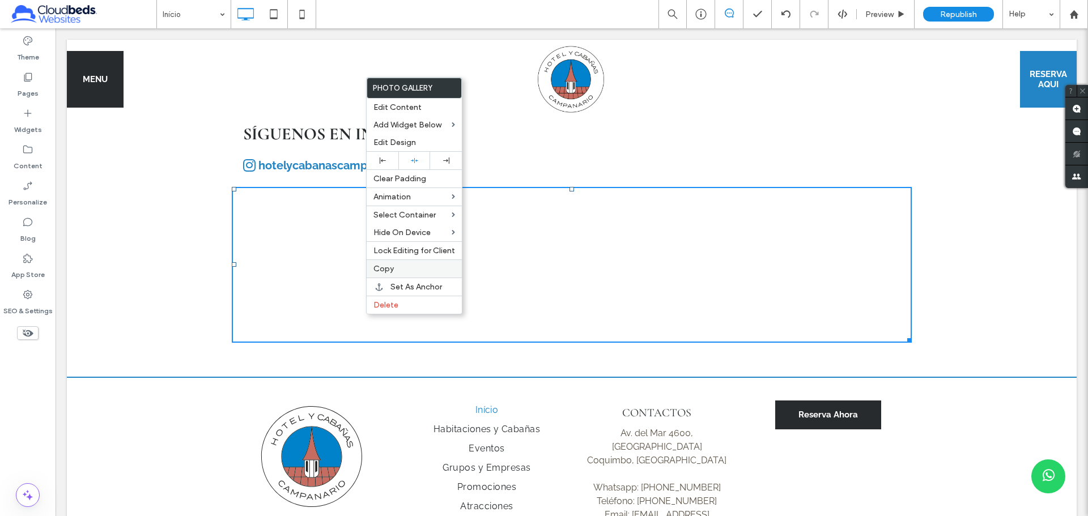
click at [403, 266] on label "Copy" at bounding box center [414, 269] width 82 height 10
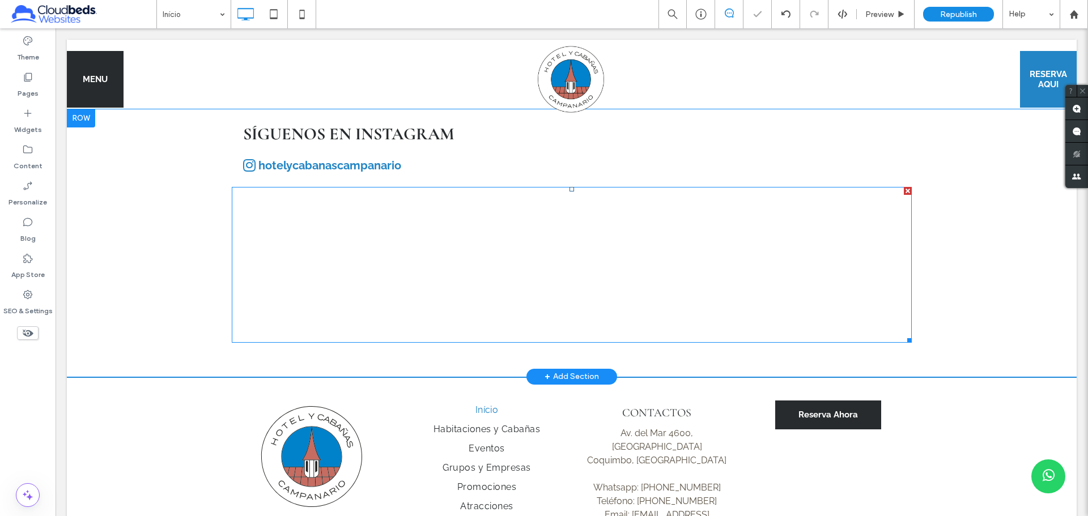
drag, startPoint x: 390, startPoint y: 300, endPoint x: 335, endPoint y: 272, distance: 62.3
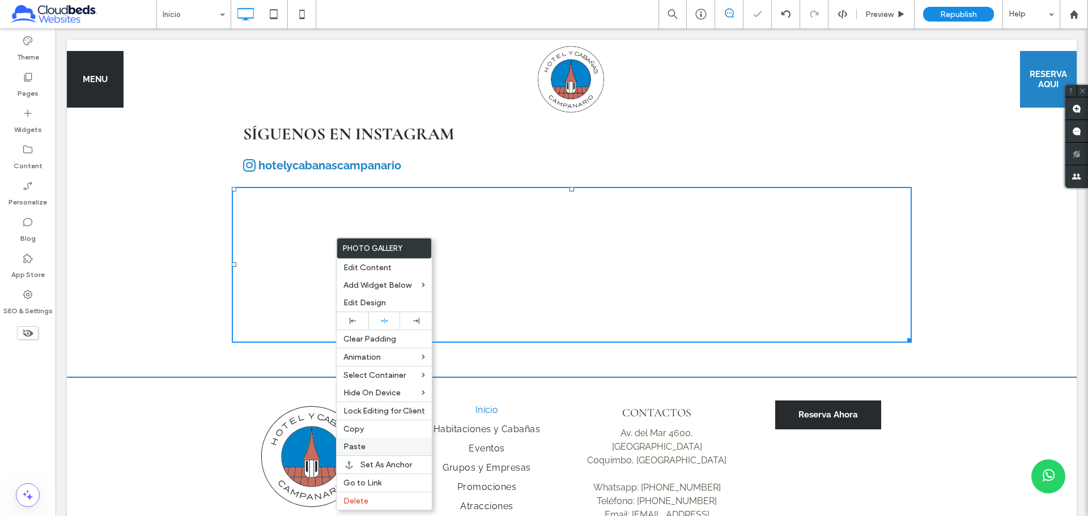
click at [374, 445] on label "Paste" at bounding box center [384, 447] width 82 height 10
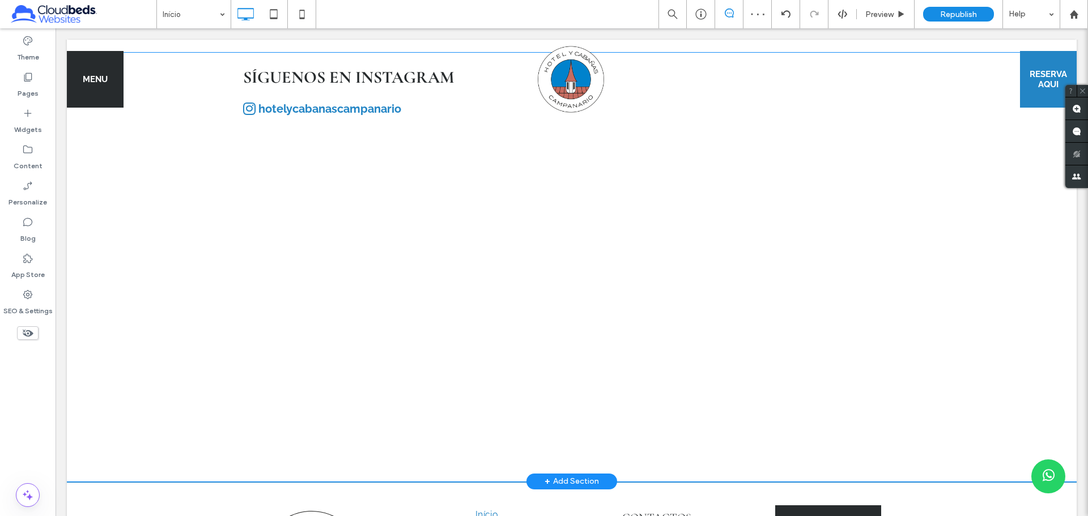
scroll to position [3106, 0]
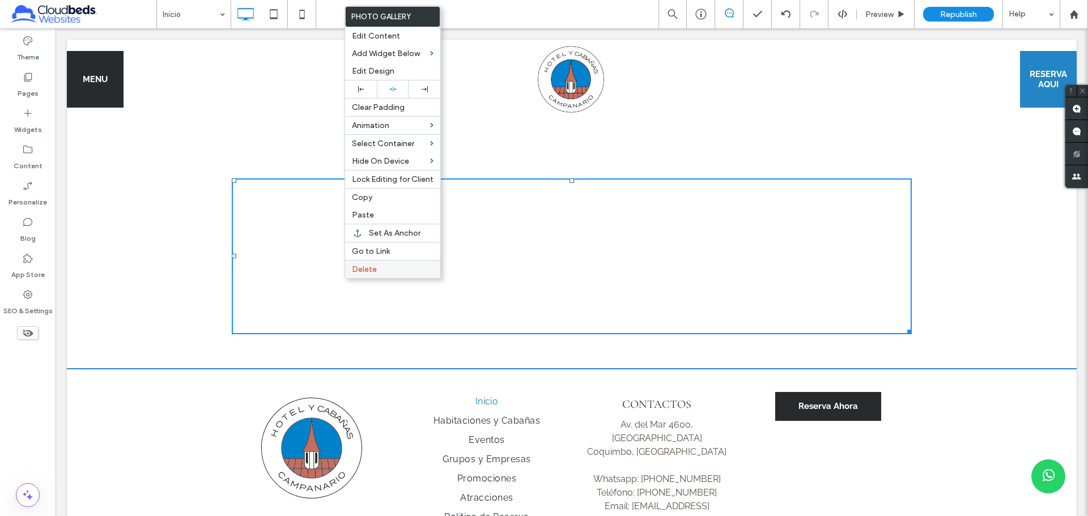
click at [389, 274] on div "Delete" at bounding box center [392, 269] width 95 height 18
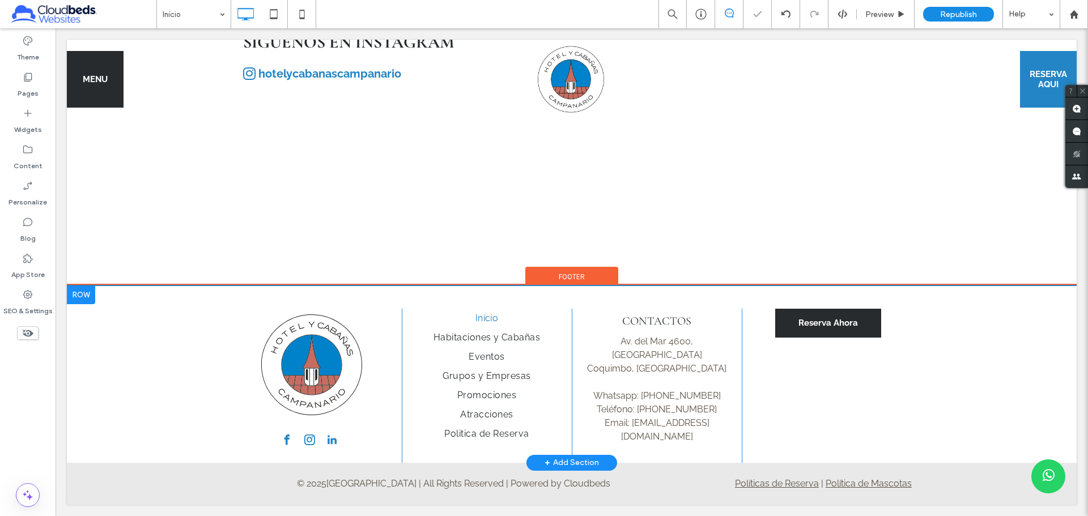
scroll to position [2936, 0]
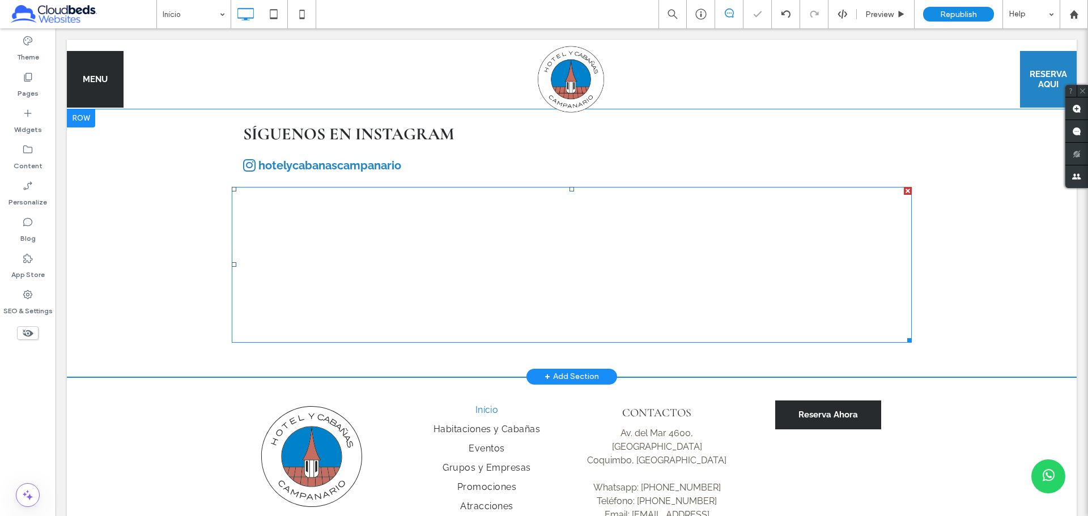
click at [414, 306] on link at bounding box center [438, 259] width 130 height 130
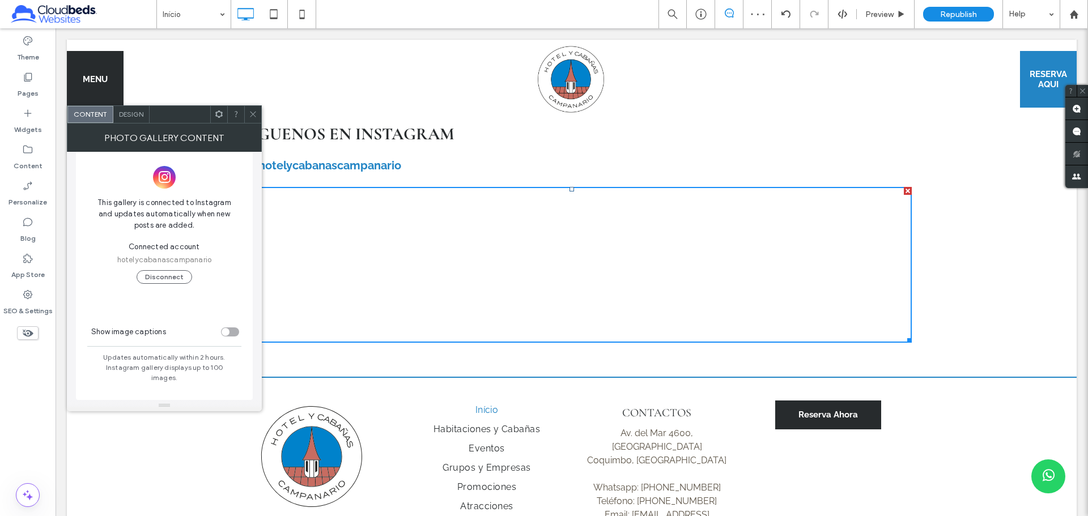
scroll to position [0, 0]
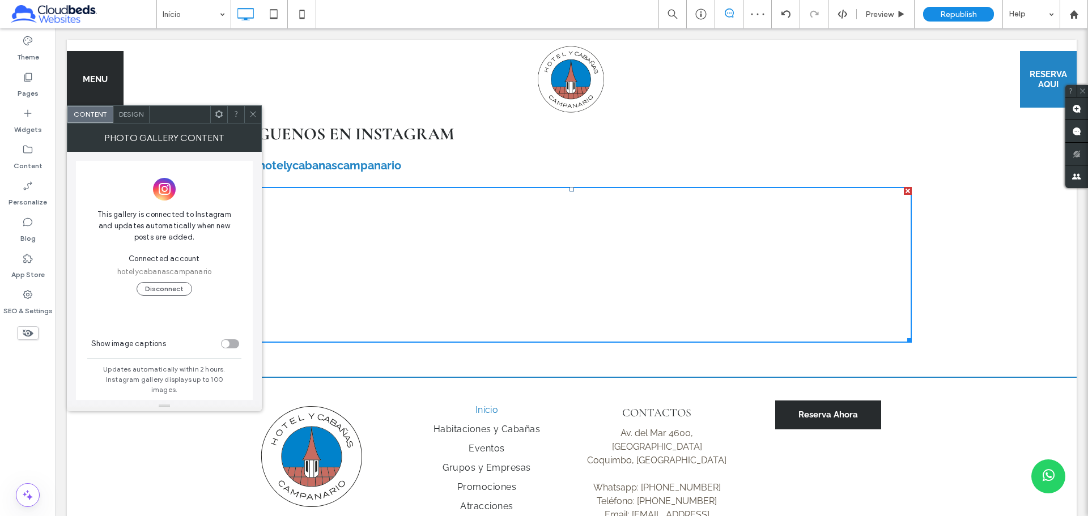
click at [140, 119] on div "Design" at bounding box center [131, 114] width 36 height 17
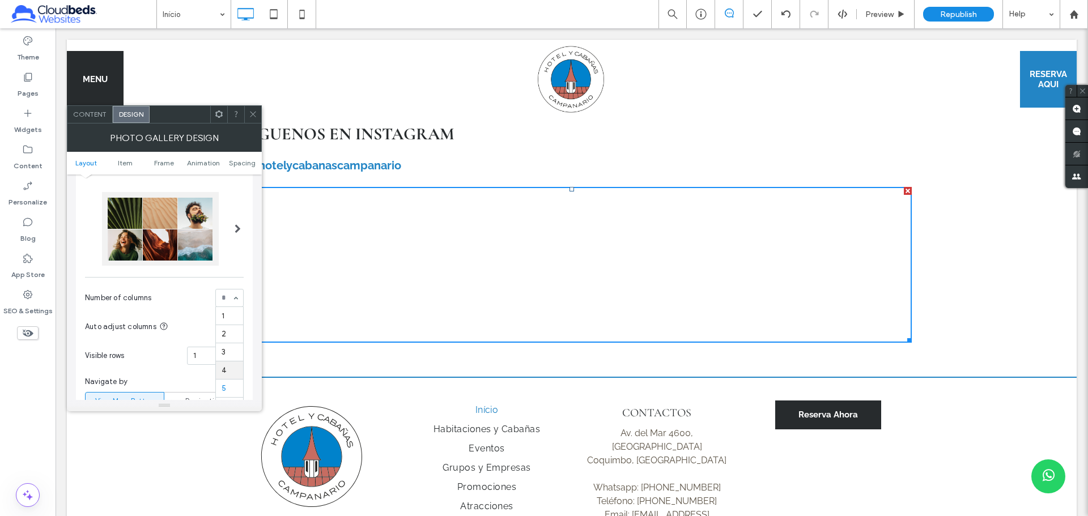
scroll to position [113, 0]
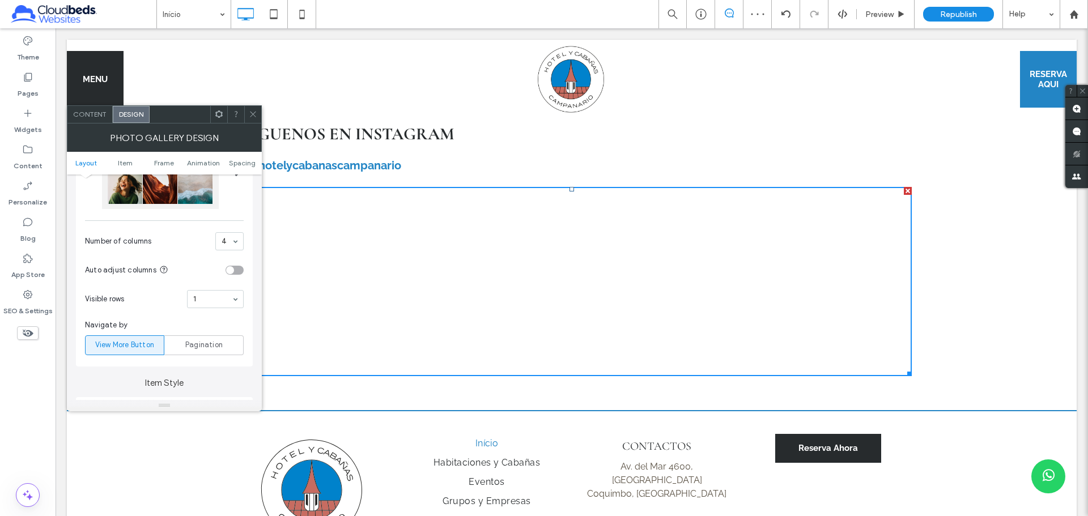
click at [236, 238] on div "4" at bounding box center [229, 241] width 28 height 18
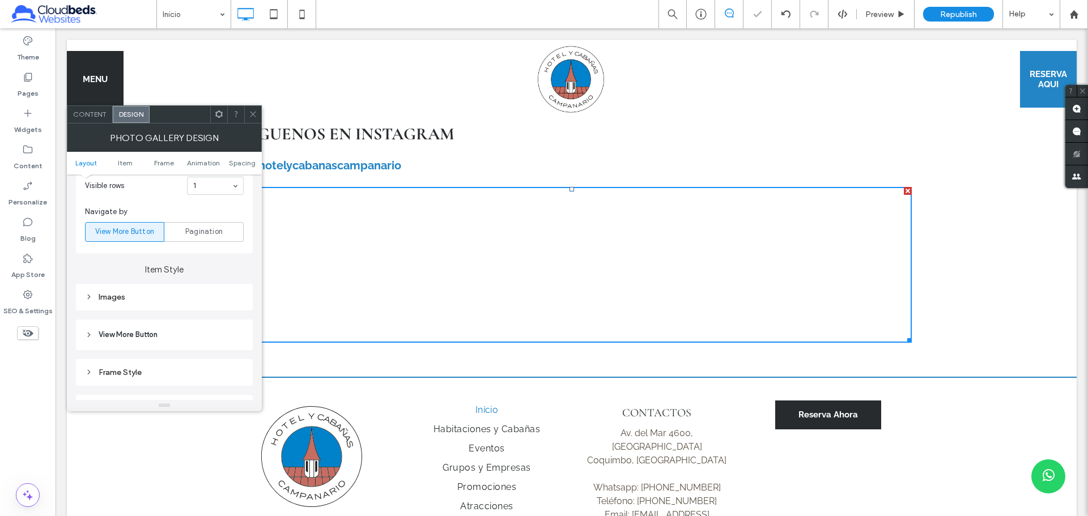
scroll to position [340, 0]
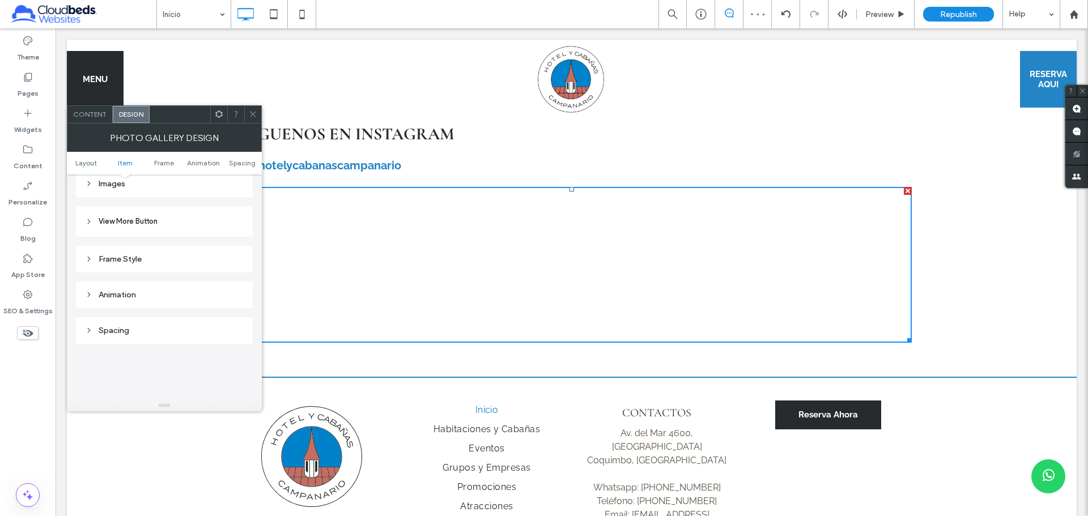
click at [93, 114] on span "Content" at bounding box center [89, 114] width 33 height 8
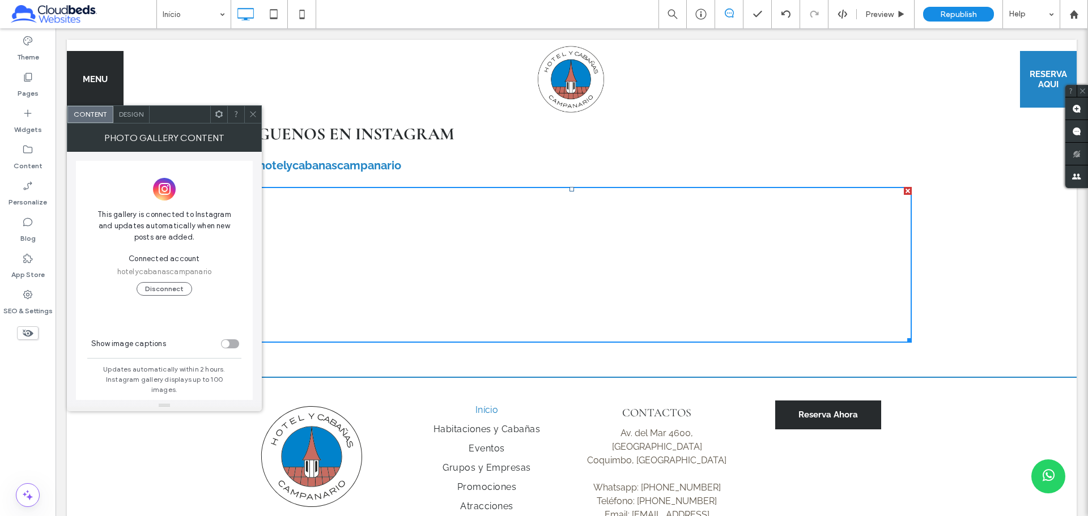
scroll to position [12, 0]
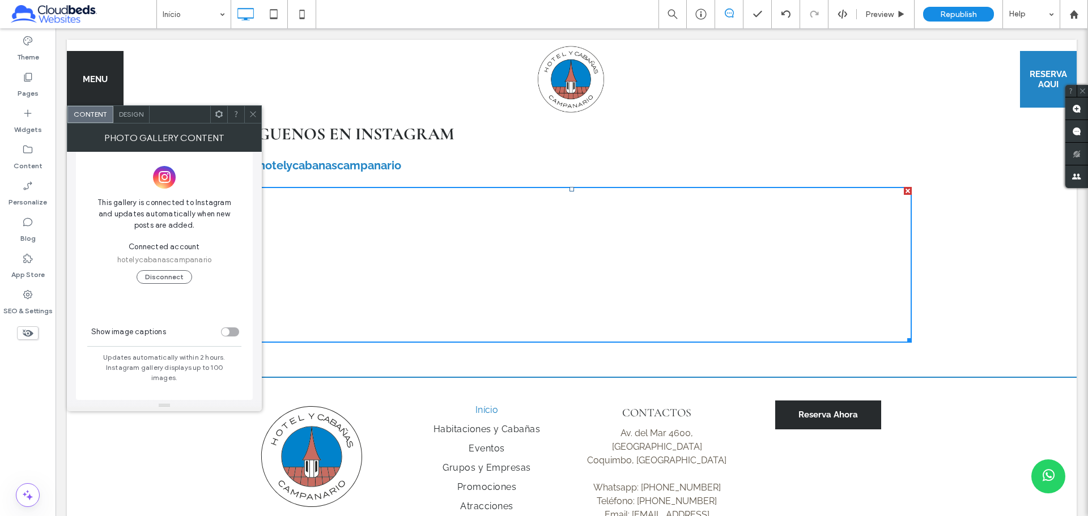
click at [231, 336] on div "toggle" at bounding box center [230, 331] width 18 height 9
click at [233, 330] on div "toggle" at bounding box center [235, 332] width 8 height 8
click at [139, 113] on span "Design" at bounding box center [131, 114] width 24 height 8
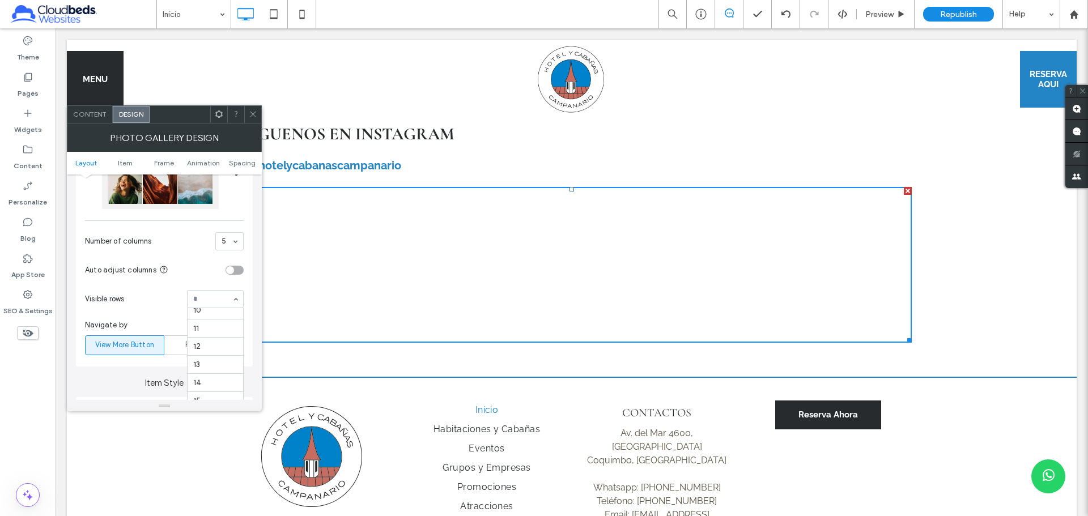
scroll to position [268, 0]
click at [147, 291] on section "Visible rows 1" at bounding box center [164, 298] width 159 height 29
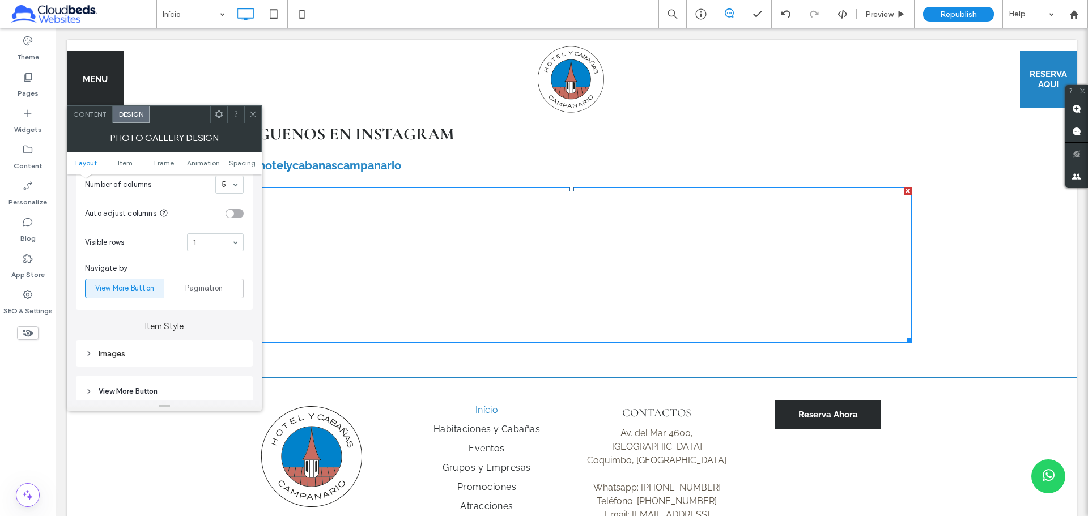
scroll to position [227, 0]
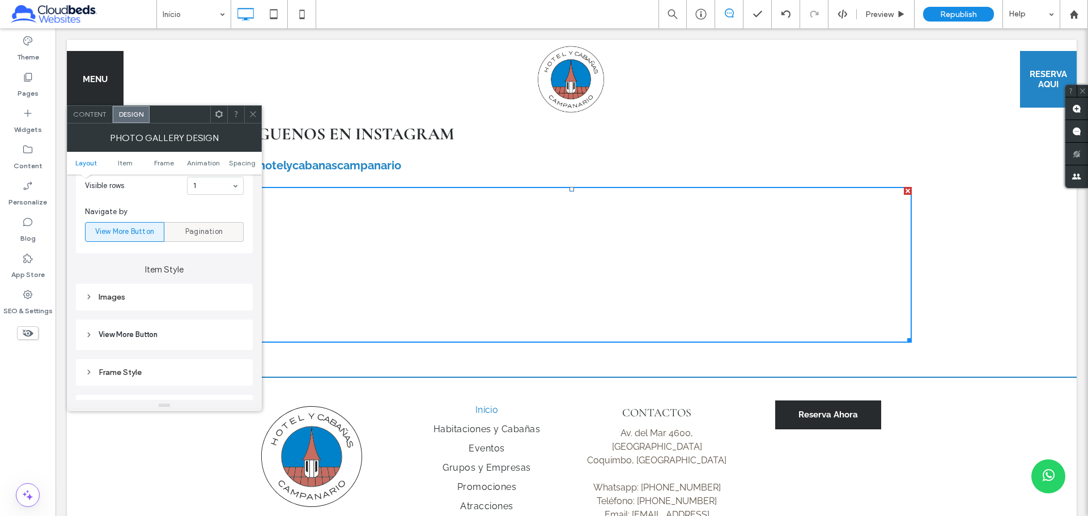
click at [186, 238] on div "Pagination" at bounding box center [204, 232] width 65 height 19
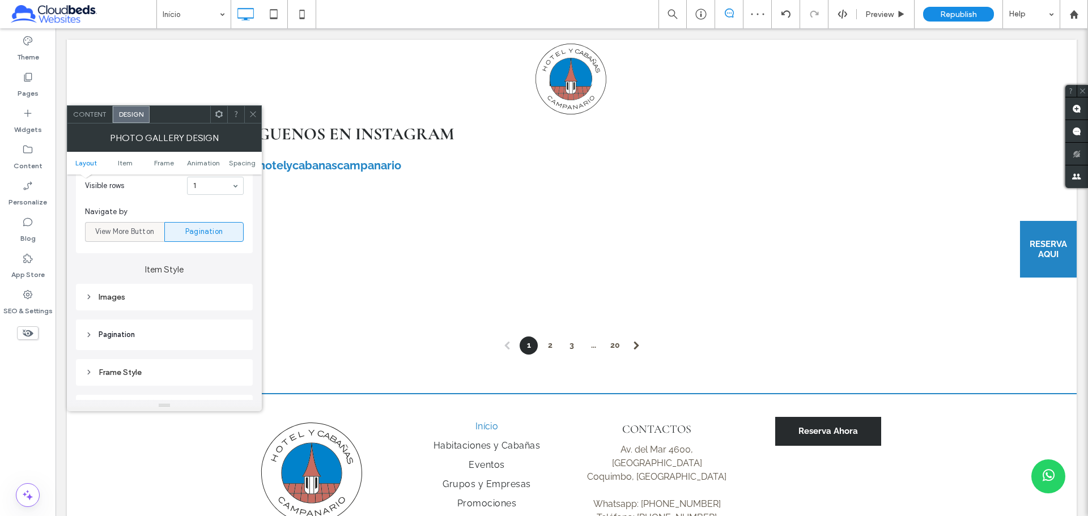
click at [133, 226] on span "View More Button" at bounding box center [124, 231] width 59 height 11
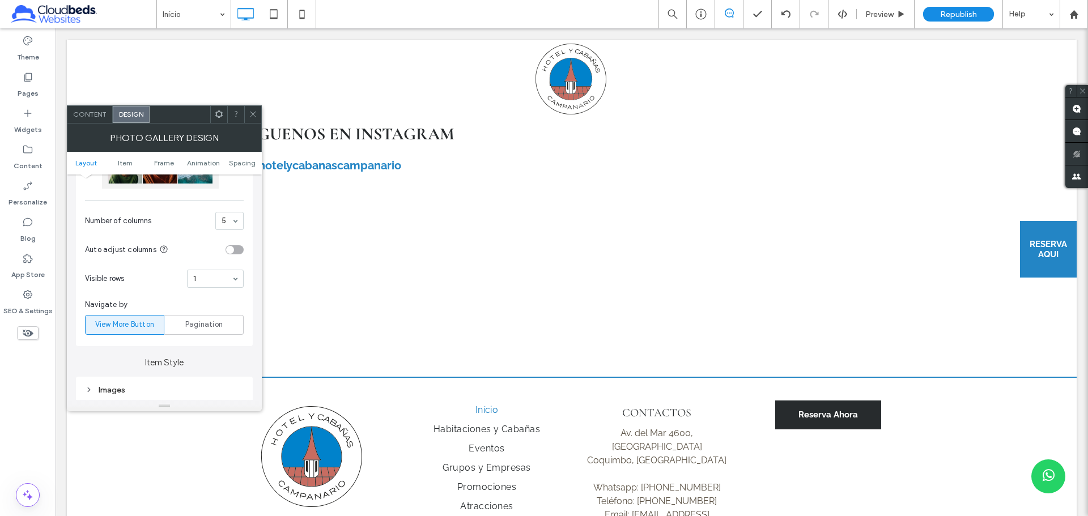
scroll to position [0, 0]
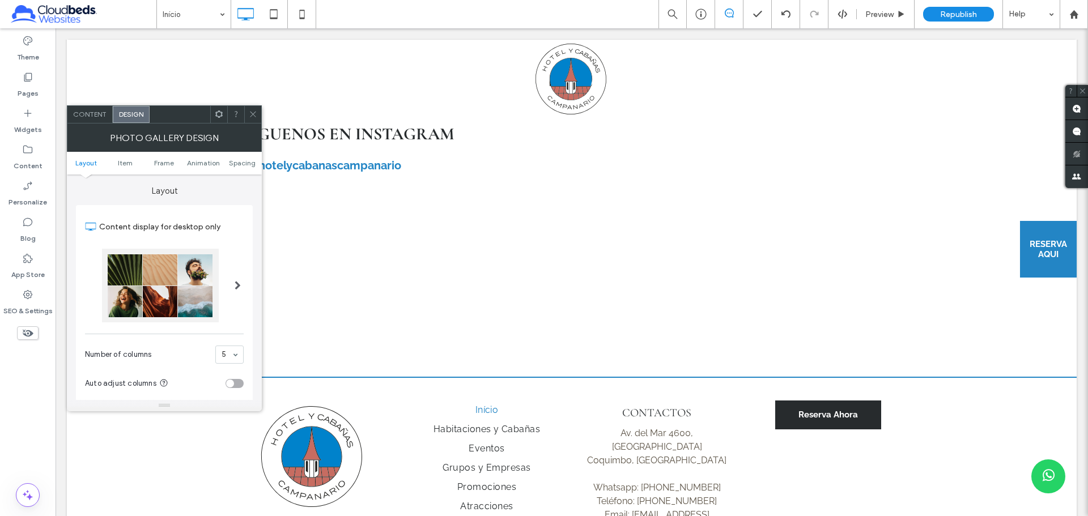
click at [257, 114] on icon at bounding box center [253, 114] width 8 height 8
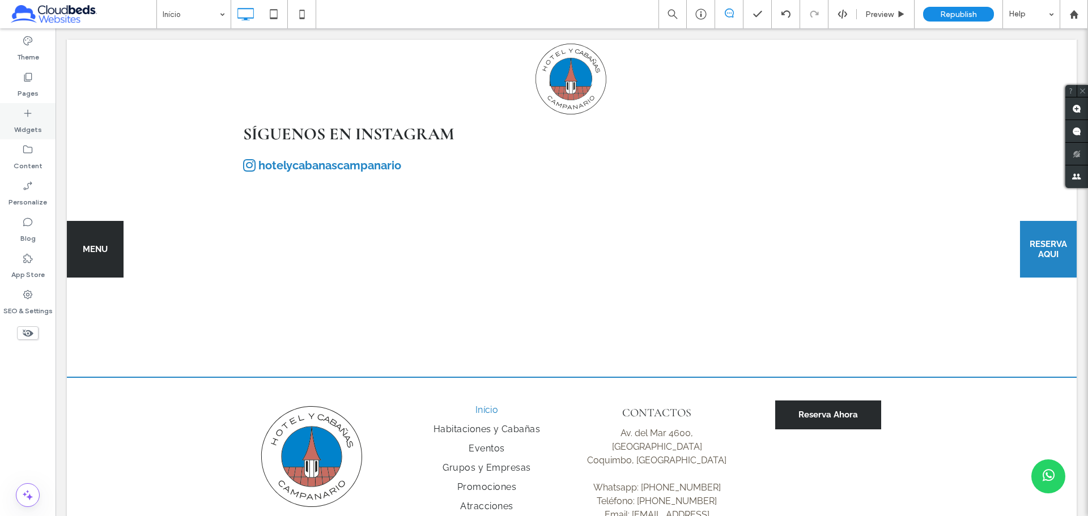
click at [29, 118] on icon at bounding box center [27, 113] width 11 height 11
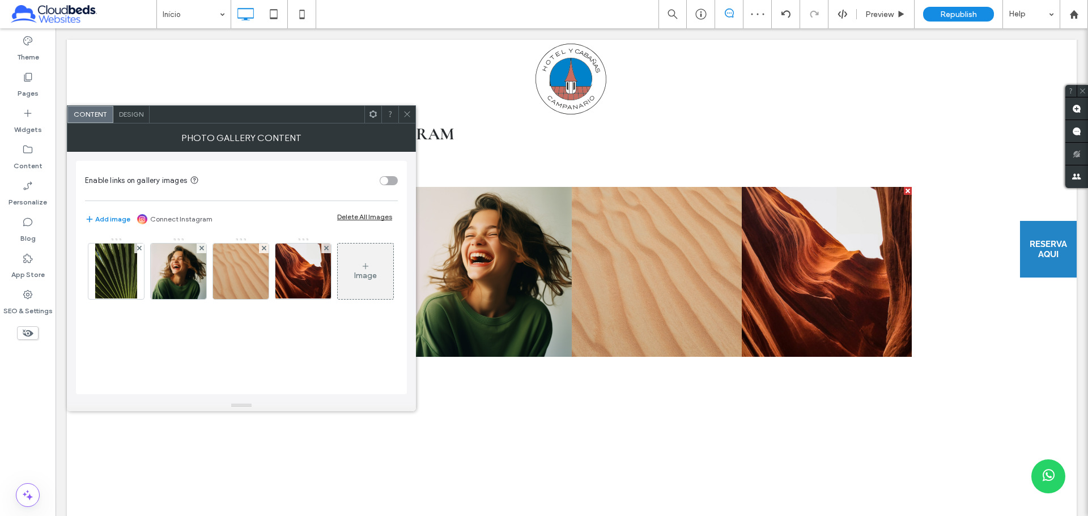
click at [357, 221] on div "Add image Connect Instagram Delete All Images" at bounding box center [241, 219] width 313 height 14
click at [359, 217] on div "Delete All Images" at bounding box center [364, 216] width 55 height 8
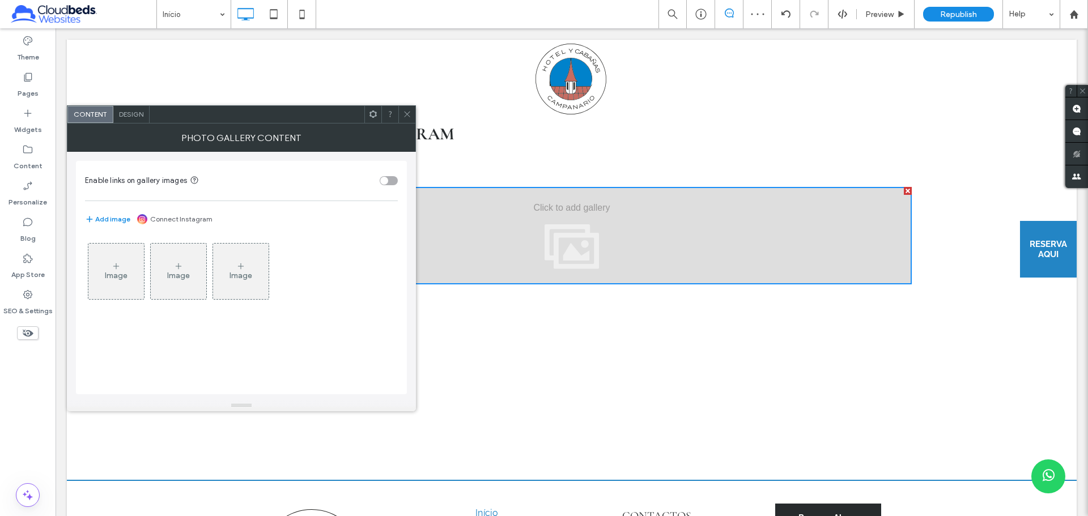
click at [410, 108] on span at bounding box center [407, 114] width 8 height 17
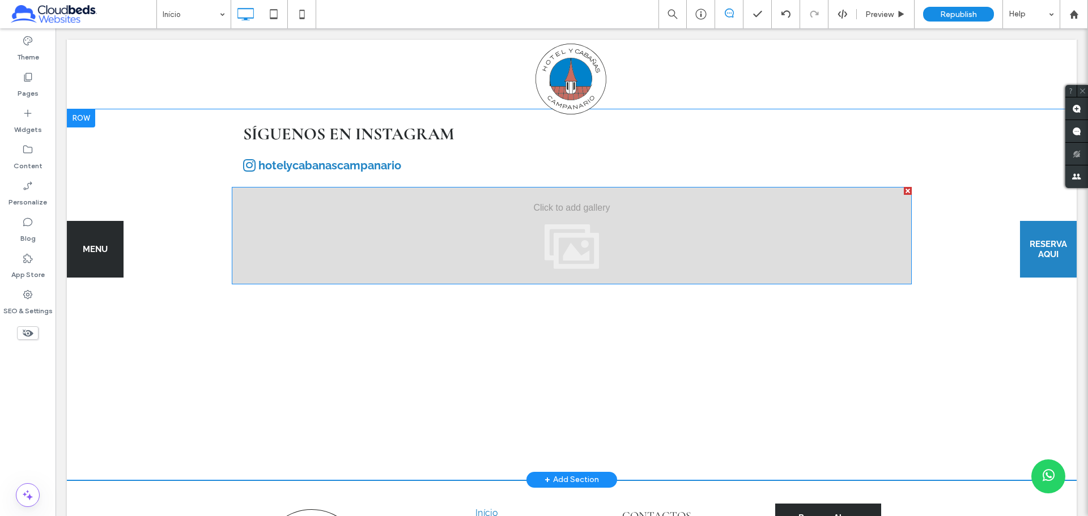
click at [395, 274] on div at bounding box center [572, 235] width 680 height 97
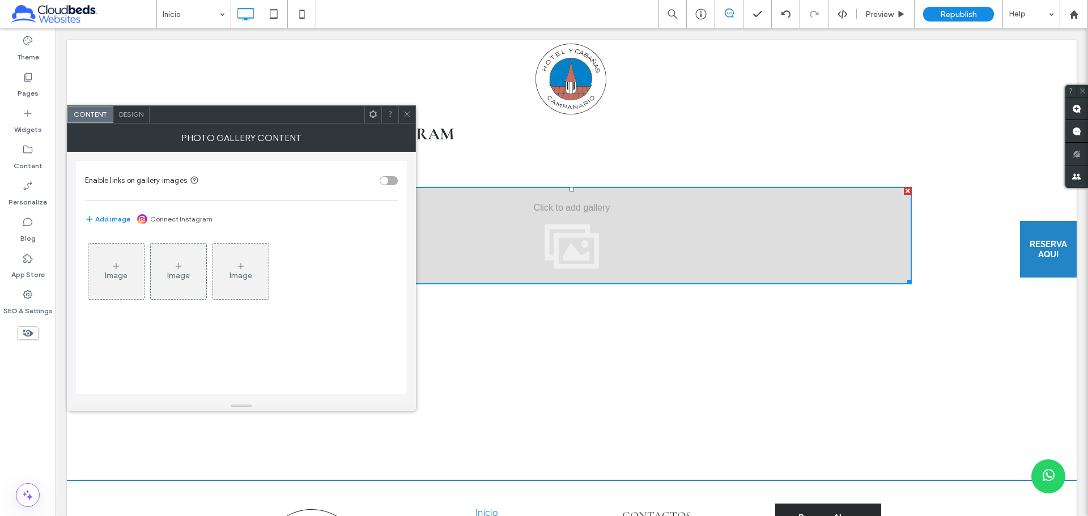
click at [409, 117] on icon at bounding box center [407, 114] width 8 height 8
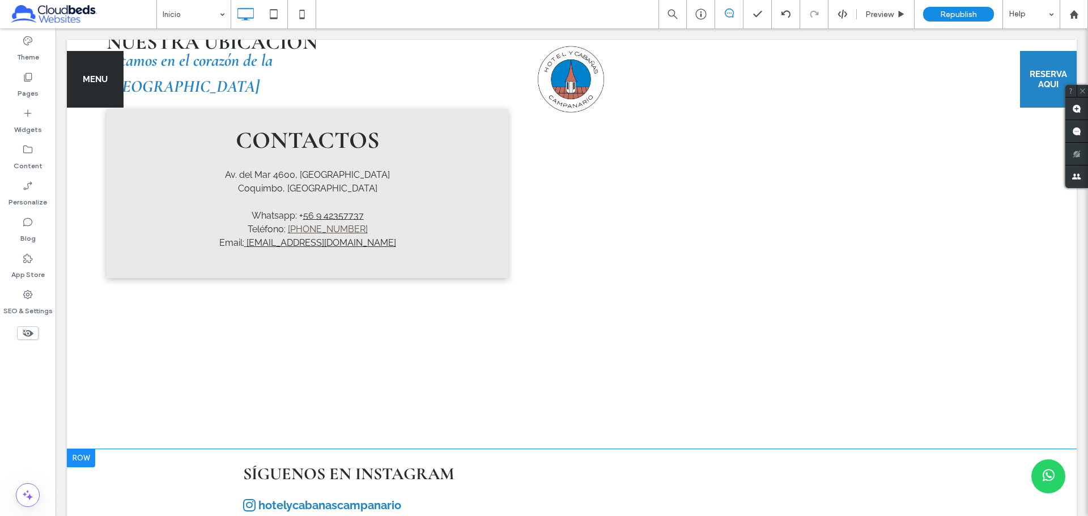
scroll to position [2936, 0]
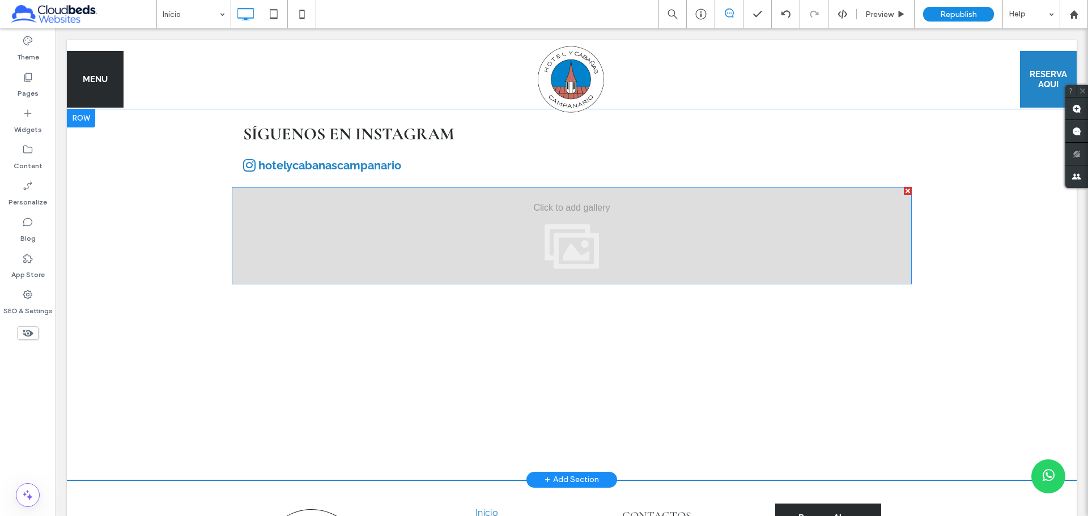
click at [646, 266] on div at bounding box center [572, 235] width 680 height 97
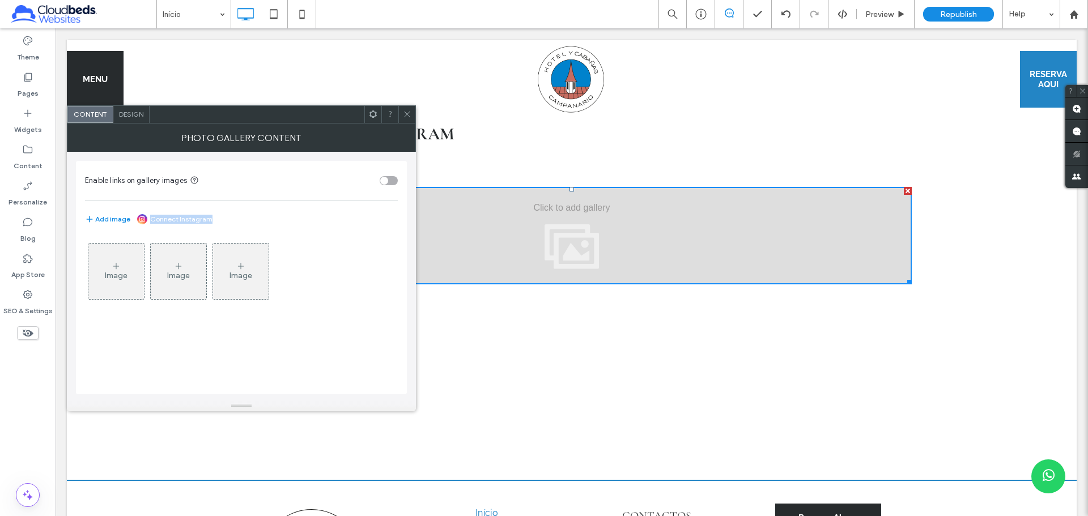
drag, startPoint x: 249, startPoint y: 217, endPoint x: 132, endPoint y: 215, distance: 116.7
click at [132, 215] on div "Add image Connect Instagram" at bounding box center [241, 219] width 313 height 14
click at [406, 118] on span at bounding box center [407, 114] width 8 height 17
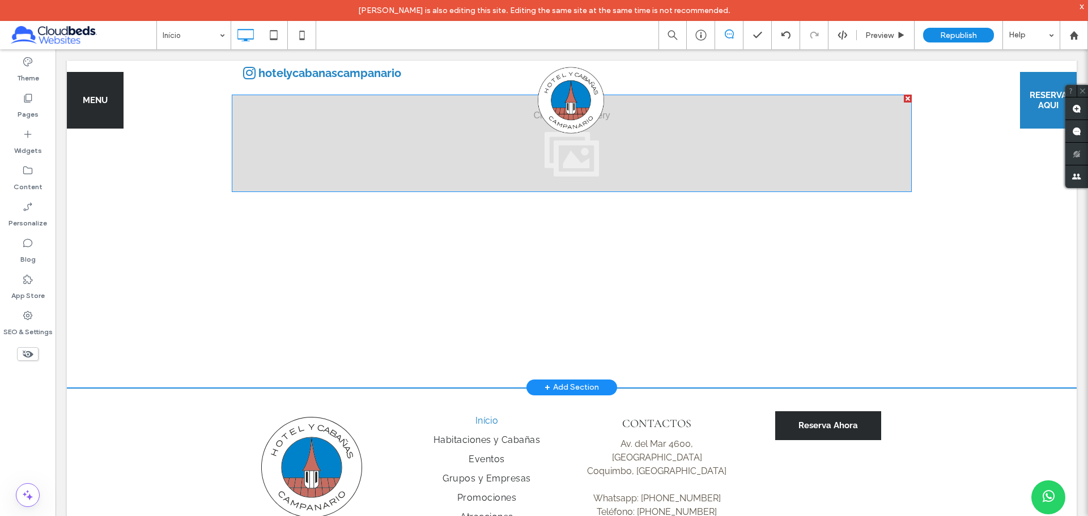
scroll to position [2993, 0]
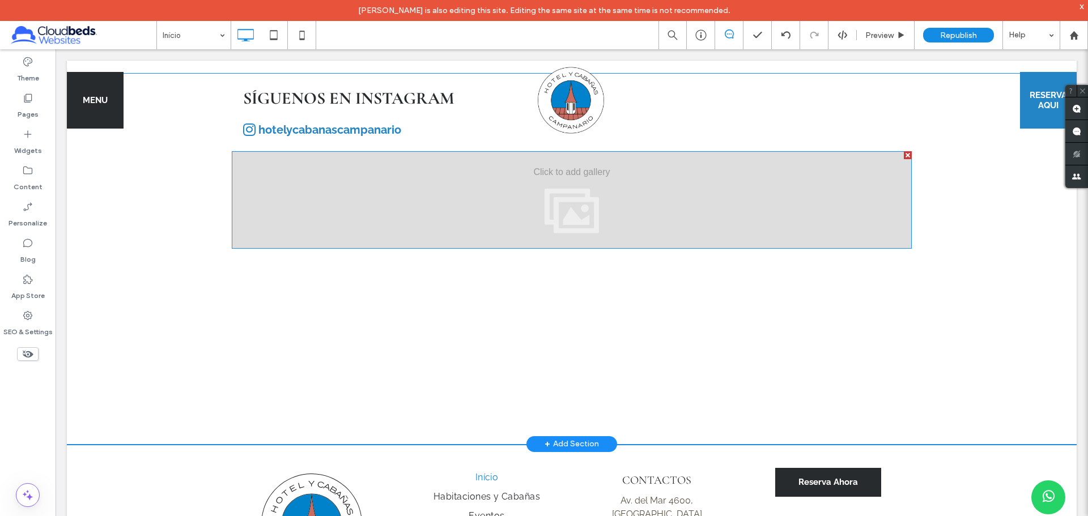
click at [489, 221] on div at bounding box center [572, 199] width 680 height 97
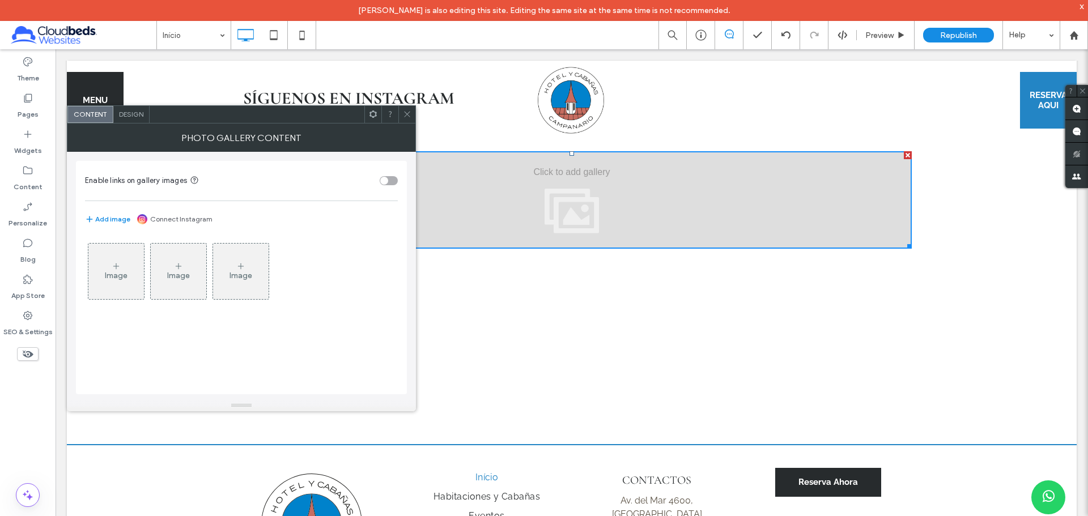
click at [406, 112] on icon at bounding box center [407, 114] width 8 height 8
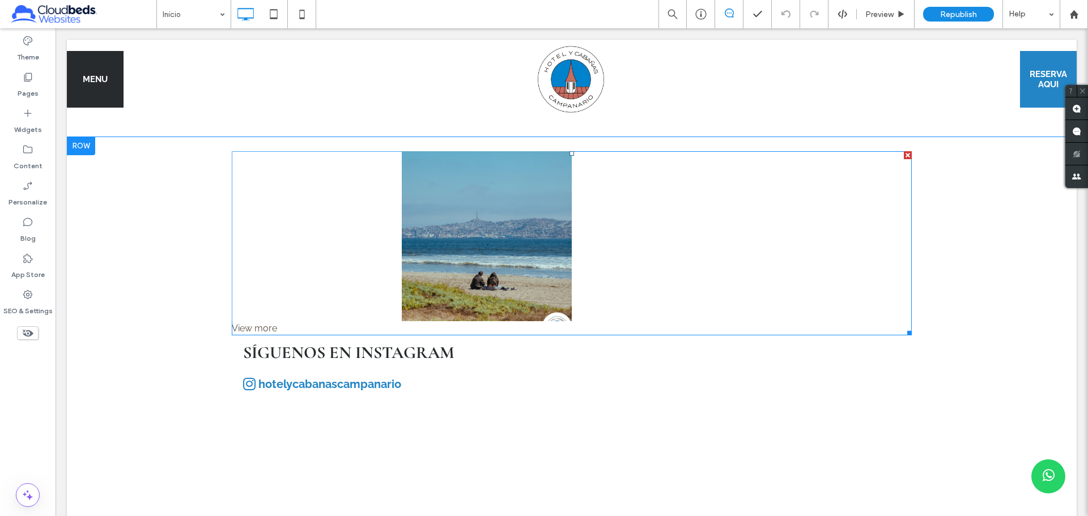
scroll to position [2965, 0]
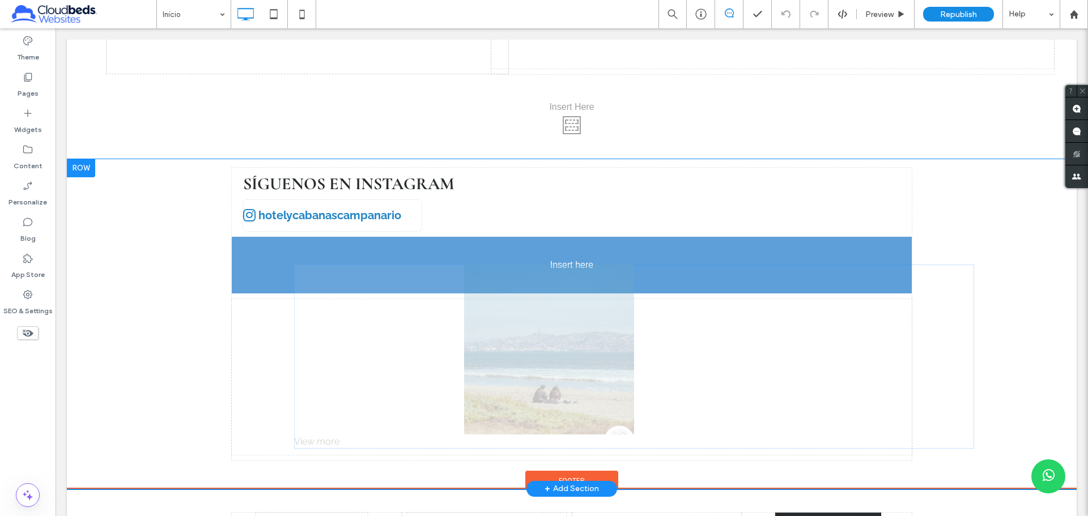
drag, startPoint x: 385, startPoint y: 191, endPoint x: 424, endPoint y: 390, distance: 202.1
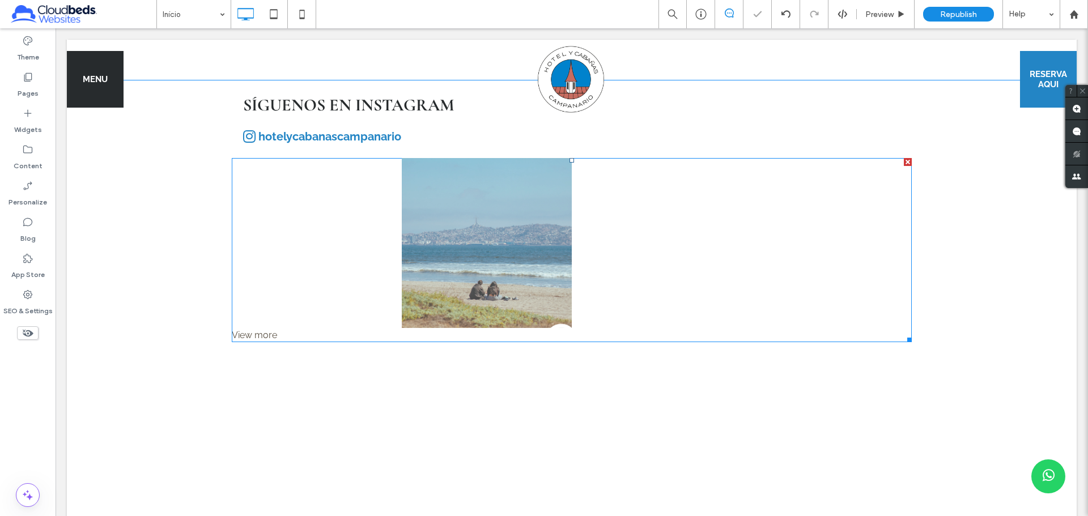
click at [420, 287] on link at bounding box center [487, 243] width 180 height 180
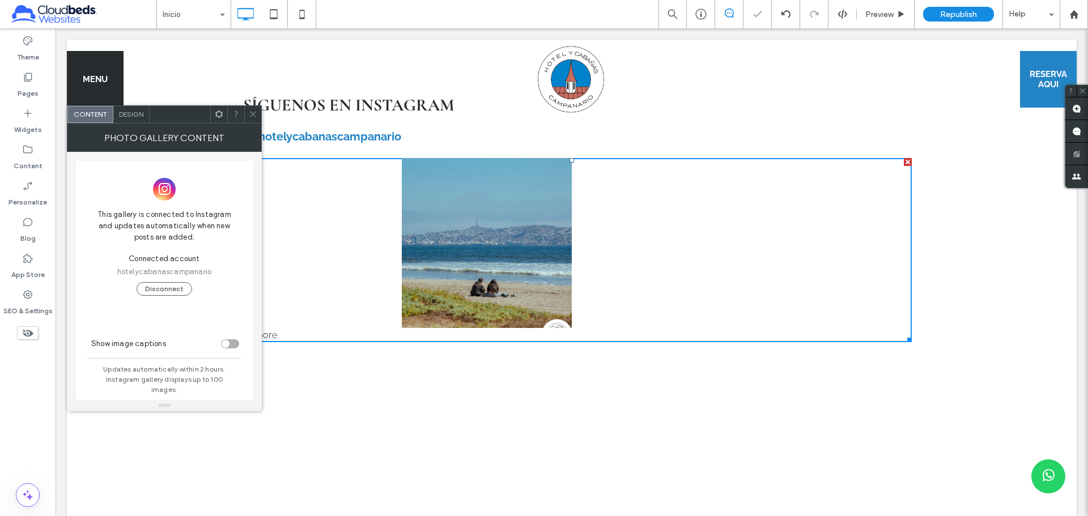
click at [119, 112] on span "Design" at bounding box center [131, 114] width 24 height 8
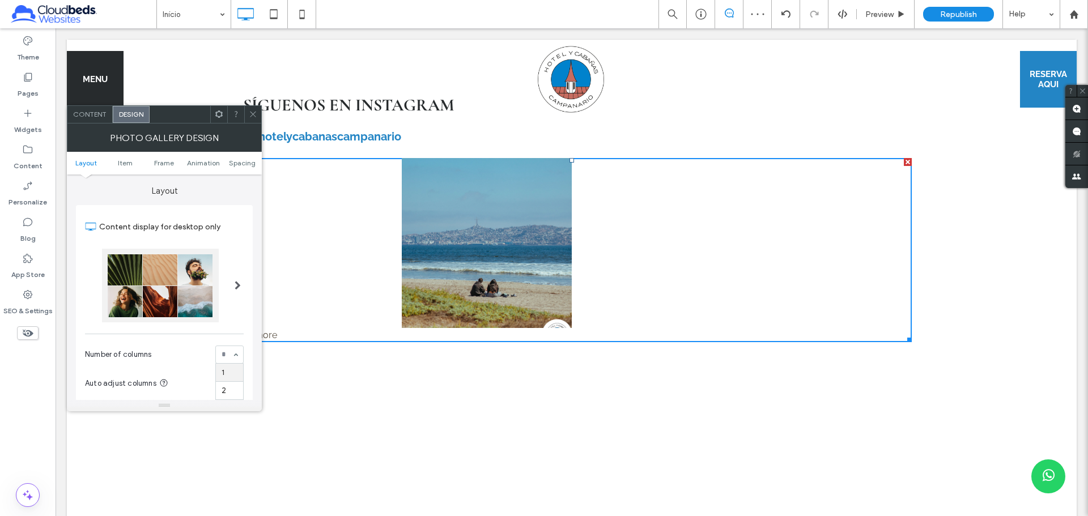
scroll to position [57, 0]
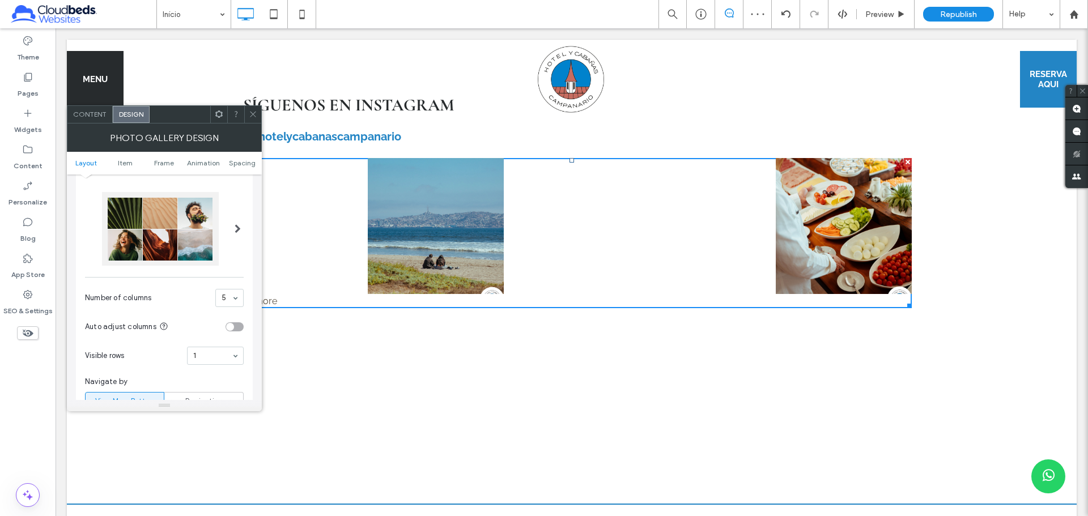
drag, startPoint x: 251, startPoint y: 117, endPoint x: 404, endPoint y: 194, distance: 172.0
click at [251, 117] on icon at bounding box center [253, 114] width 8 height 8
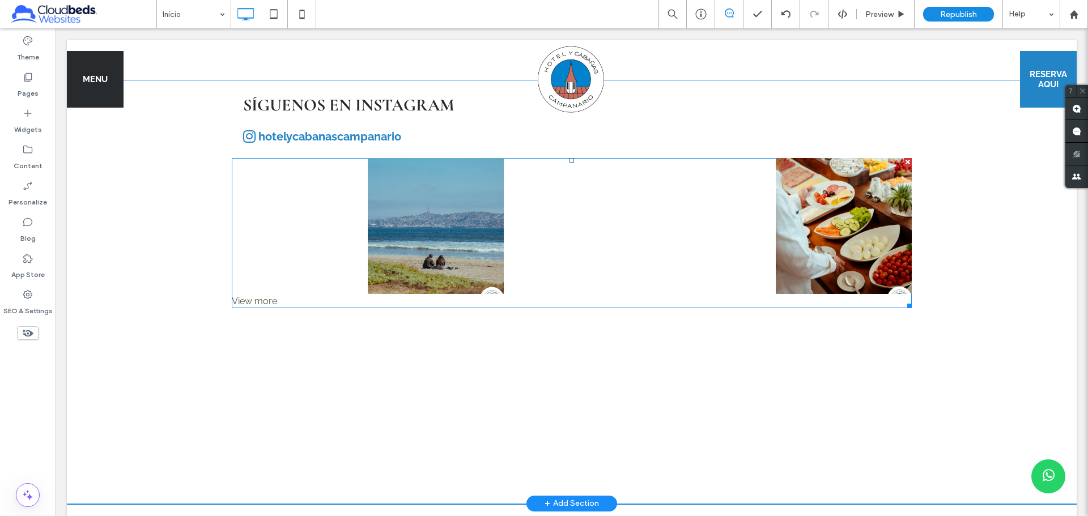
click at [903, 308] on div at bounding box center [907, 304] width 8 height 8
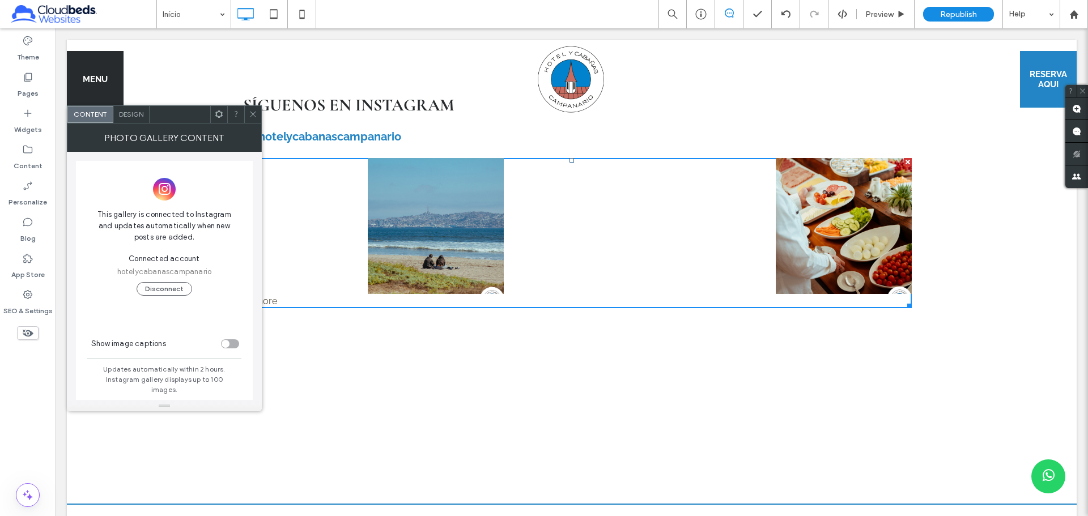
click at [259, 116] on div at bounding box center [252, 114] width 17 height 17
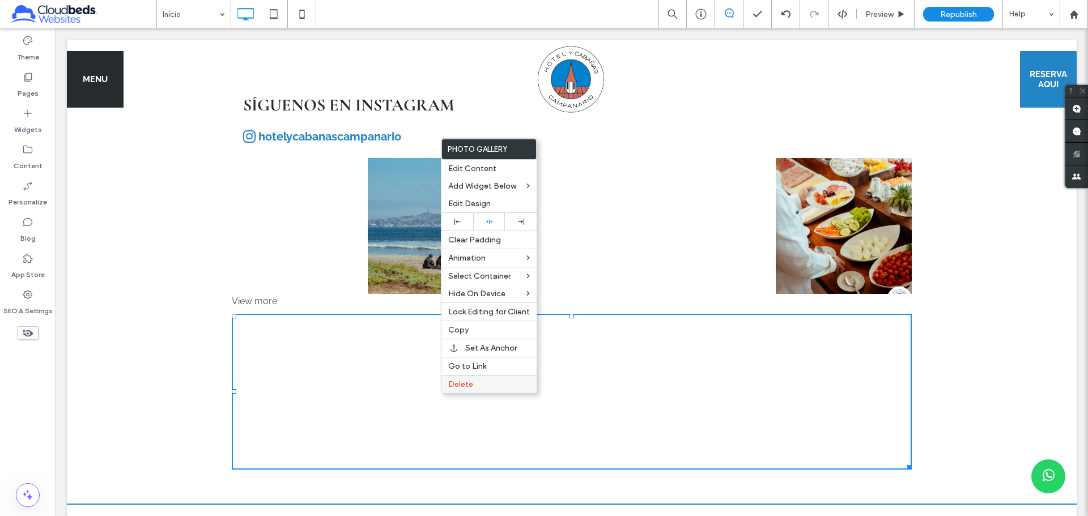
click at [461, 385] on span "Delete" at bounding box center [460, 385] width 25 height 10
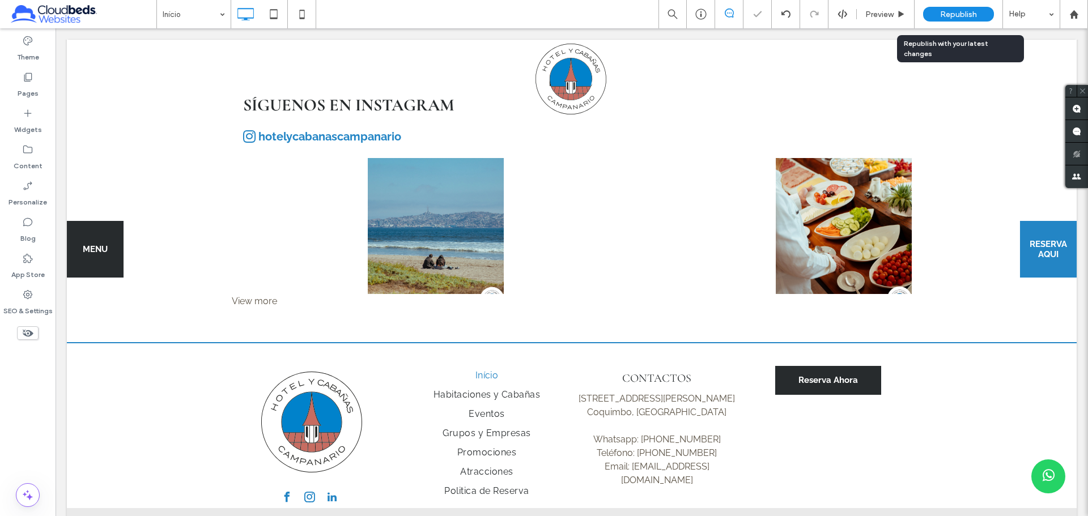
click at [938, 15] on div "Republish" at bounding box center [958, 14] width 71 height 15
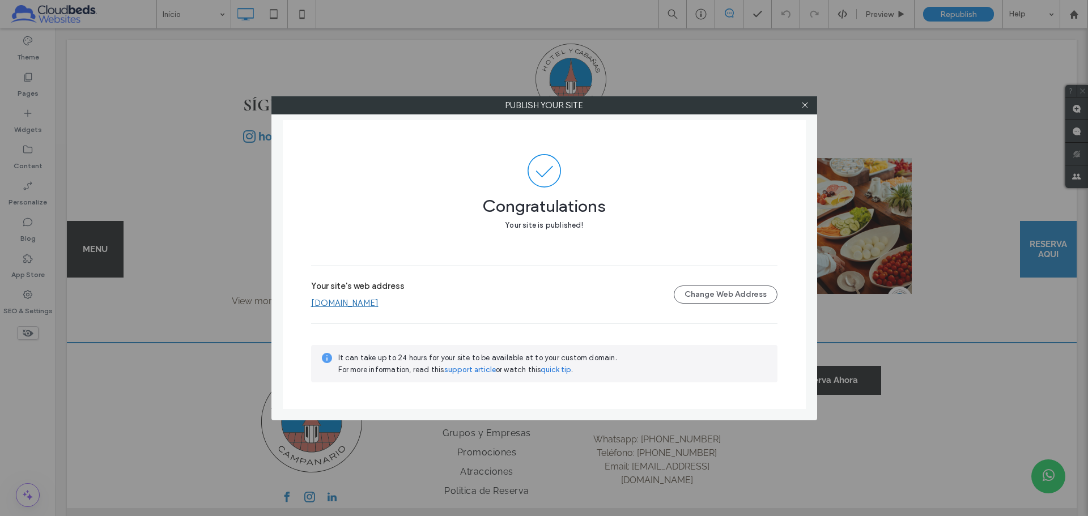
click at [130, 147] on div "Publish your site Congratulations Your site is published! Your site's web addre…" at bounding box center [544, 258] width 1088 height 516
click at [802, 104] on icon at bounding box center [804, 105] width 8 height 8
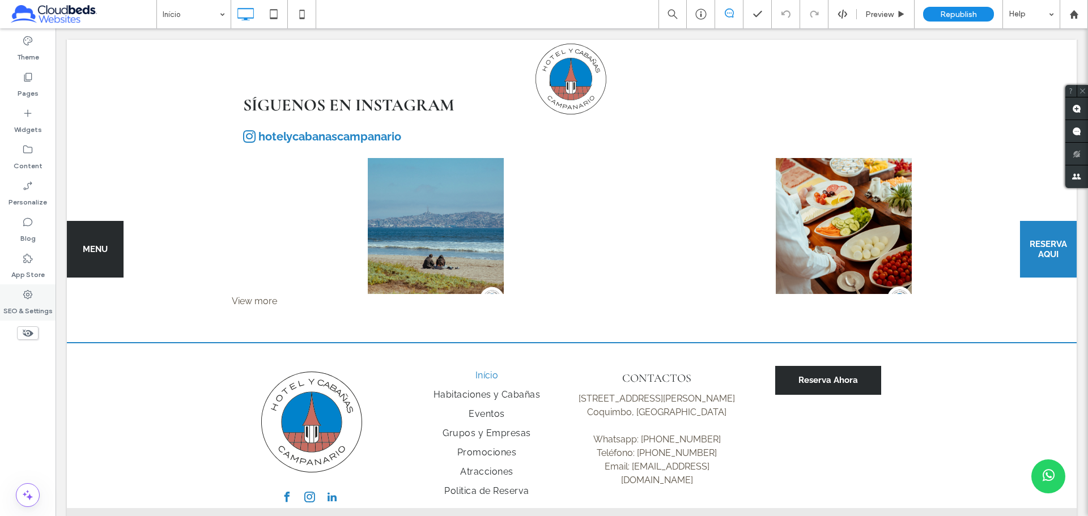
click at [17, 292] on div "SEO & Settings" at bounding box center [28, 302] width 56 height 36
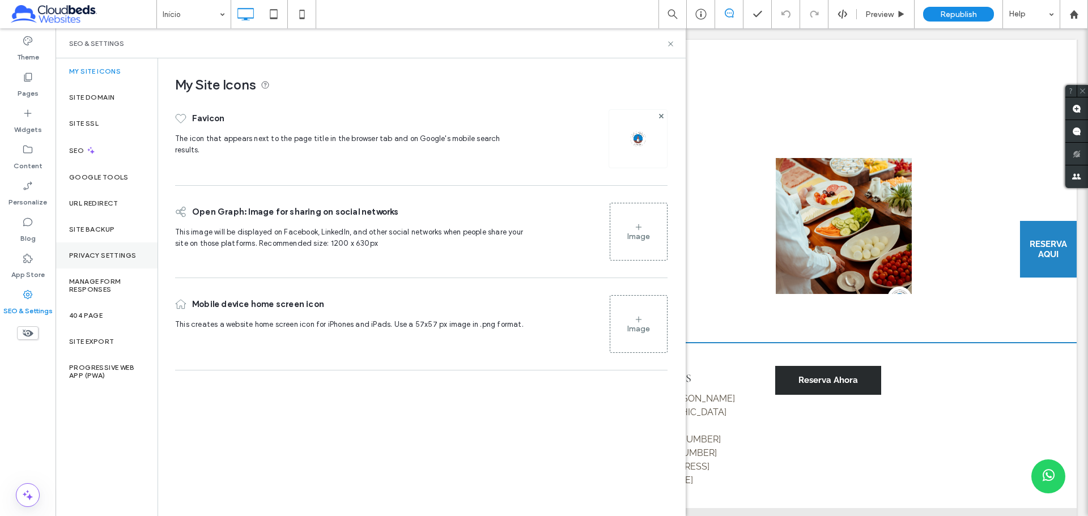
click at [116, 261] on div "Privacy Settings" at bounding box center [107, 255] width 102 height 26
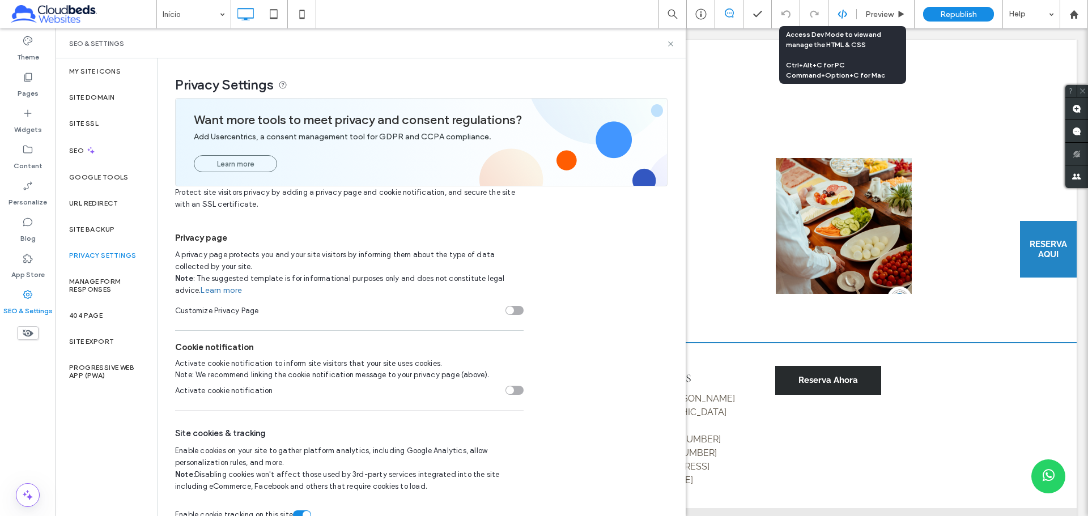
click at [841, 12] on icon at bounding box center [842, 14] width 10 height 10
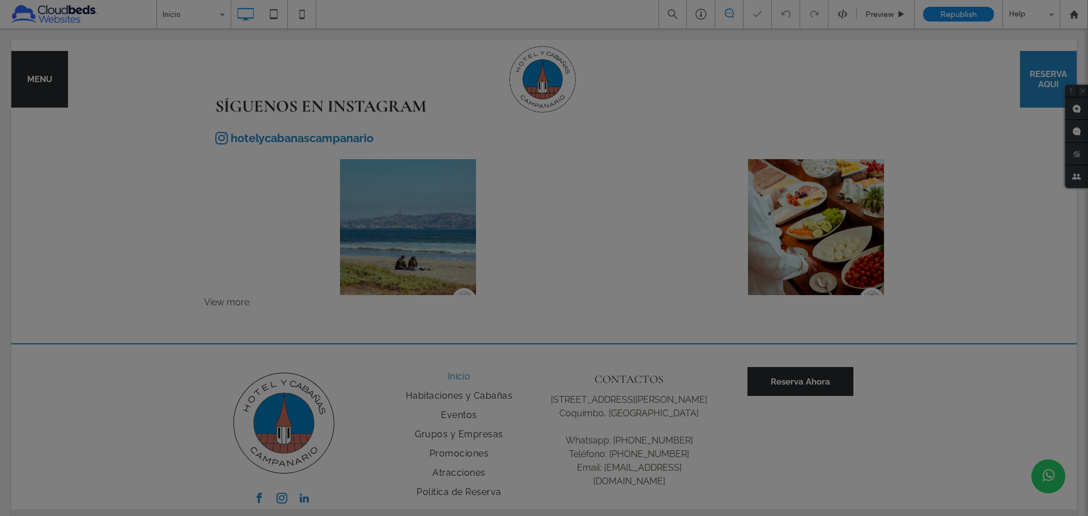
scroll to position [0, 0]
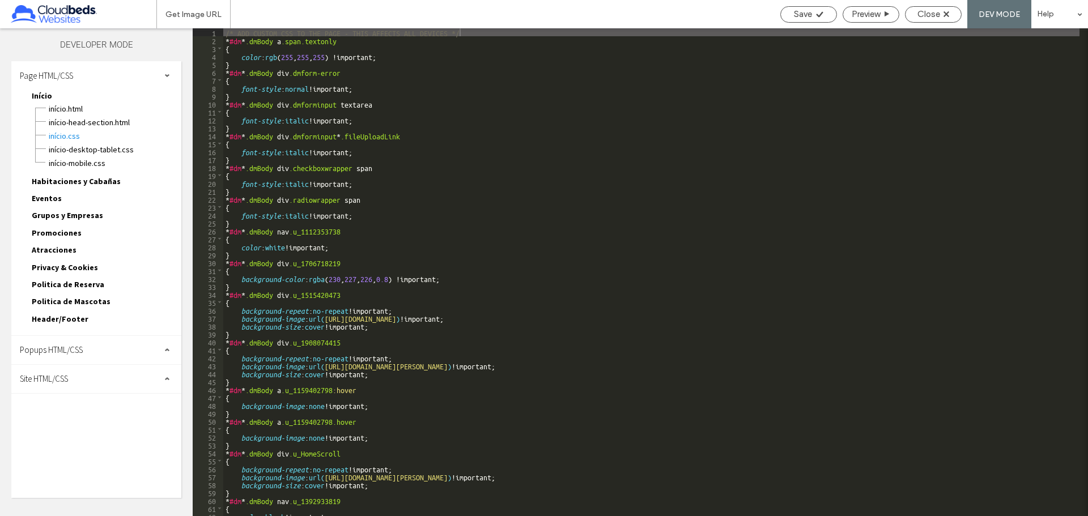
click at [78, 370] on div "Site HTML/CSS" at bounding box center [96, 379] width 170 height 28
click at [99, 401] on span "head-section.html" at bounding box center [117, 400] width 129 height 11
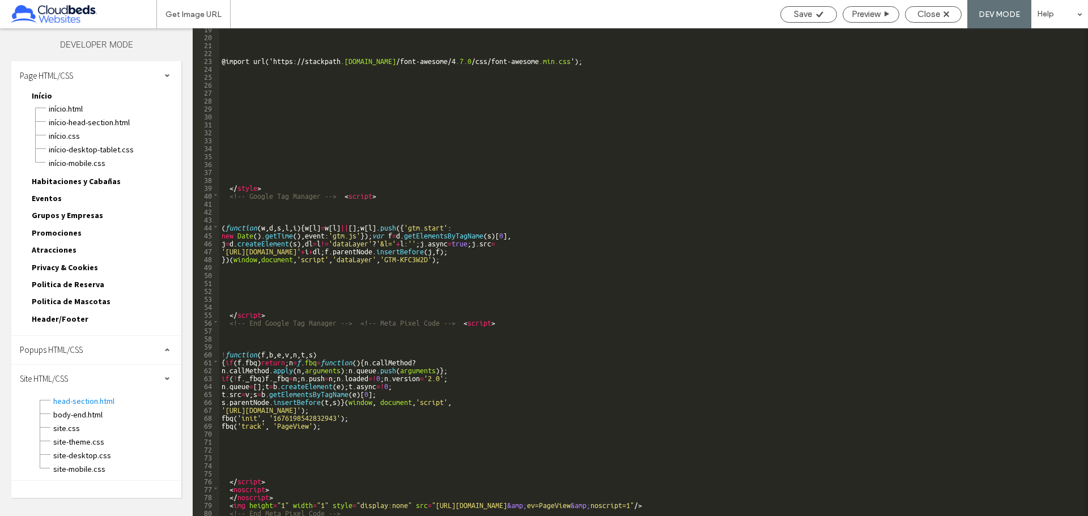
scroll to position [147, 0]
click at [936, 19] on div "Close" at bounding box center [933, 14] width 57 height 16
click at [923, 13] on span "Close" at bounding box center [928, 14] width 23 height 10
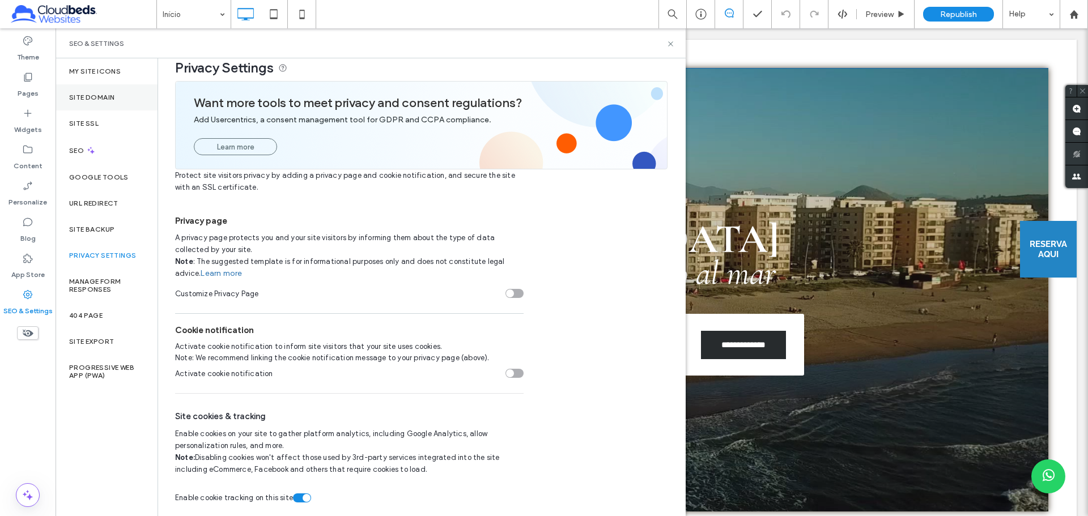
click at [118, 93] on div "Site Domain" at bounding box center [107, 97] width 102 height 26
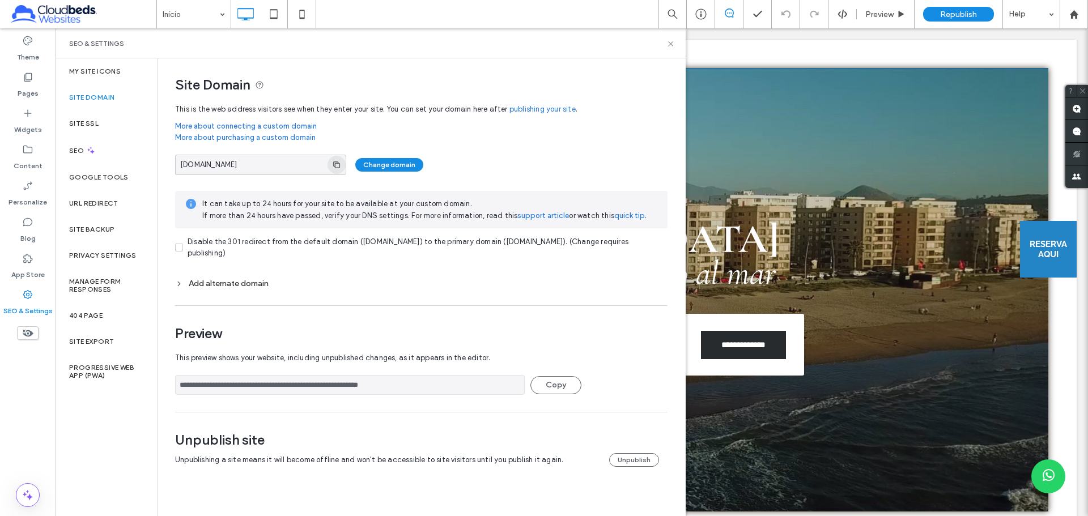
click at [340, 165] on icon "button" at bounding box center [336, 164] width 9 height 9
click at [674, 41] on icon at bounding box center [670, 44] width 8 height 8
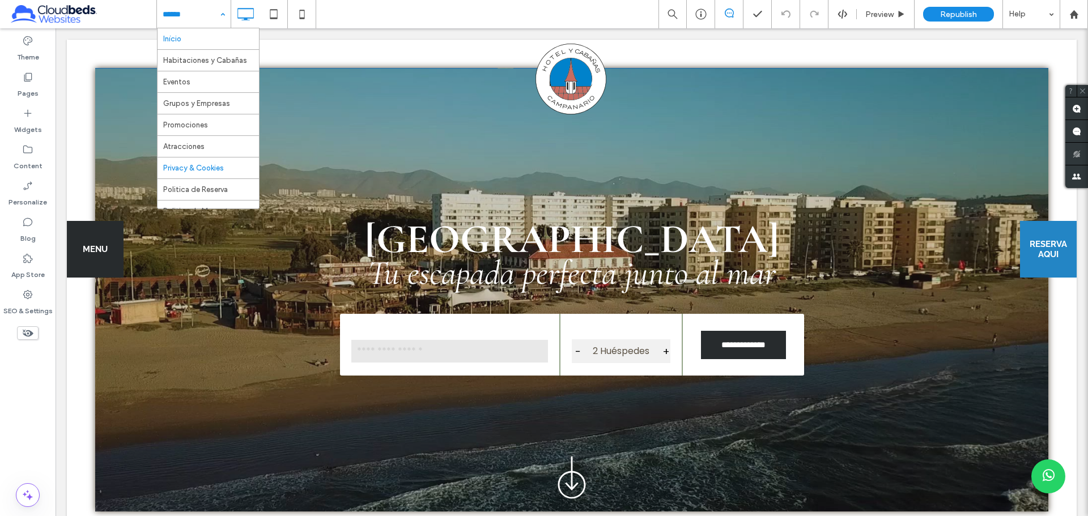
scroll to position [12, 0]
click at [402, 9] on div "Início Habitaciones y Cabañas Eventos Grupos y Empresas Promociones Atracciones…" at bounding box center [621, 14] width 931 height 28
